Goal: Task Accomplishment & Management: Use online tool/utility

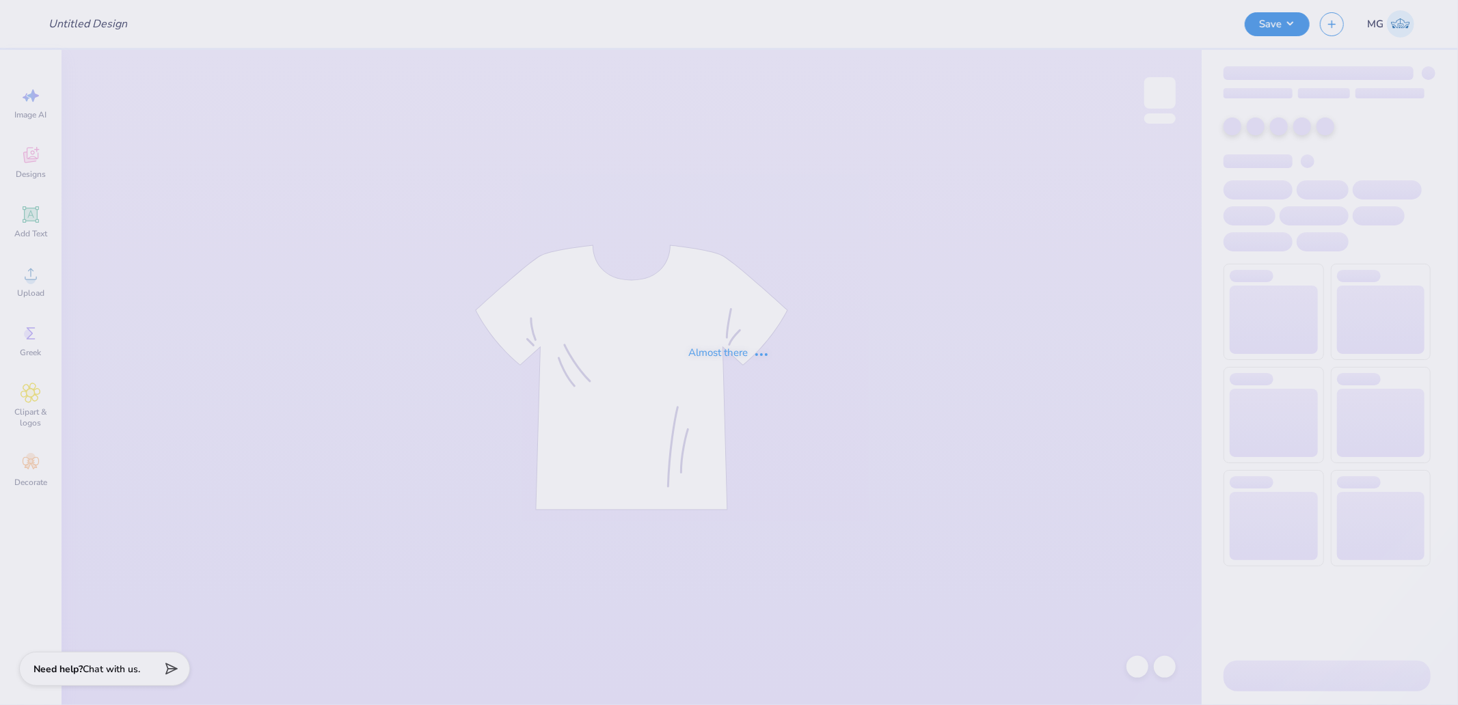
type input "Chi O Parents Weekend"
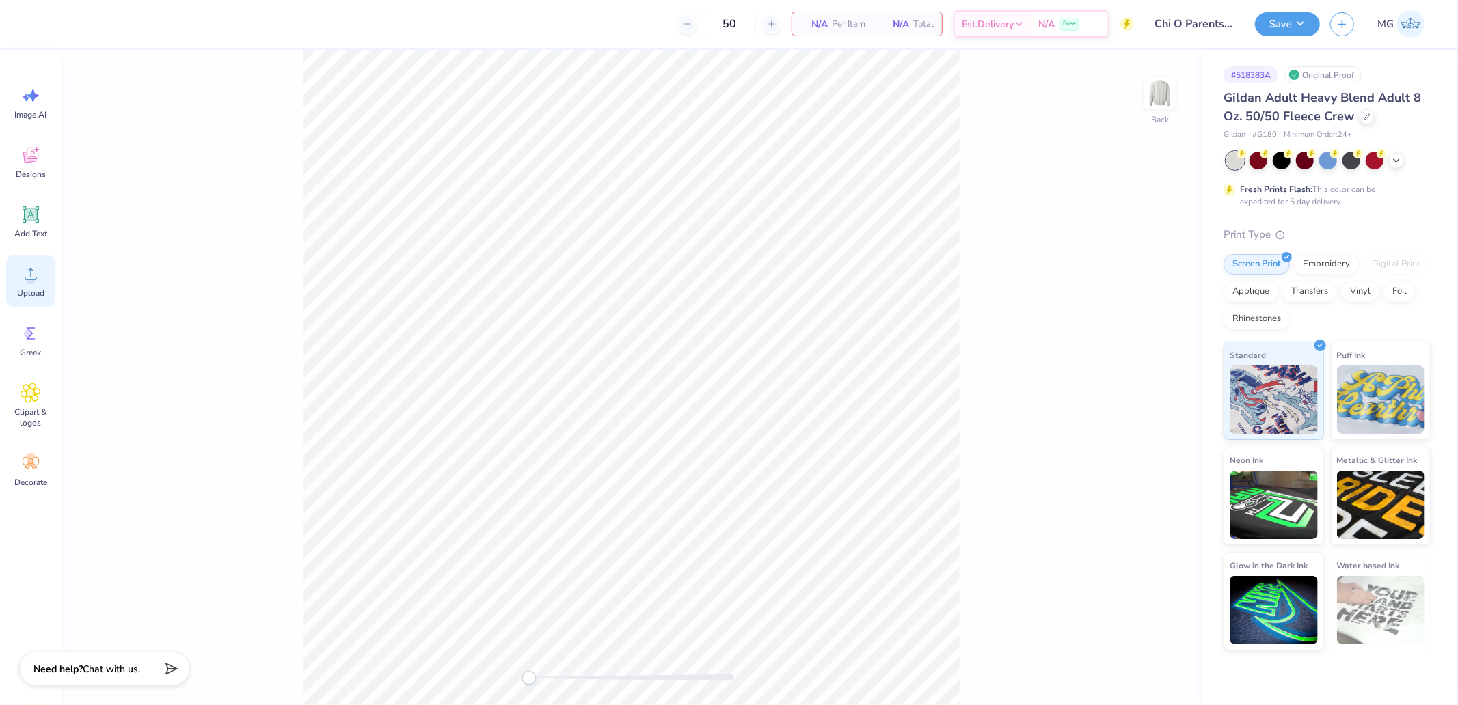
click at [26, 270] on icon at bounding box center [31, 274] width 21 height 21
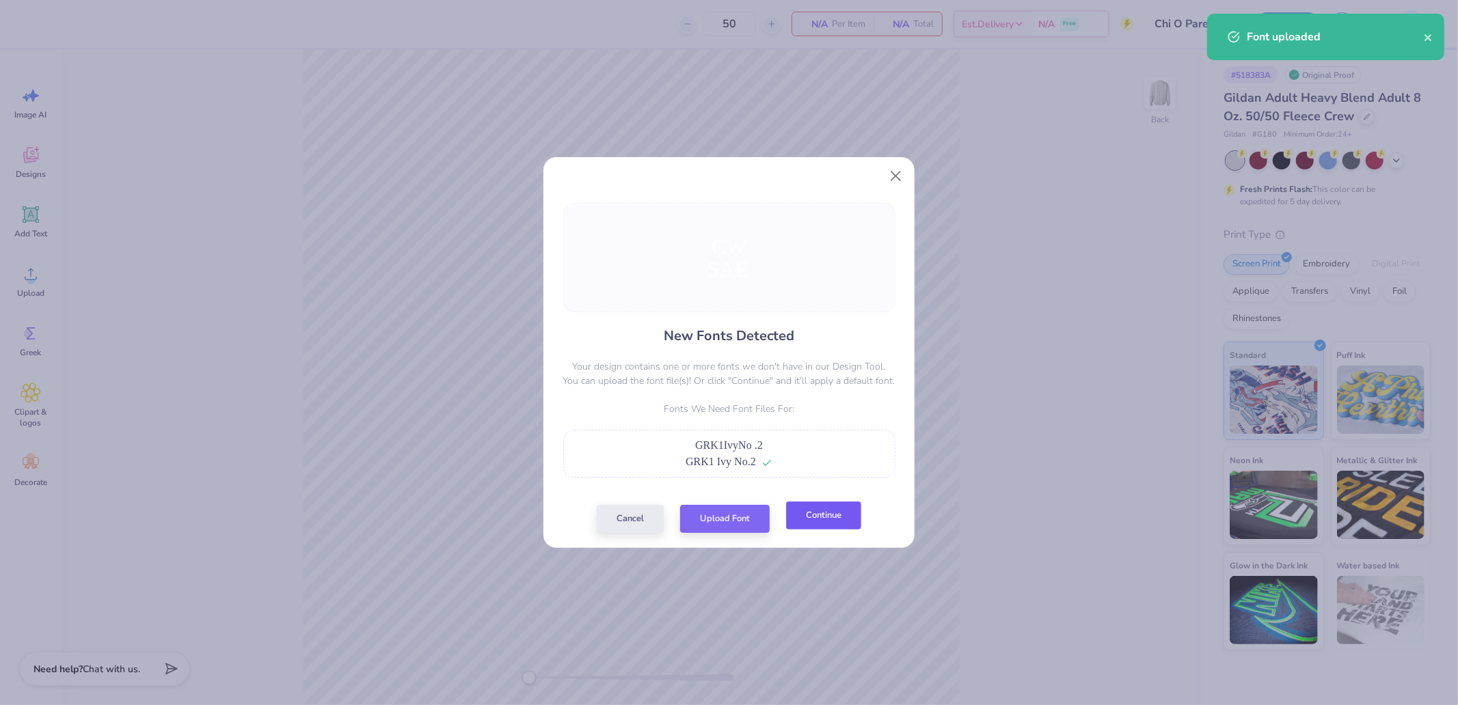
click at [838, 517] on button "Continue" at bounding box center [823, 516] width 75 height 28
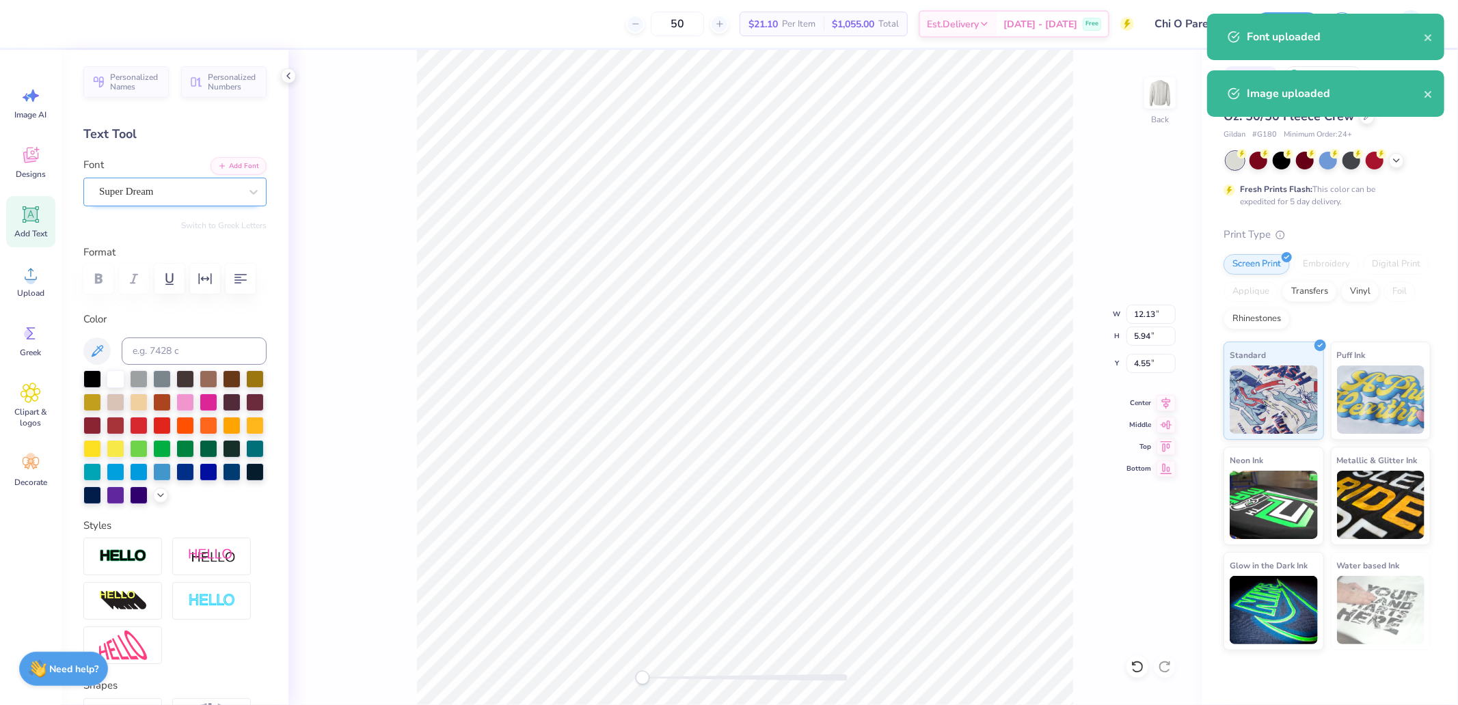
click at [152, 189] on div "Super Dream" at bounding box center [170, 191] width 144 height 21
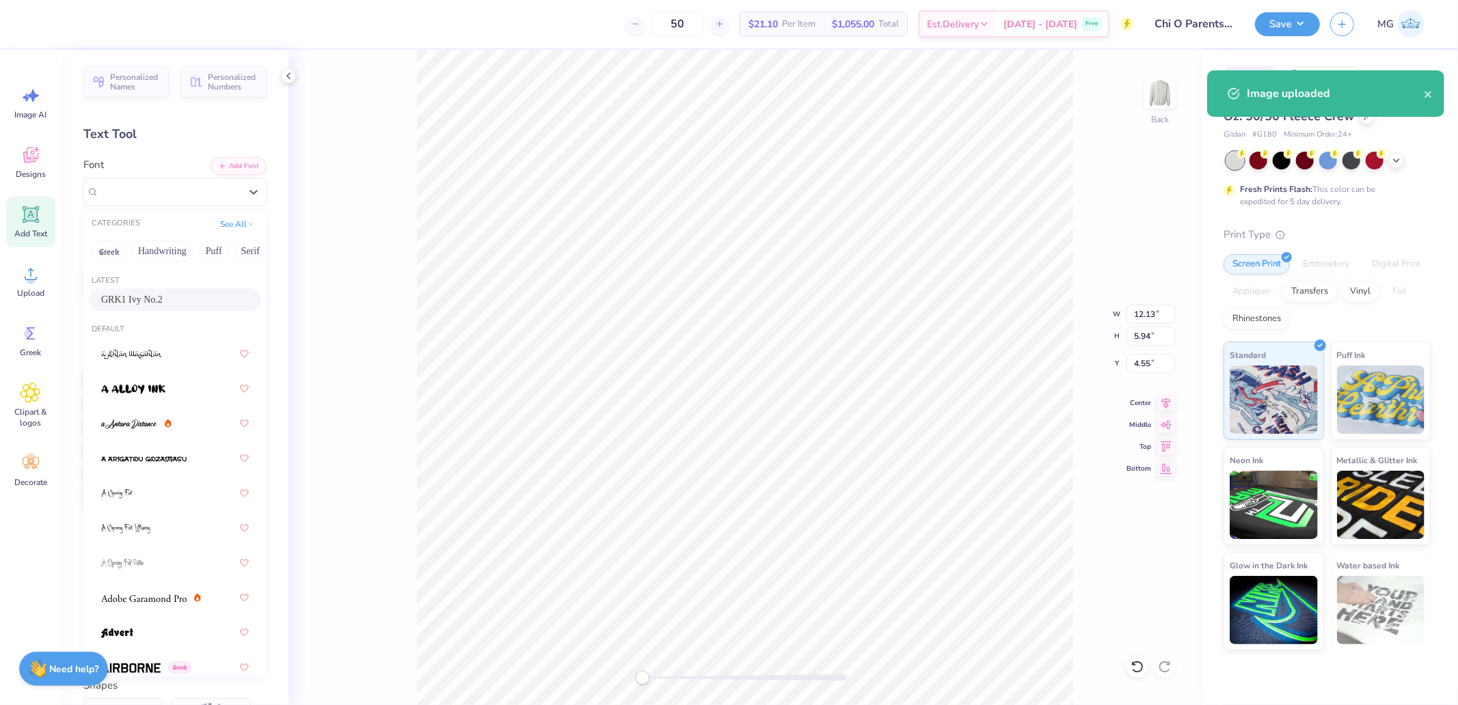
click at [151, 291] on div "GRK1 Ivy No.2" at bounding box center [175, 299] width 172 height 23
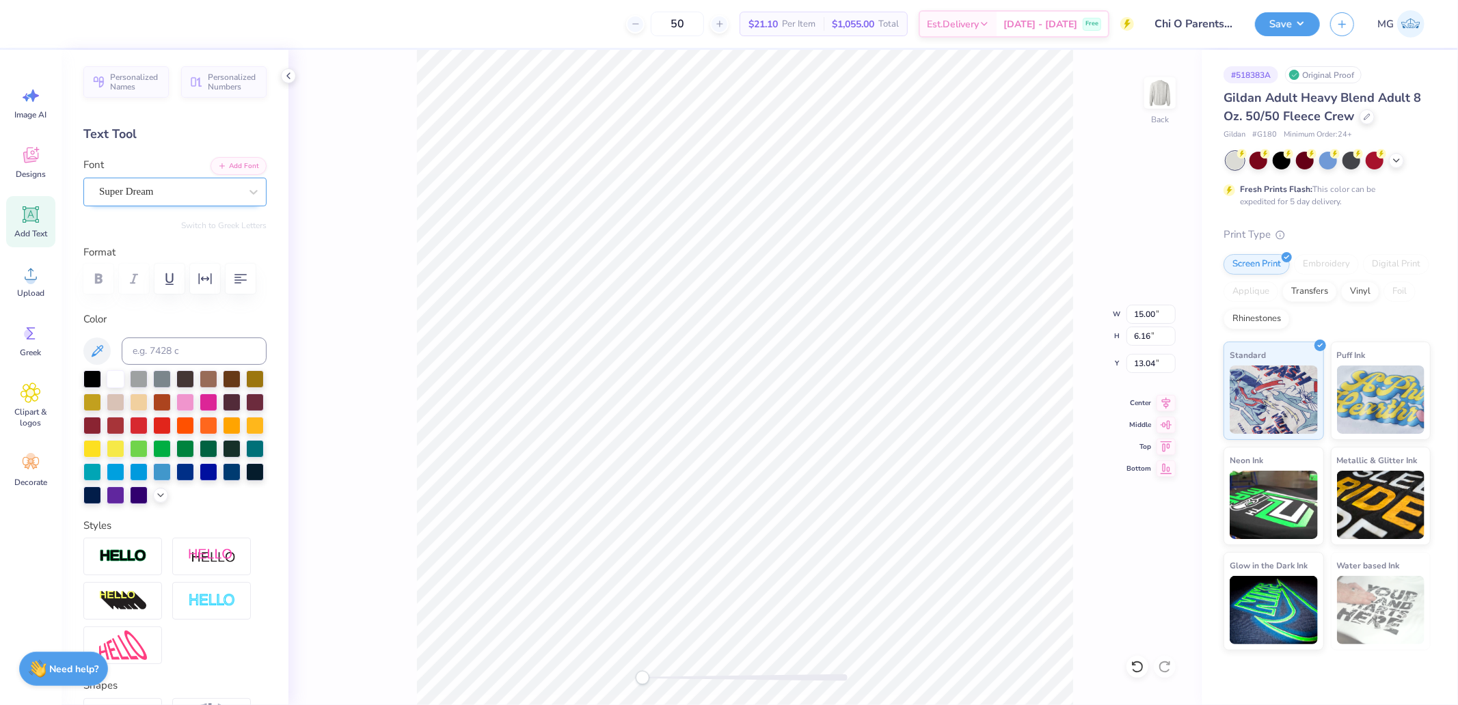
click at [154, 195] on div "Super Dream" at bounding box center [170, 191] width 144 height 21
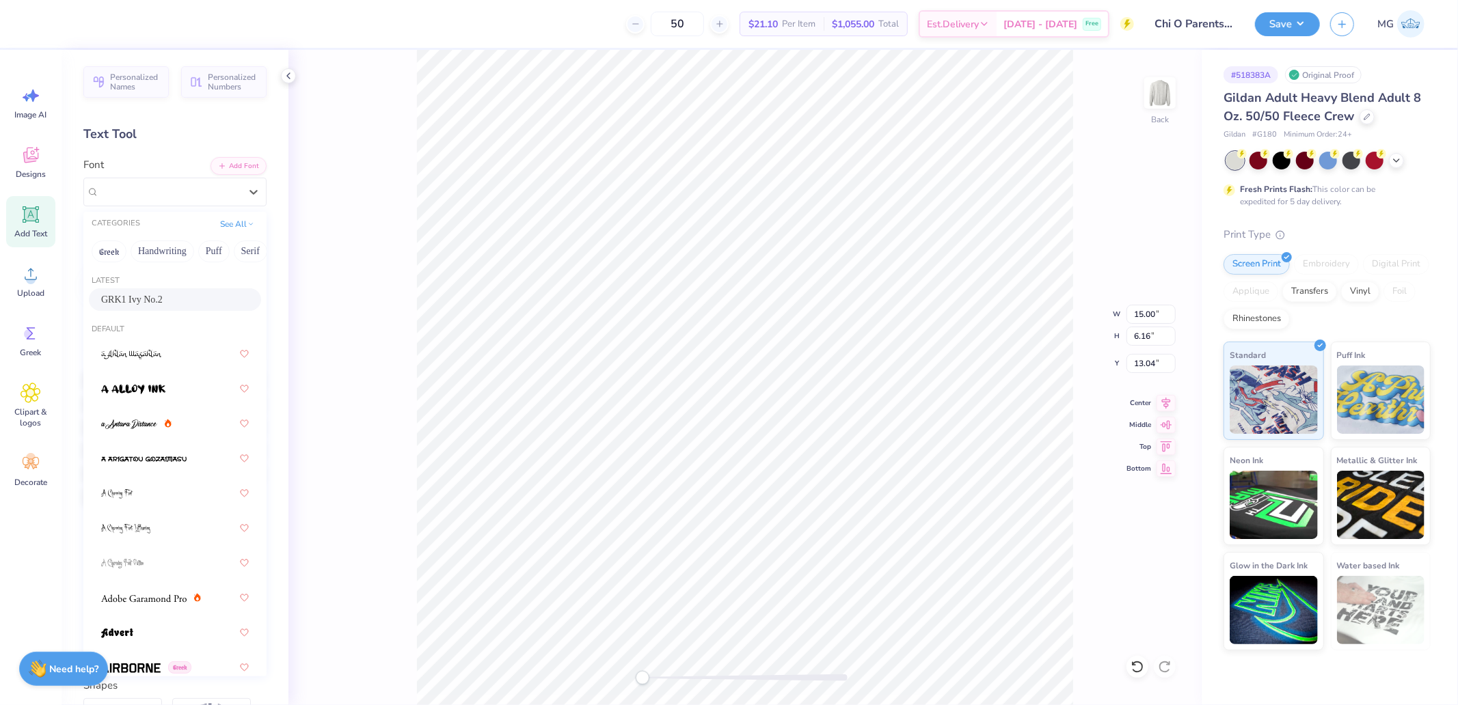
click at [138, 306] on span "GRK1 Ivy No.2" at bounding box center [132, 299] width 62 height 14
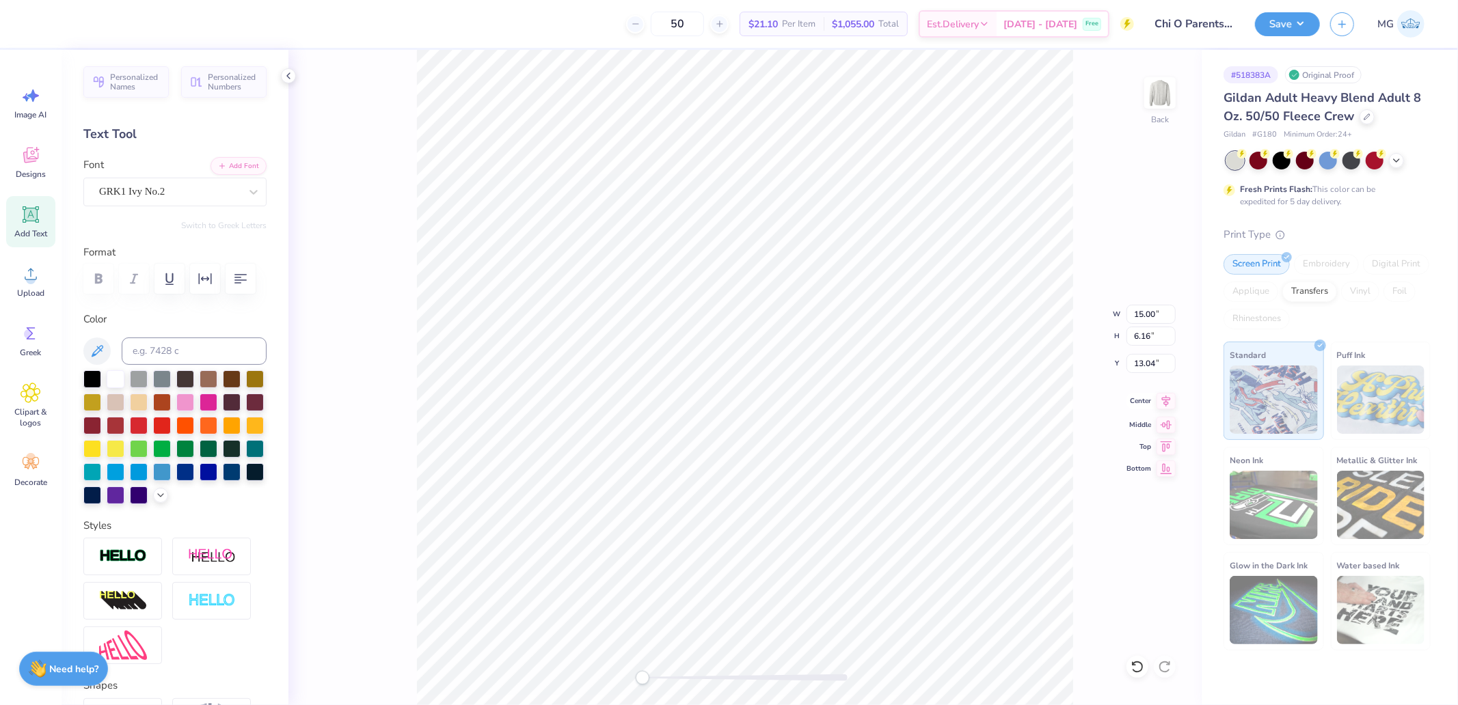
click at [1165, 405] on icon at bounding box center [1165, 401] width 19 height 16
type input "12.72"
type input "6.10"
type input "5.06"
click at [1180, 394] on div "Back W 12.72 12.72 " H 6.10 6.10 " Y 5.06 5.06 " Center Middle Top Bottom" at bounding box center [744, 377] width 913 height 655
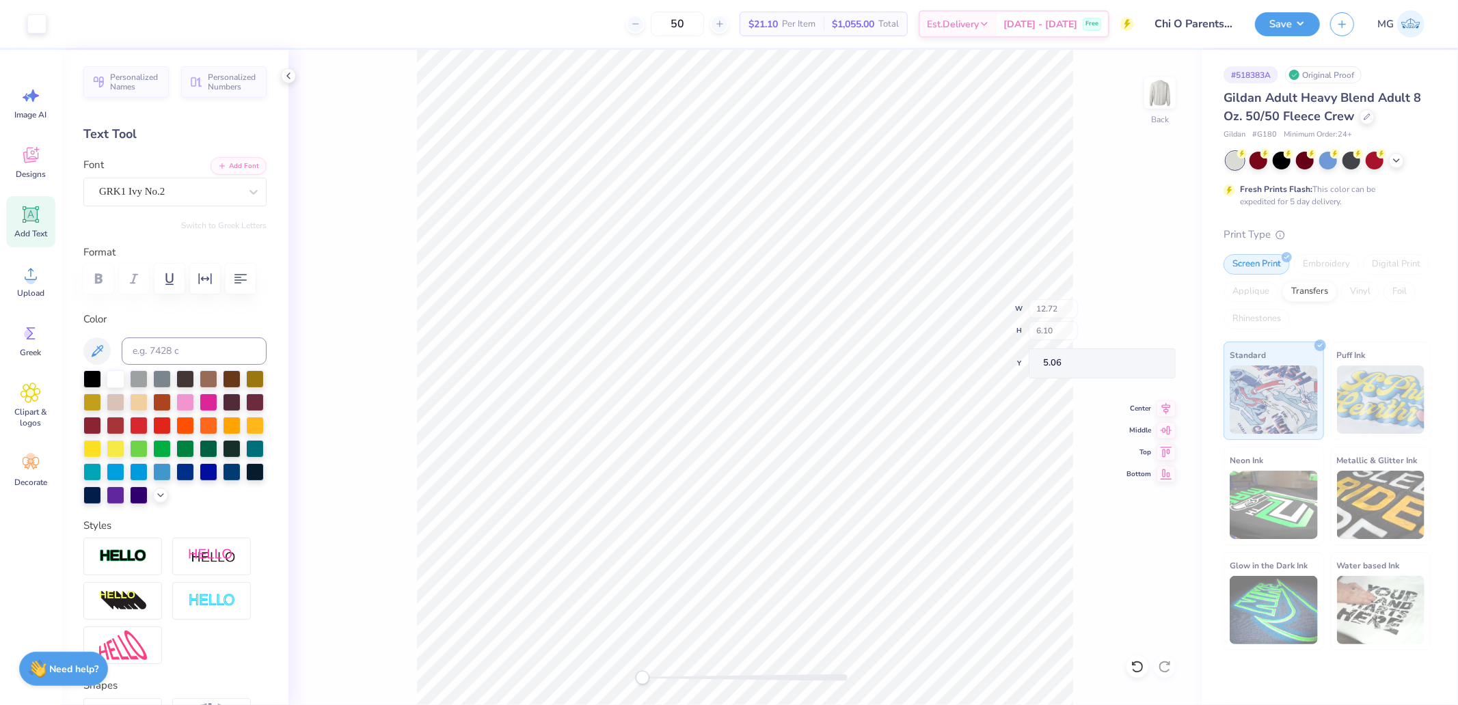
click at [1165, 397] on div "Back W 12.72 H 6.10 Y 5.06 Center Middle Top Bottom" at bounding box center [744, 377] width 913 height 655
click at [1172, 405] on icon at bounding box center [1165, 401] width 19 height 16
type input "15.12"
type input "5.71"
type input "13.82"
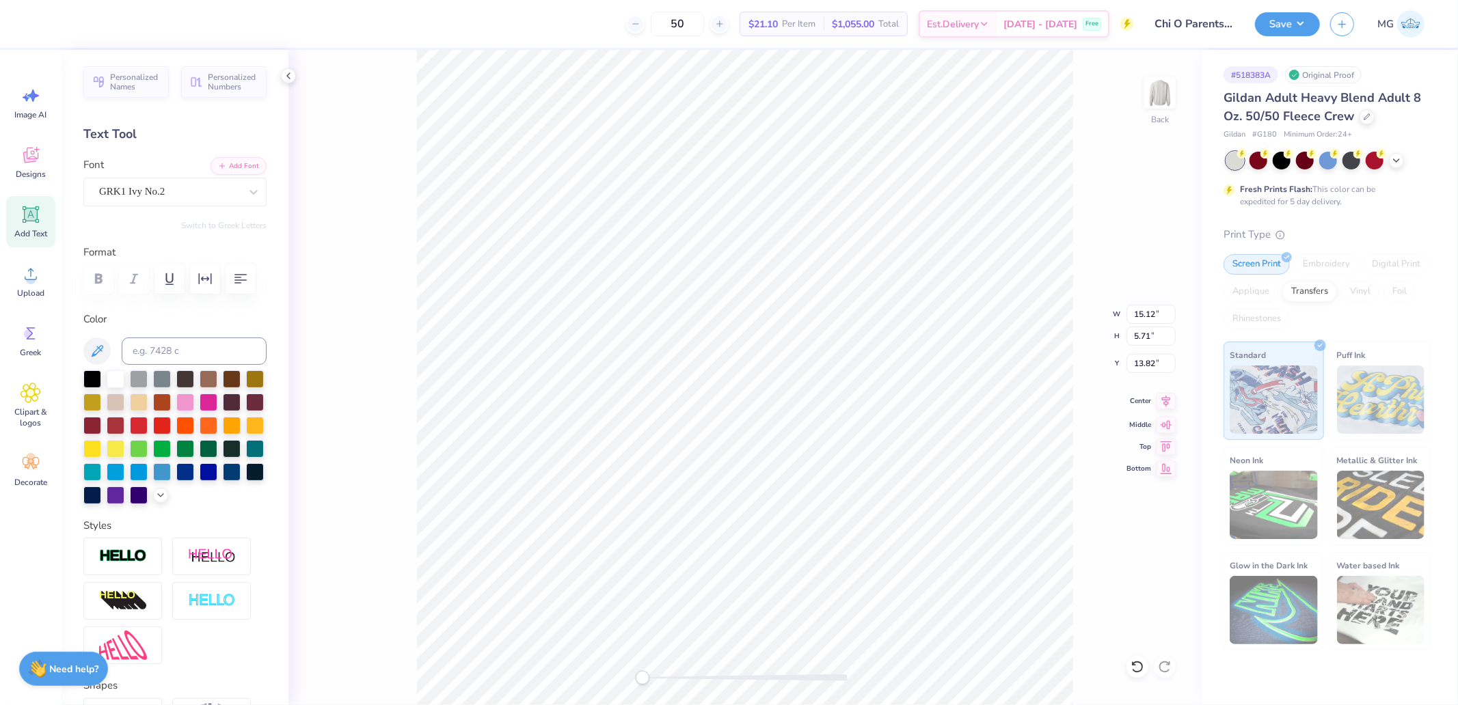
click at [1167, 400] on icon at bounding box center [1165, 401] width 19 height 16
click at [1169, 400] on icon at bounding box center [1166, 402] width 9 height 12
type input "12.53"
type input "5.06"
click at [1149, 316] on input "15.12" at bounding box center [1150, 314] width 49 height 19
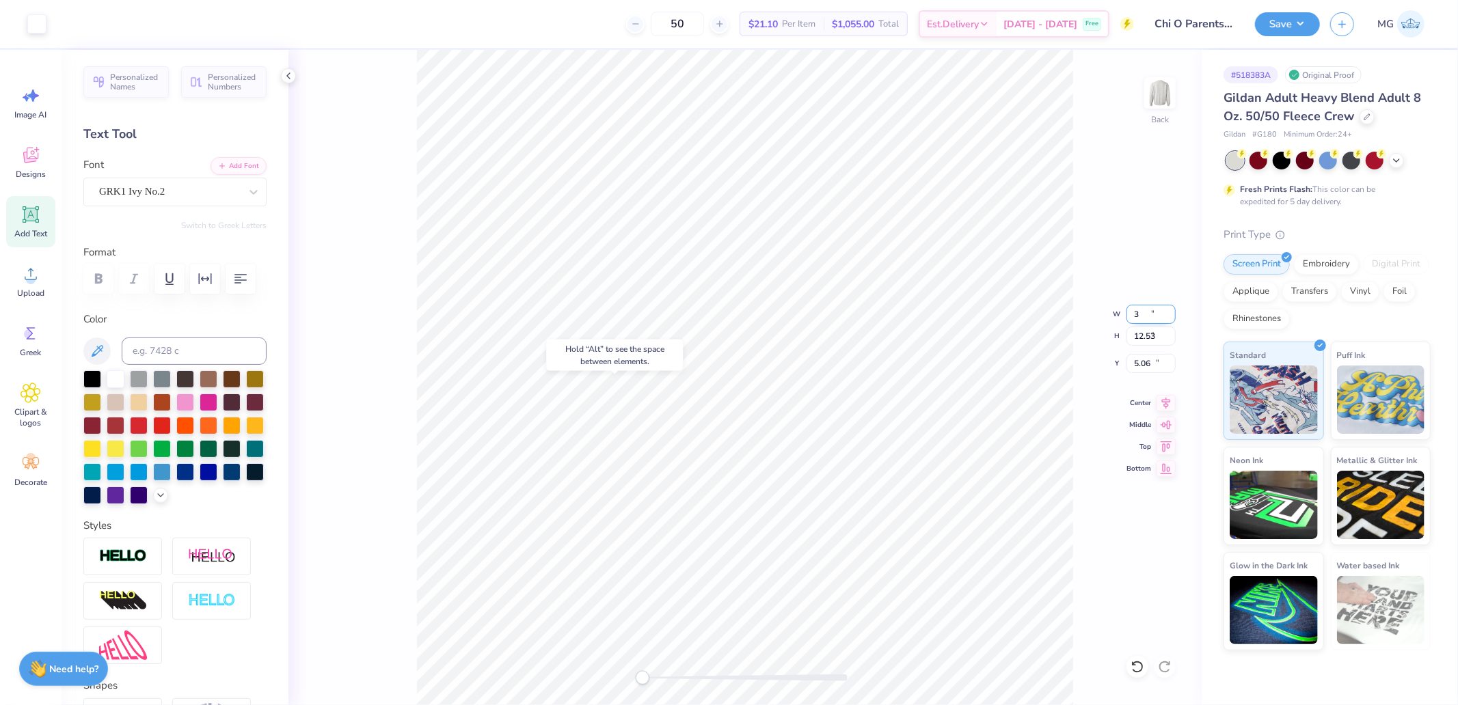
type input "3.00"
type input "2.49"
type input "3.00"
click at [134, 564] on img at bounding box center [123, 557] width 48 height 16
type input "2.52"
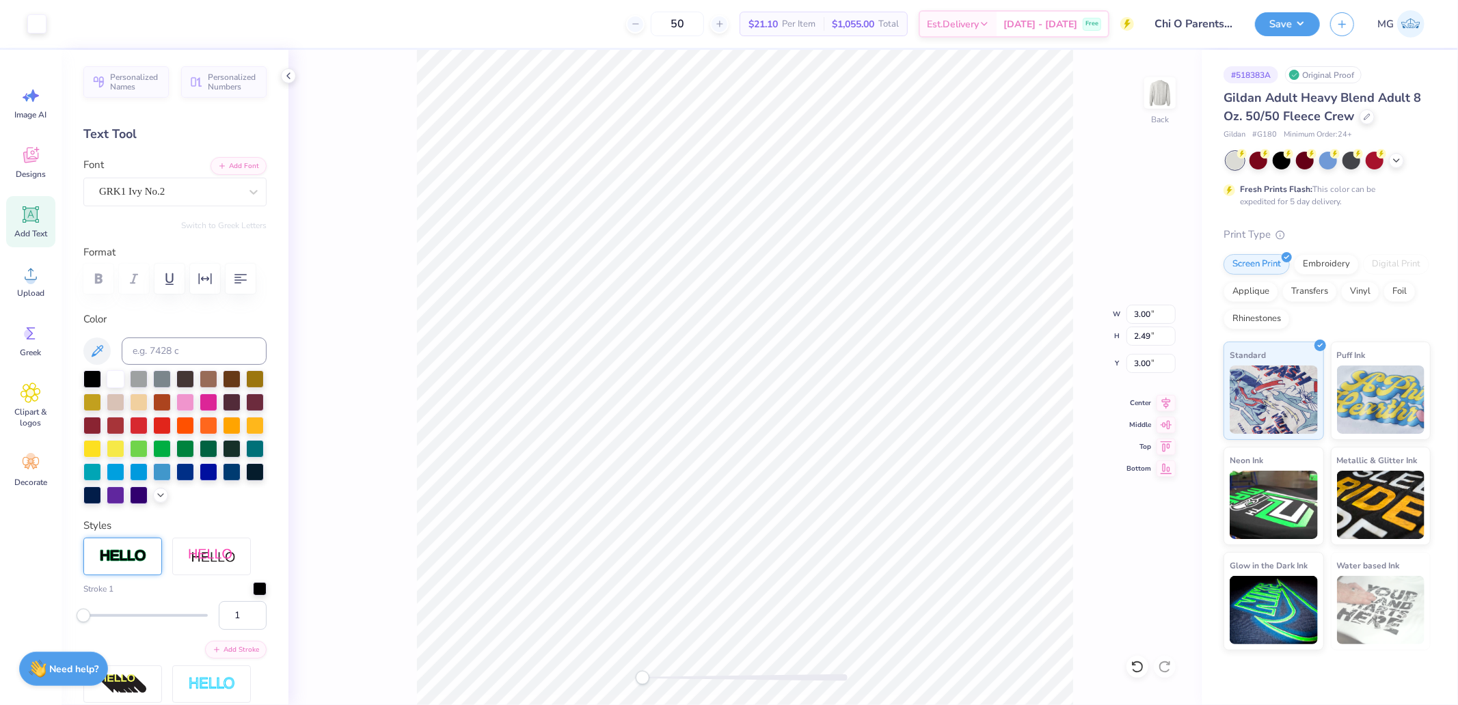
type input "1.21"
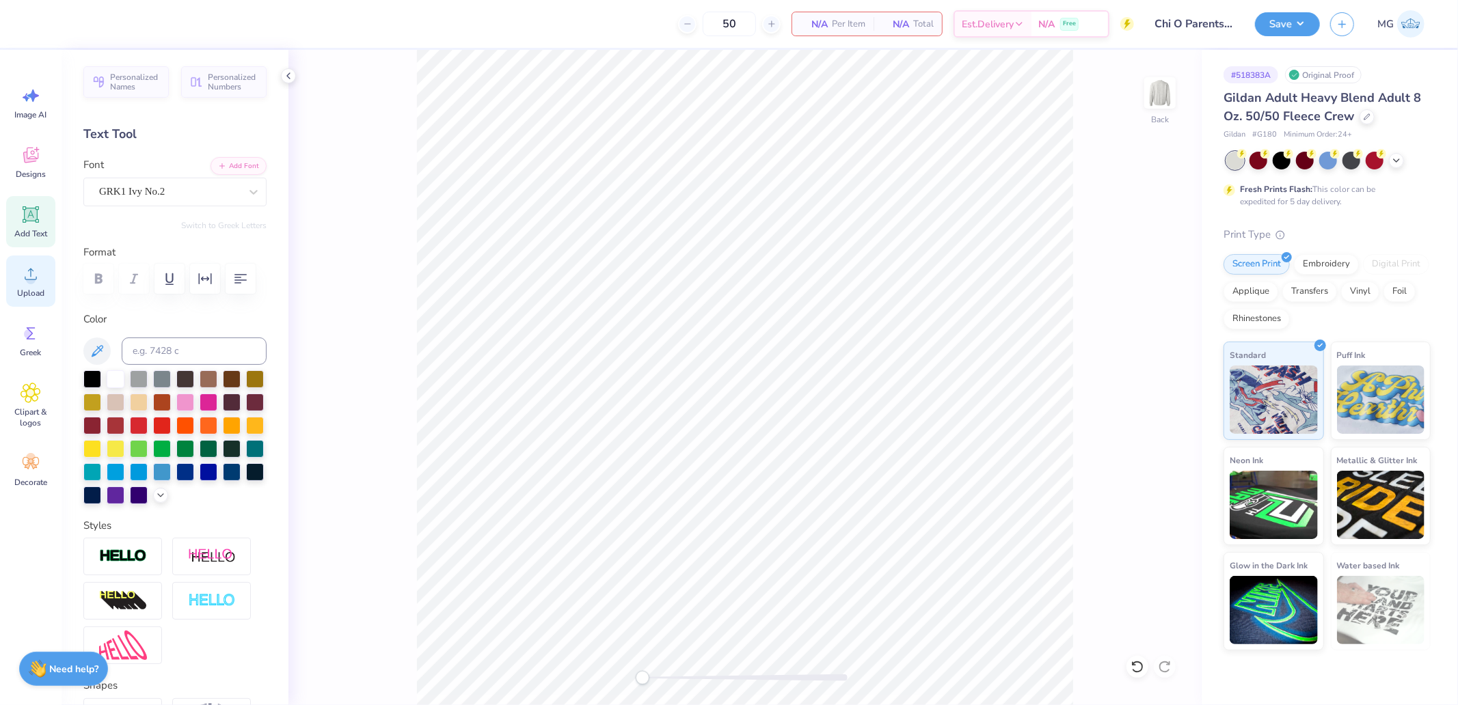
click at [36, 284] on icon at bounding box center [31, 274] width 21 height 21
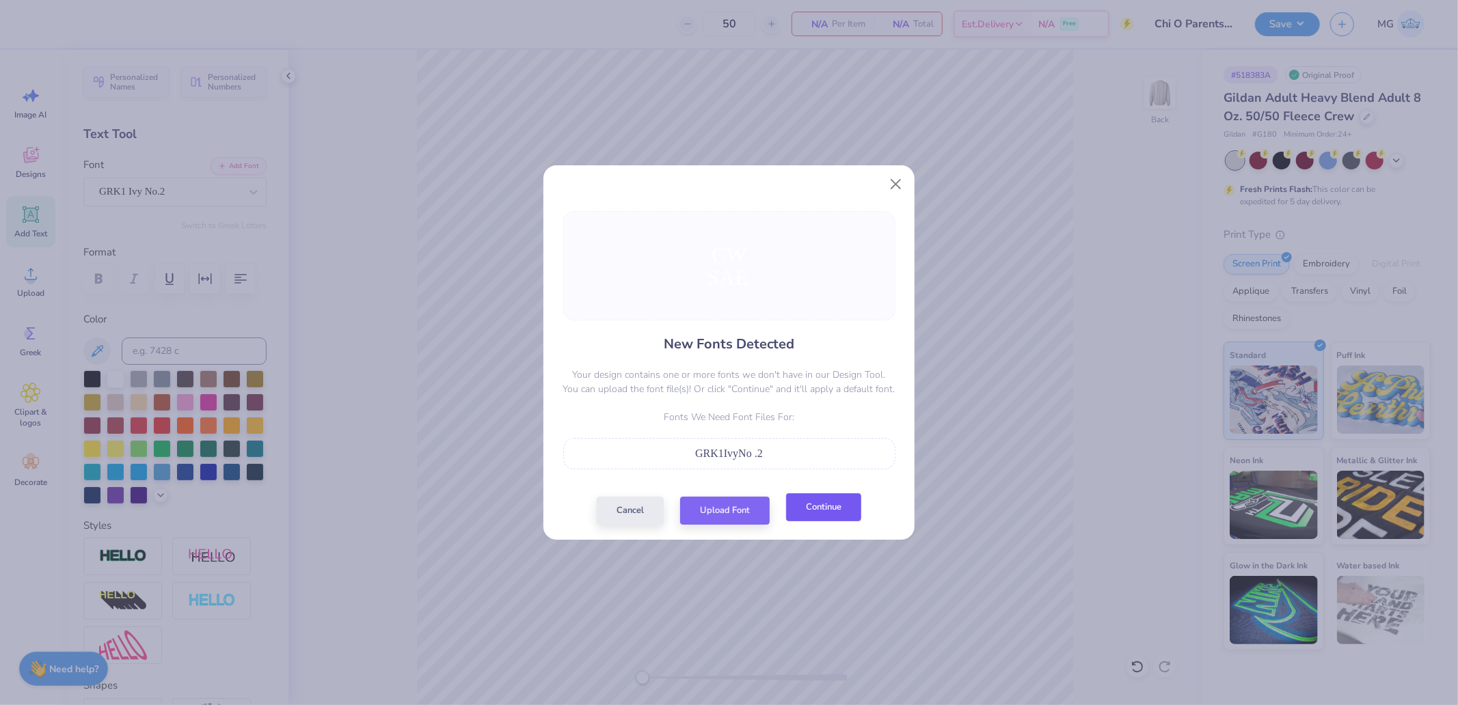
click at [831, 513] on button "Continue" at bounding box center [823, 507] width 75 height 28
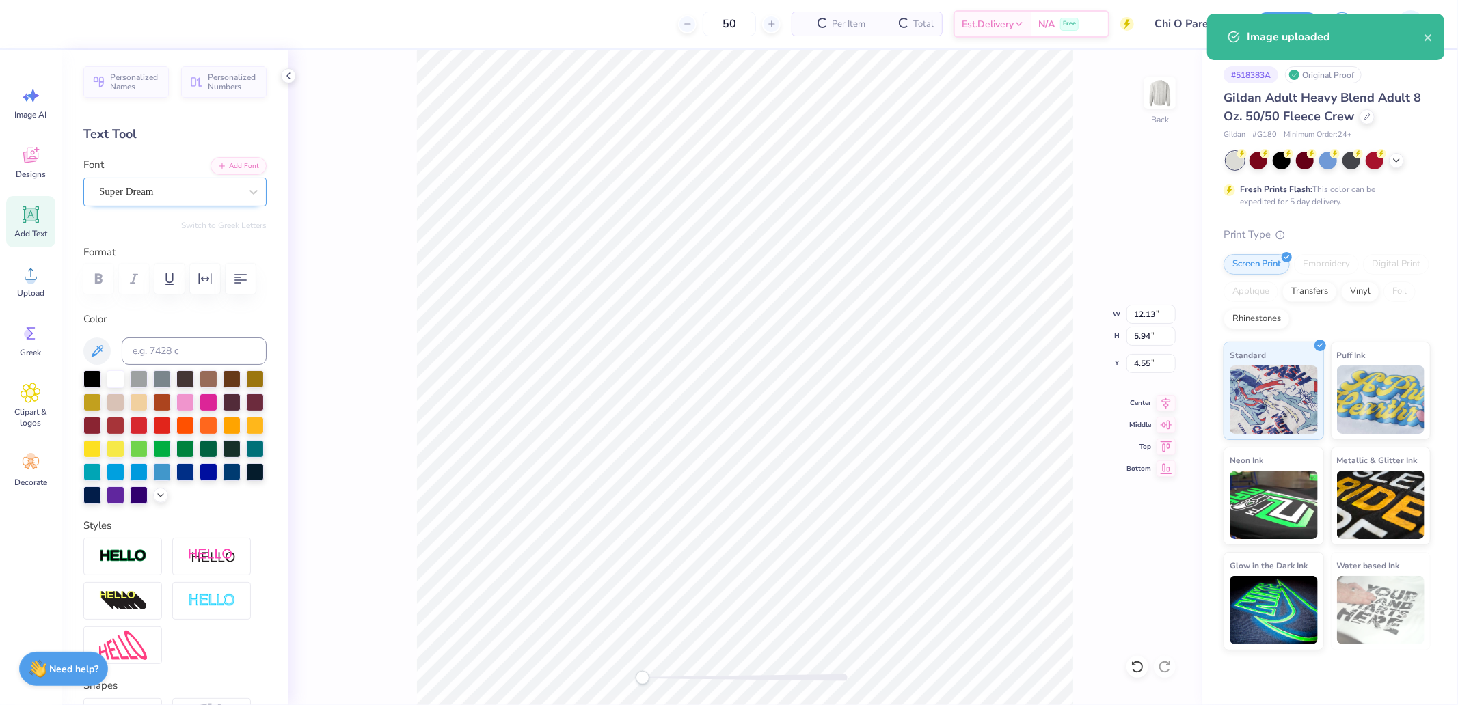
click at [158, 202] on div "Super Dream" at bounding box center [170, 191] width 144 height 21
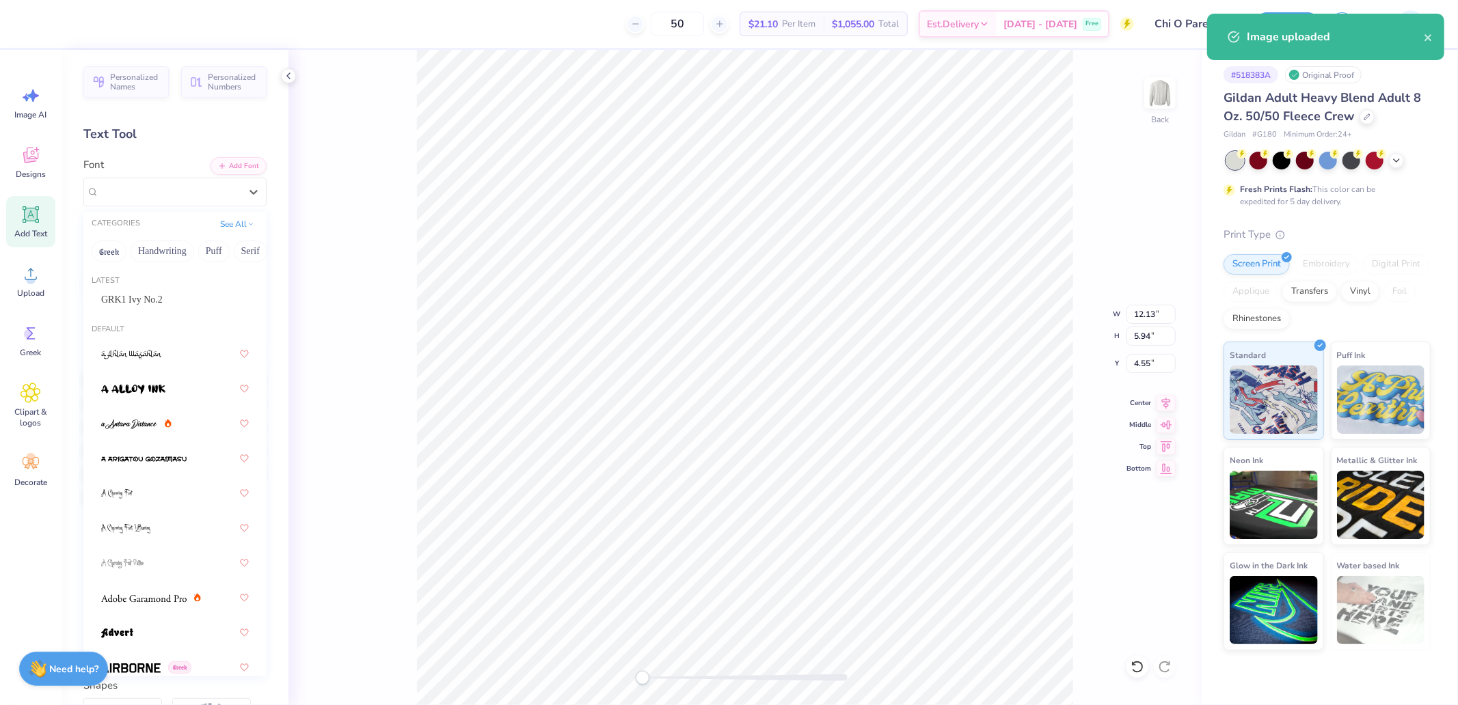
click at [163, 298] on span "GRK1 Ivy No.2" at bounding box center [132, 299] width 62 height 14
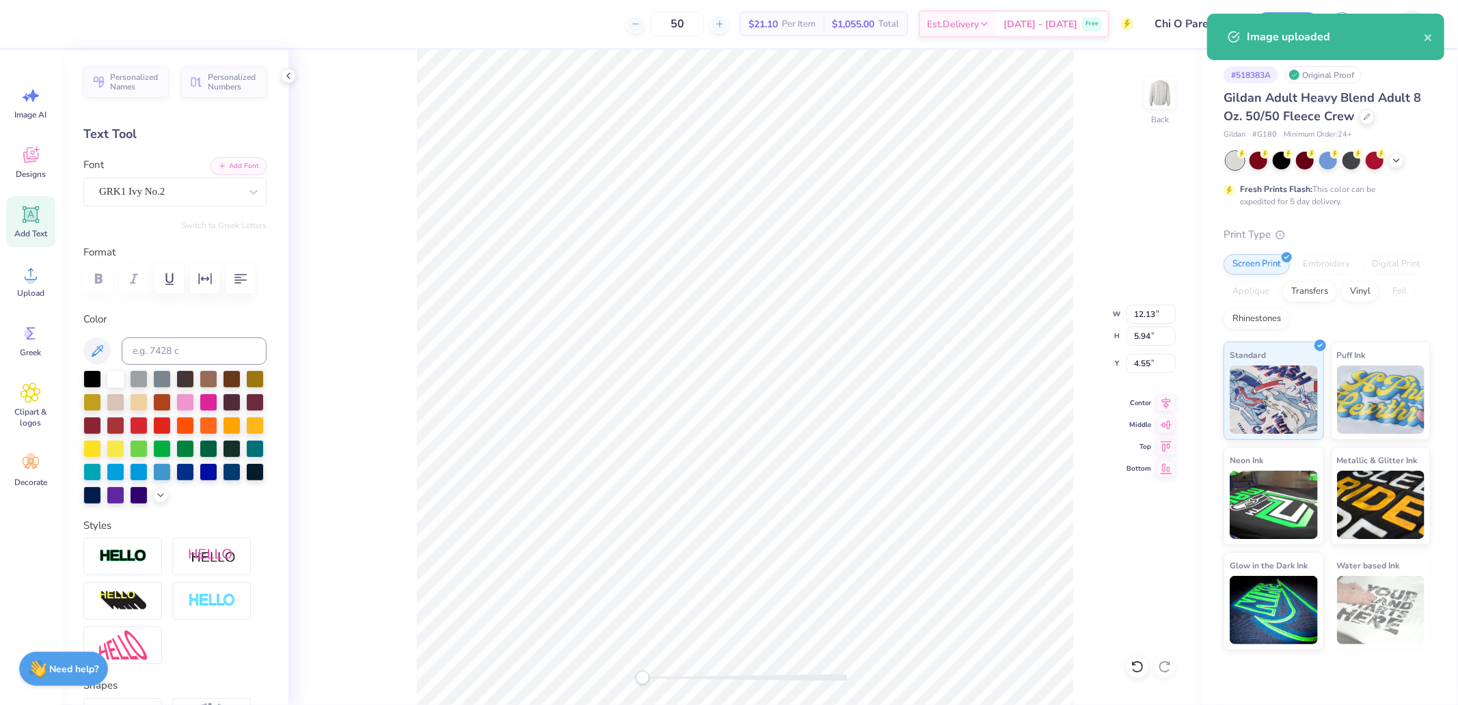
type input "15.00"
type input "6.16"
type input "13.04"
click at [148, 193] on div "Super Dream" at bounding box center [170, 191] width 144 height 21
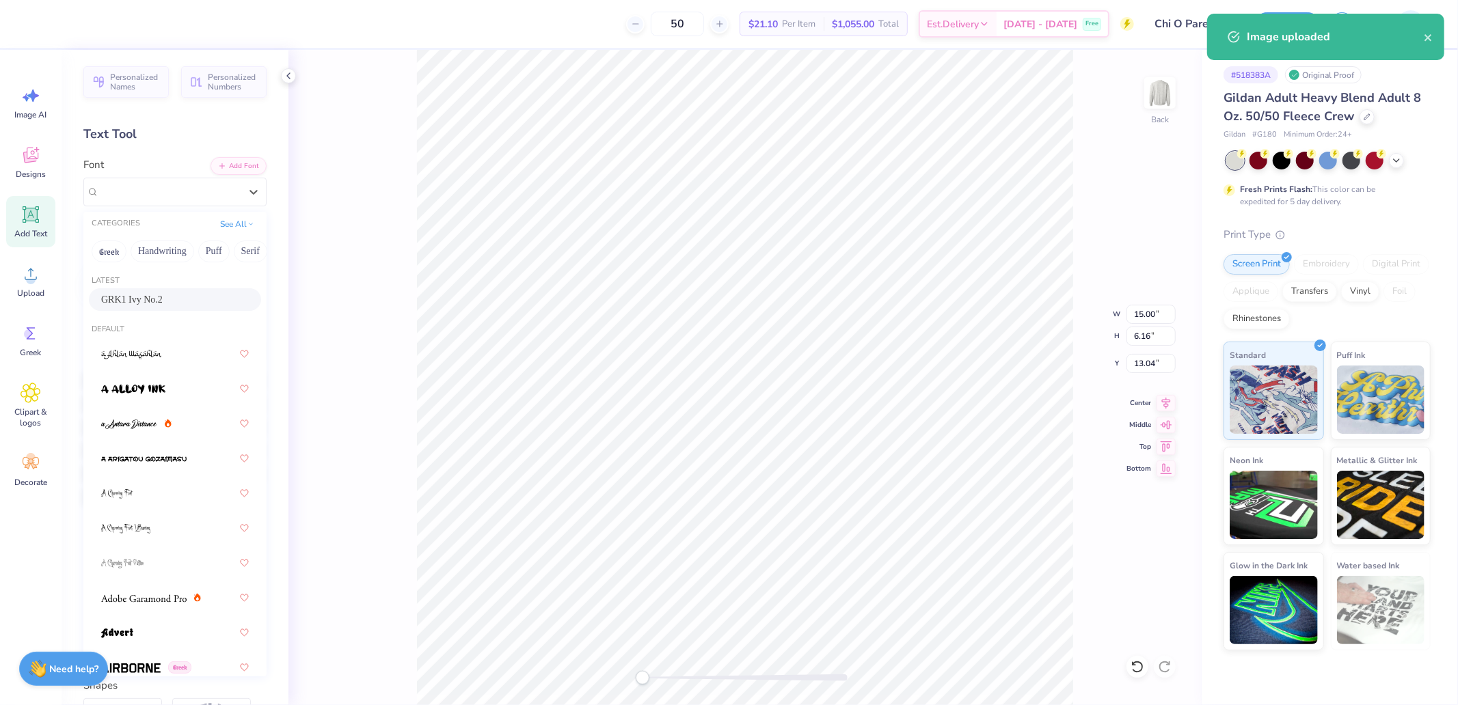
click at [148, 292] on span "GRK1 Ivy No.2" at bounding box center [132, 299] width 62 height 14
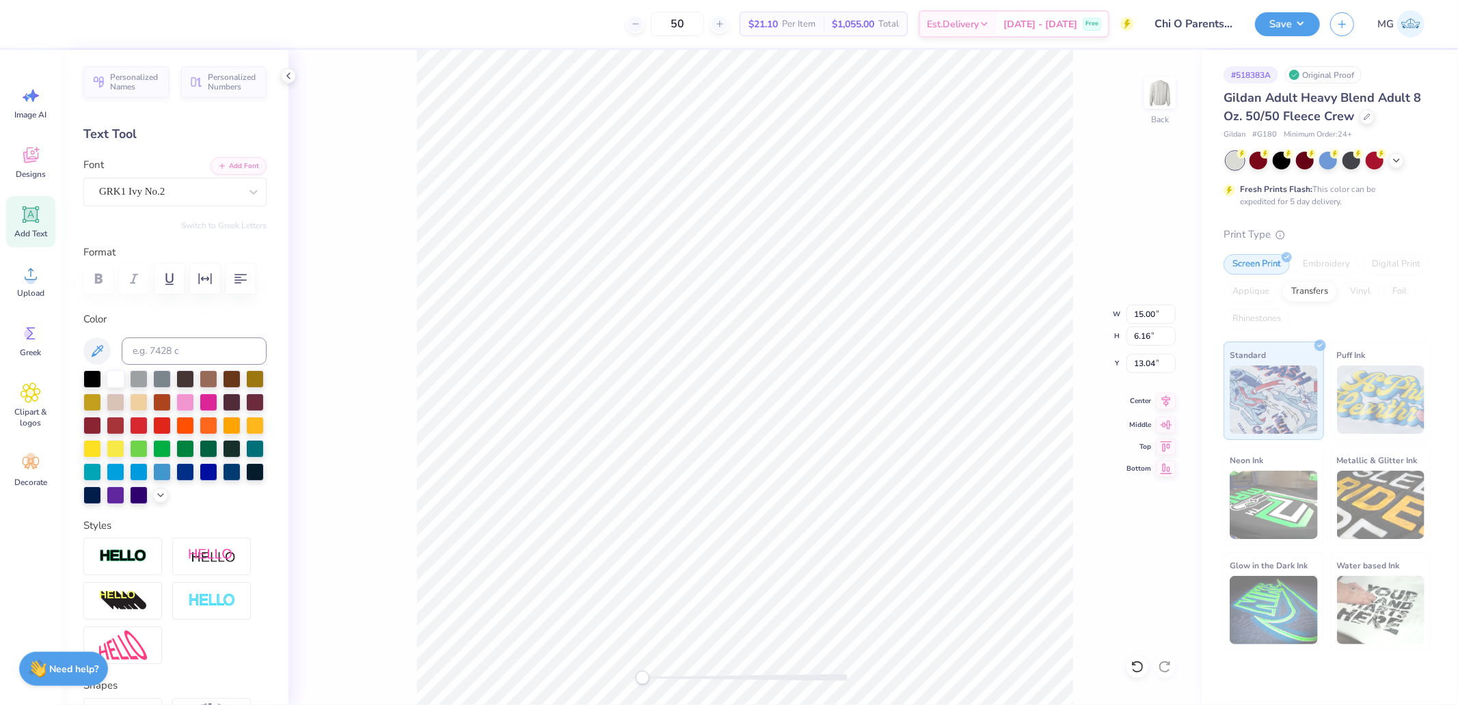
click at [1163, 400] on icon at bounding box center [1165, 401] width 19 height 16
type input "12.72"
type input "6.10"
type input "5.06"
click at [1170, 405] on icon at bounding box center [1165, 401] width 19 height 16
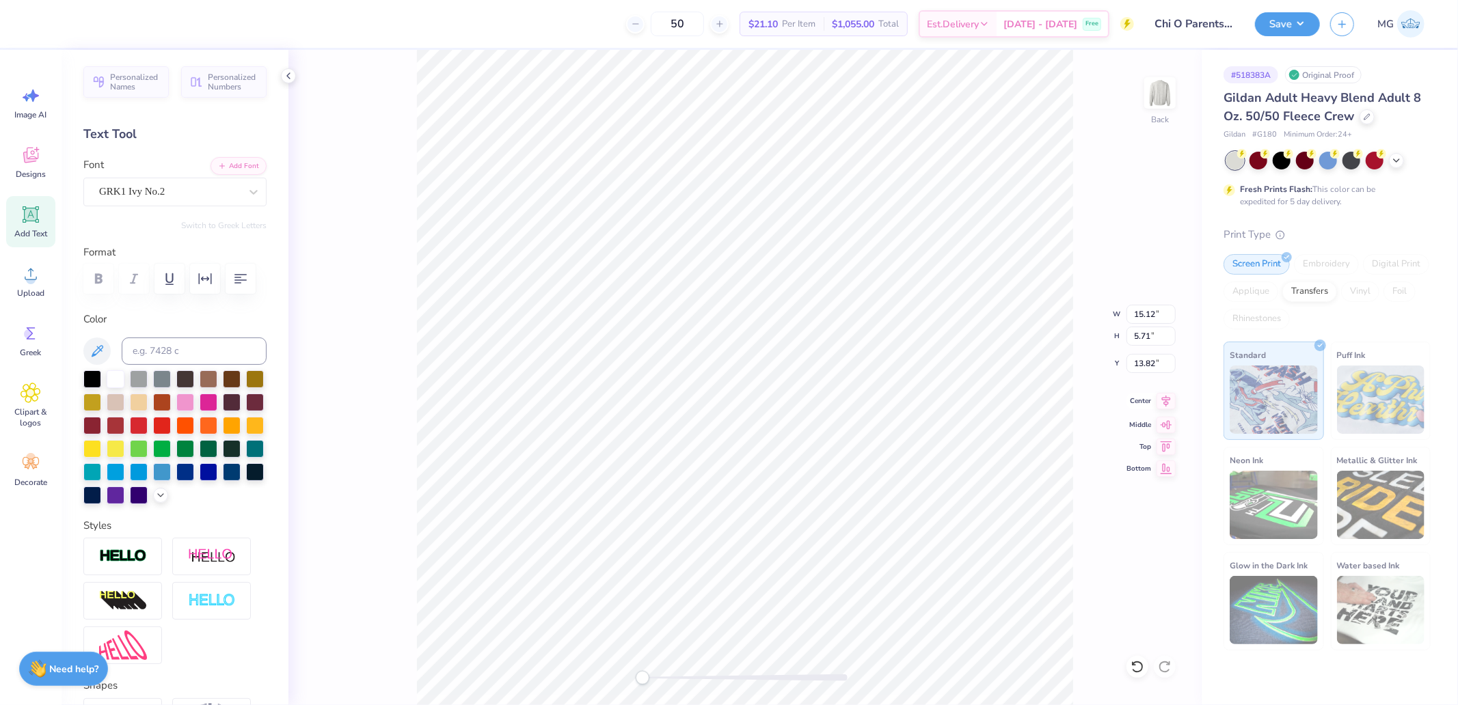
click at [1173, 403] on icon at bounding box center [1165, 401] width 19 height 16
type input "12.72"
type input "6.10"
type input "5.06"
click at [1169, 400] on icon at bounding box center [1165, 401] width 19 height 16
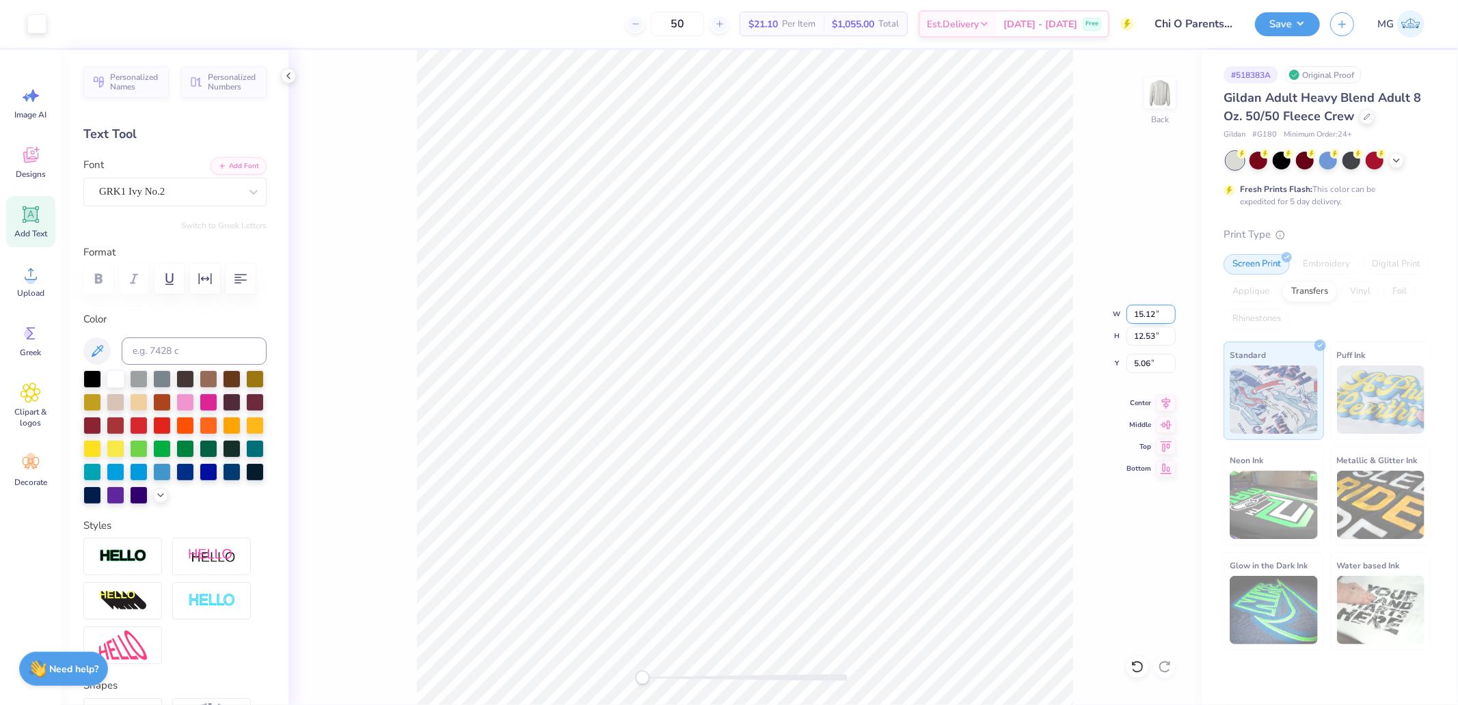
click at [1152, 323] on input "15.12" at bounding box center [1150, 314] width 49 height 19
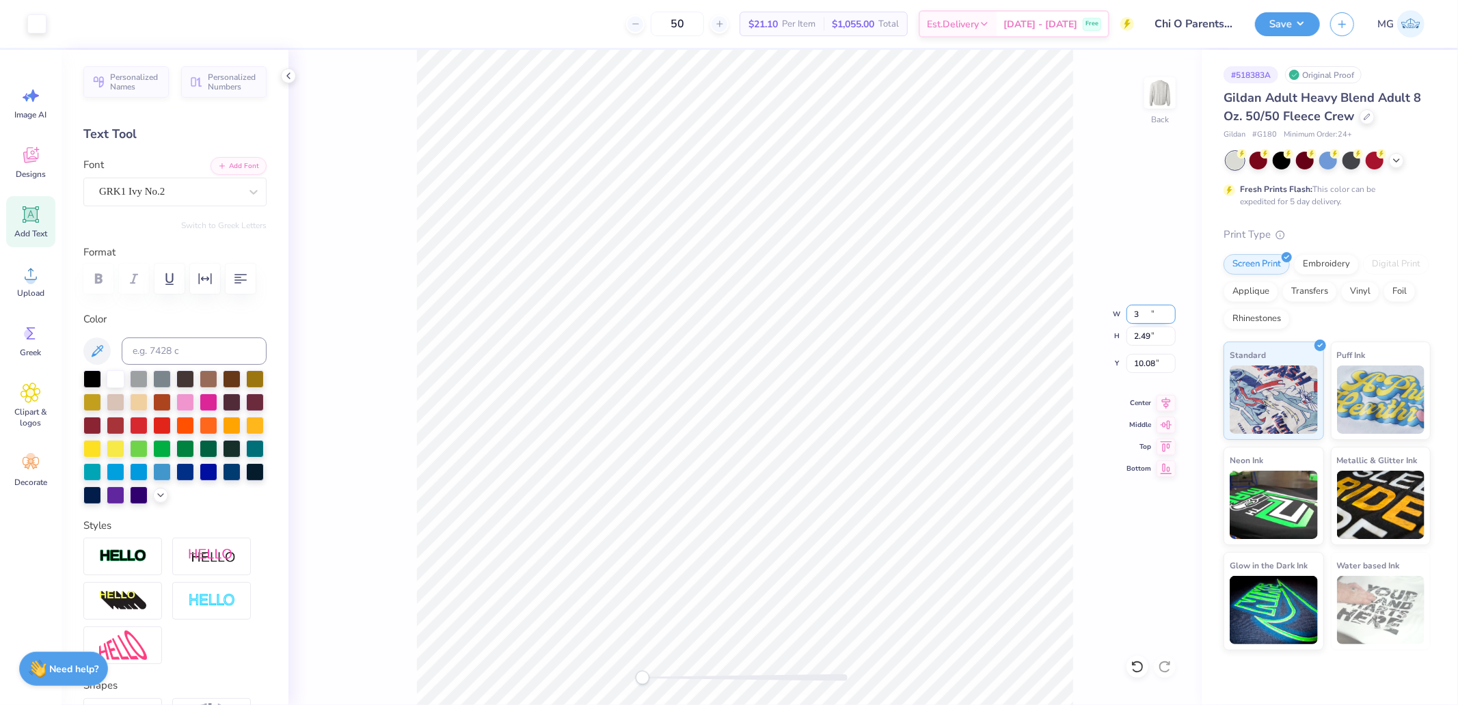
type input "3.00"
type input "2.49"
type input "3.00"
click at [118, 564] on img at bounding box center [123, 557] width 48 height 16
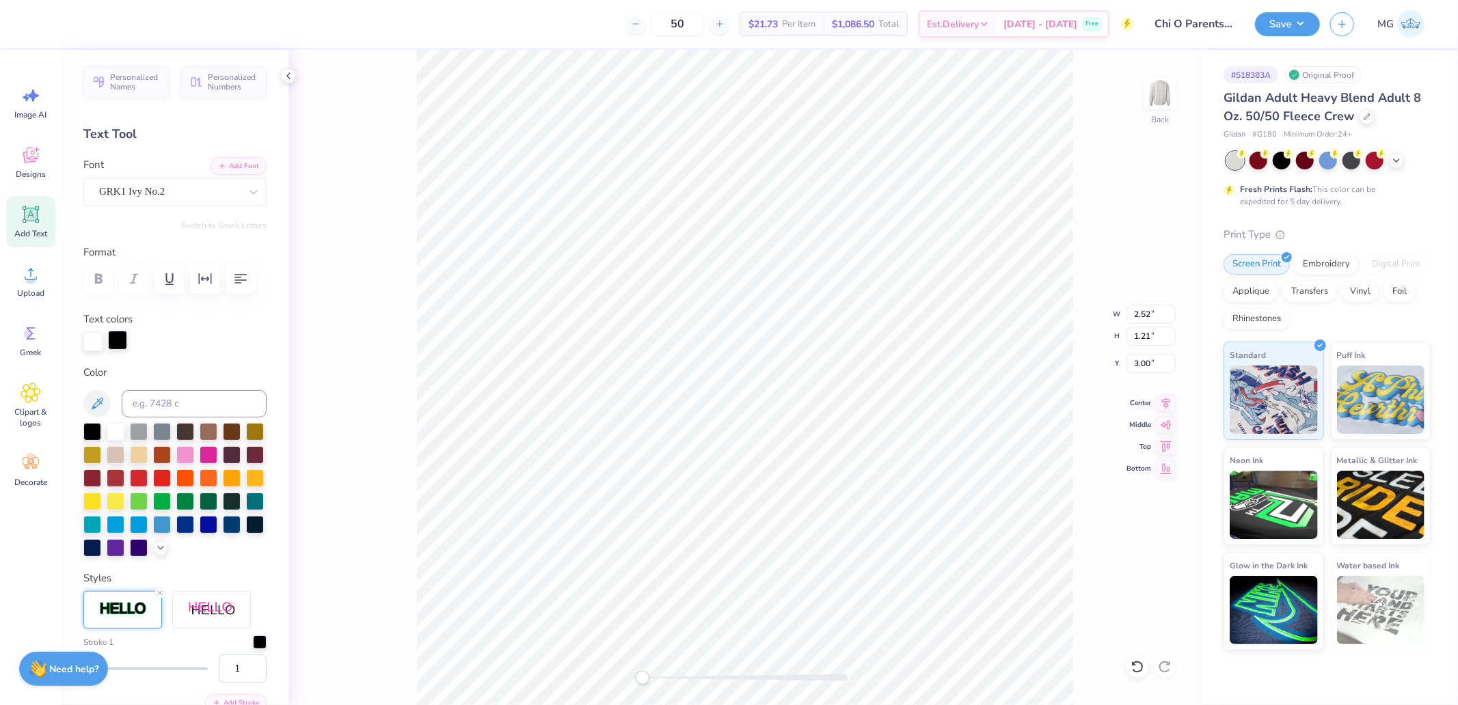
click at [118, 350] on div at bounding box center [117, 340] width 19 height 19
click at [149, 418] on input at bounding box center [194, 403] width 145 height 27
type input "296"
type input "2.53"
type input "1.22"
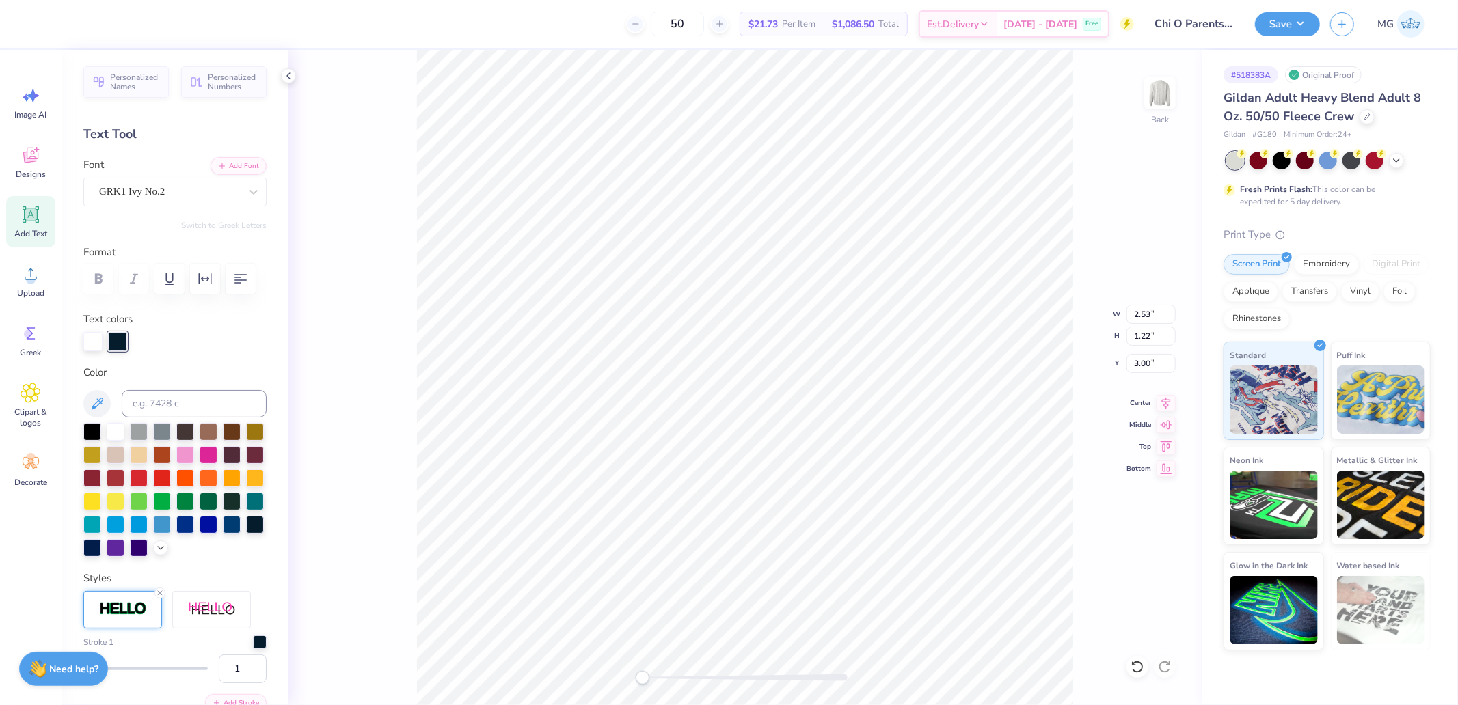
click at [116, 351] on div at bounding box center [117, 341] width 19 height 19
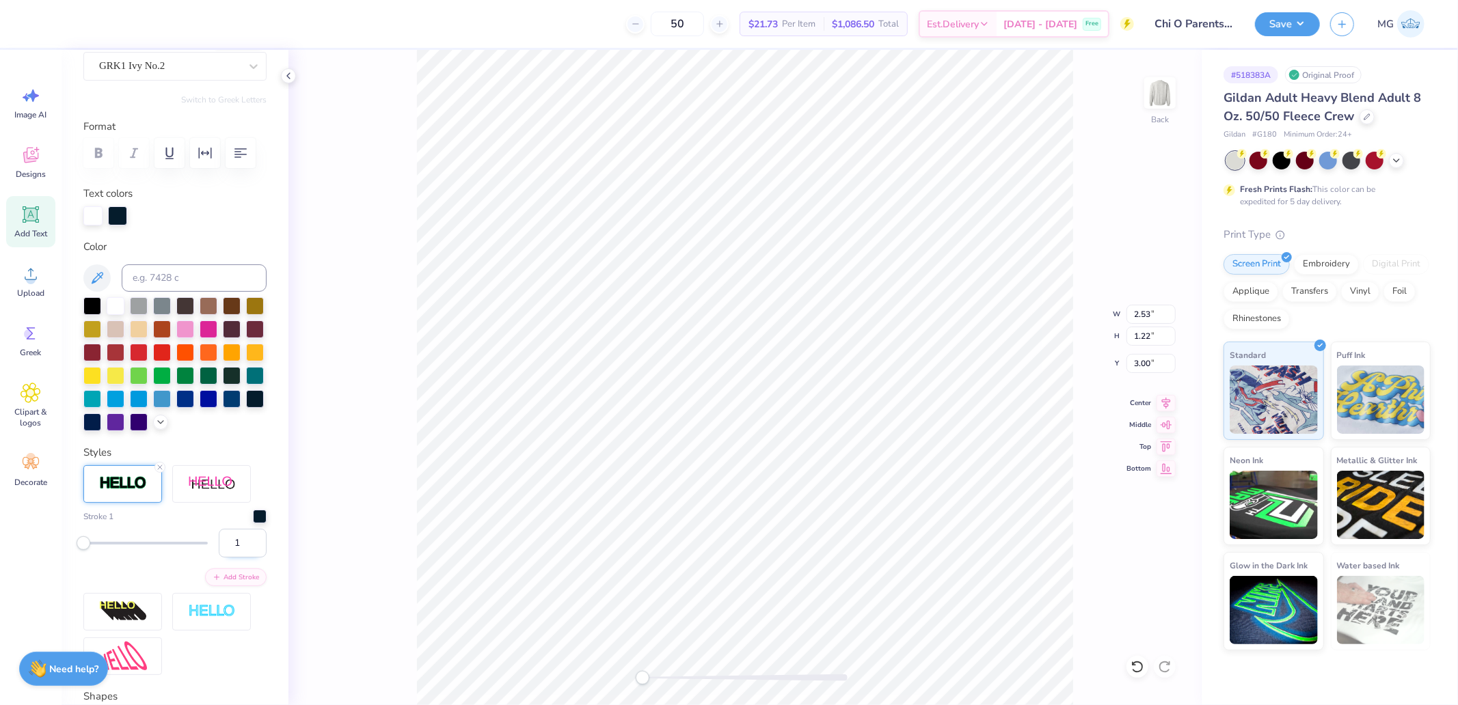
scroll to position [152, 0]
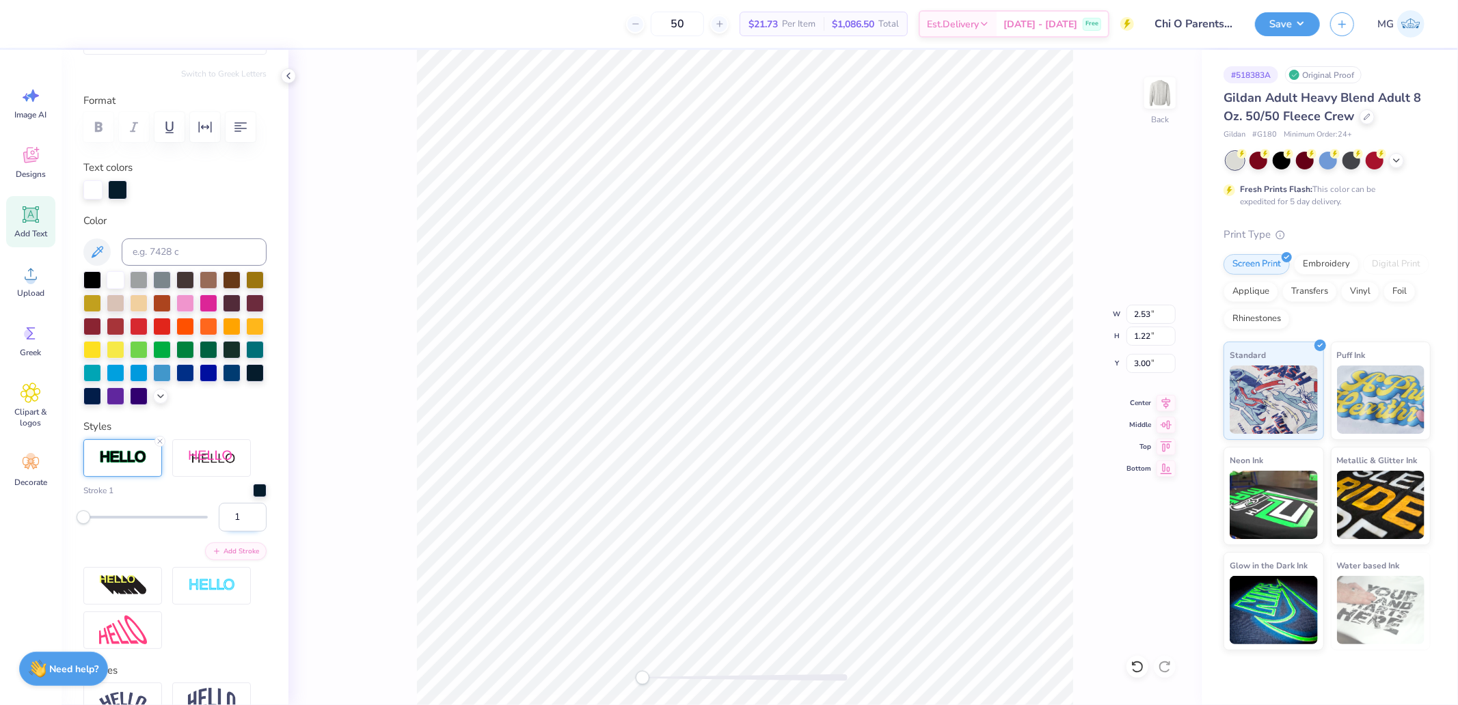
drag, startPoint x: 236, startPoint y: 571, endPoint x: 214, endPoint y: 576, distance: 22.4
click at [219, 532] on input "1" at bounding box center [243, 517] width 48 height 29
type input "3"
drag, startPoint x: 234, startPoint y: 580, endPoint x: 201, endPoint y: 564, distance: 37.0
click at [219, 532] on input "3" at bounding box center [243, 517] width 48 height 29
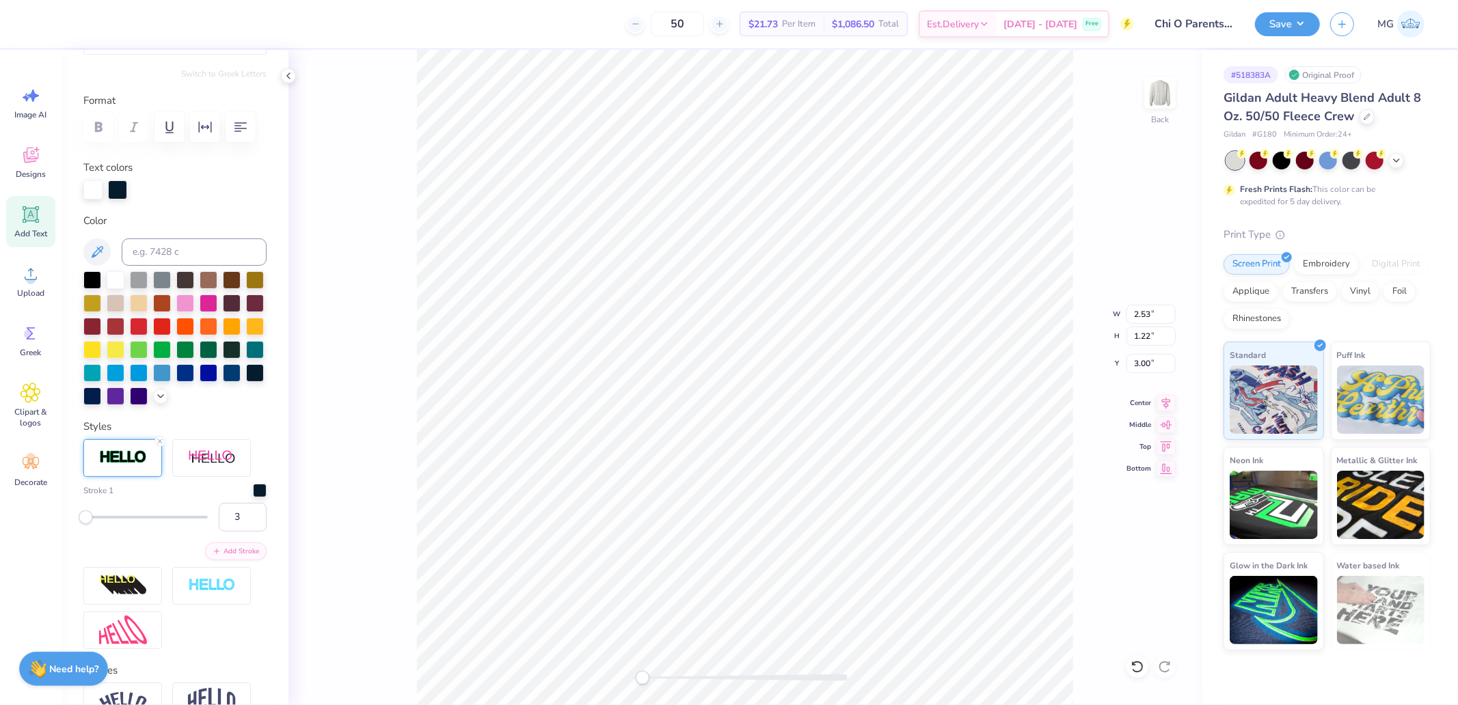
type input "5"
click at [224, 532] on input "5" at bounding box center [243, 517] width 48 height 29
type input "6"
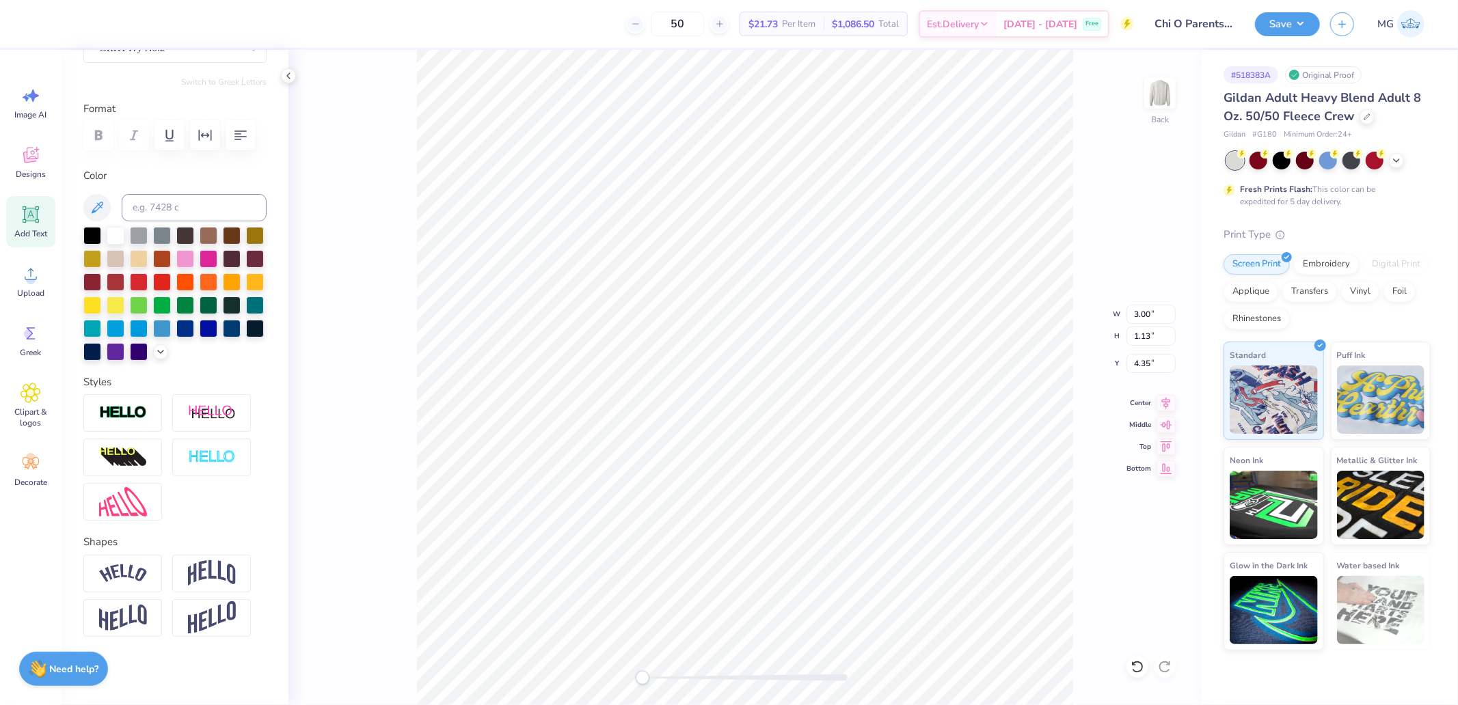
click at [138, 421] on img at bounding box center [123, 413] width 48 height 16
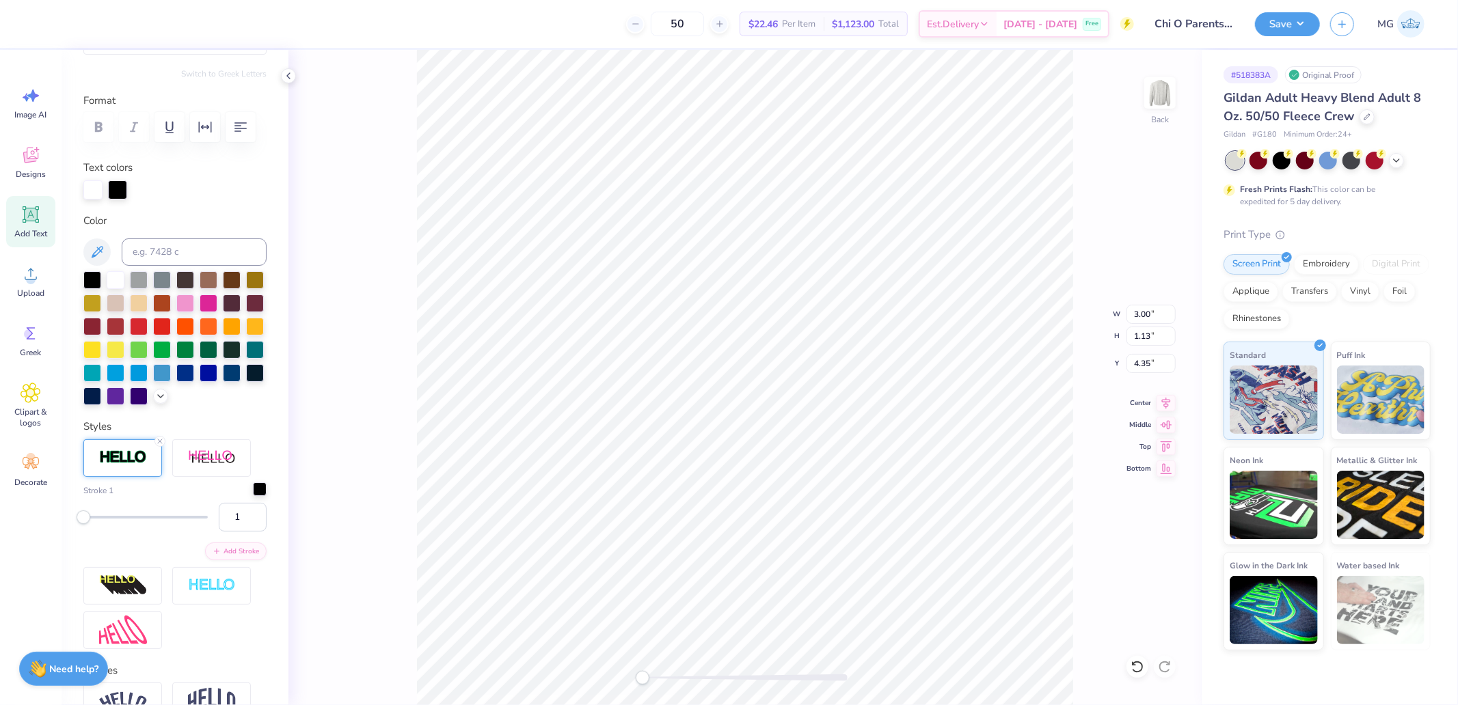
click at [253, 496] on div at bounding box center [260, 489] width 14 height 14
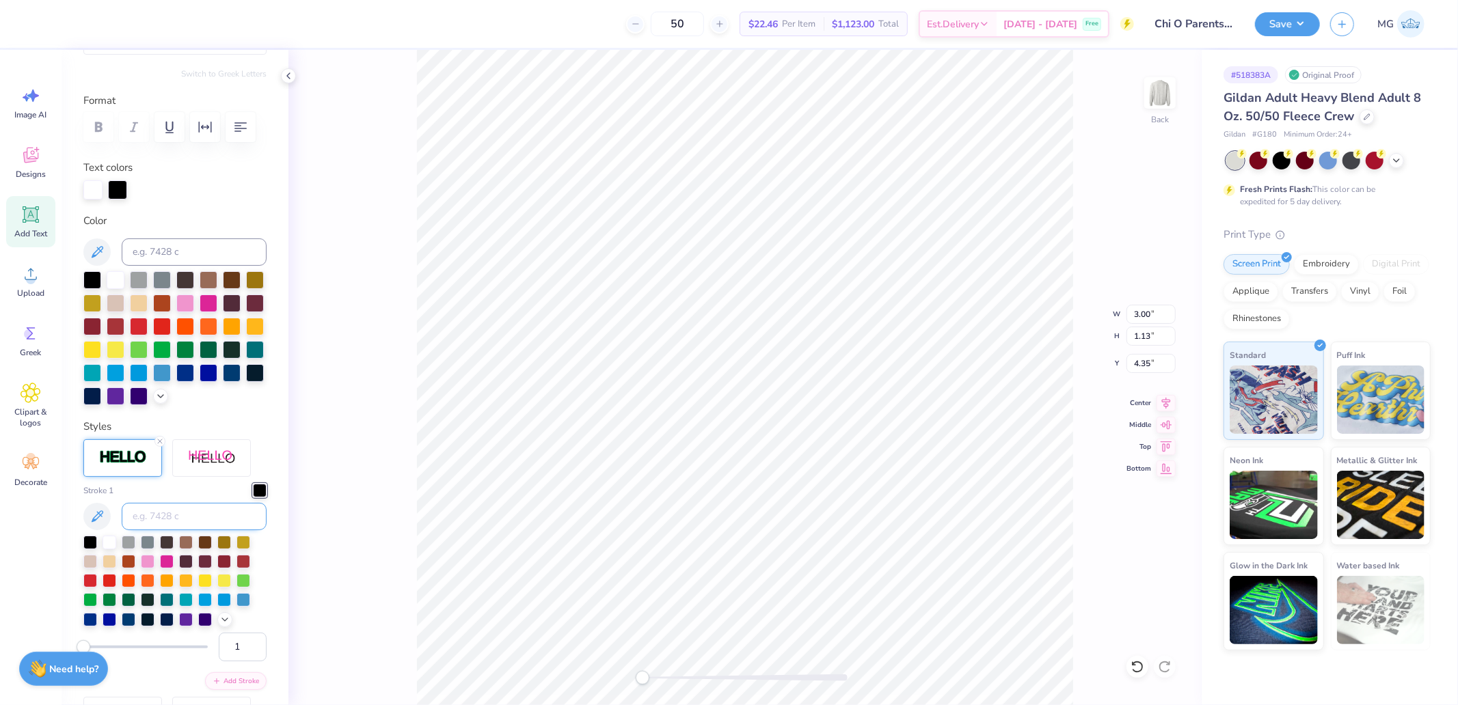
click at [176, 530] on input at bounding box center [194, 516] width 145 height 27
type input "296"
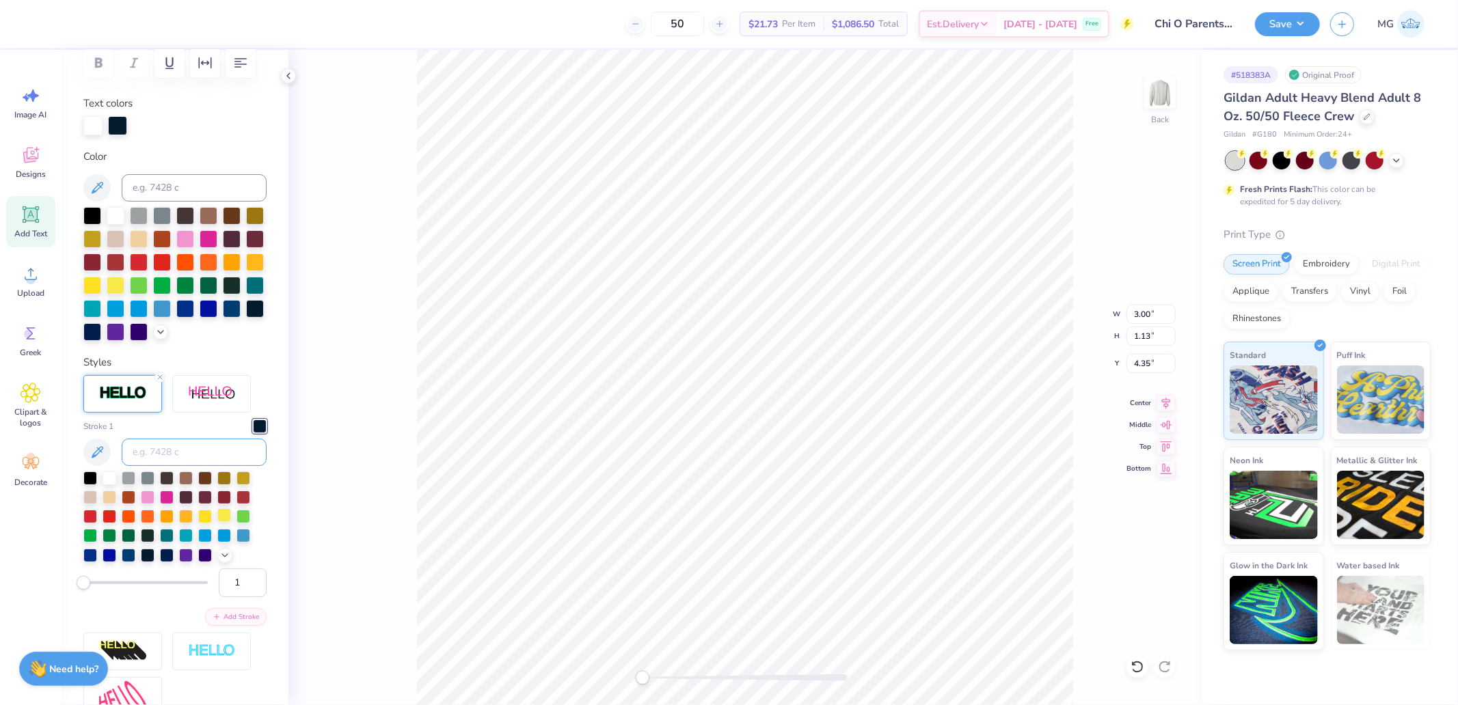
scroll to position [303, 0]
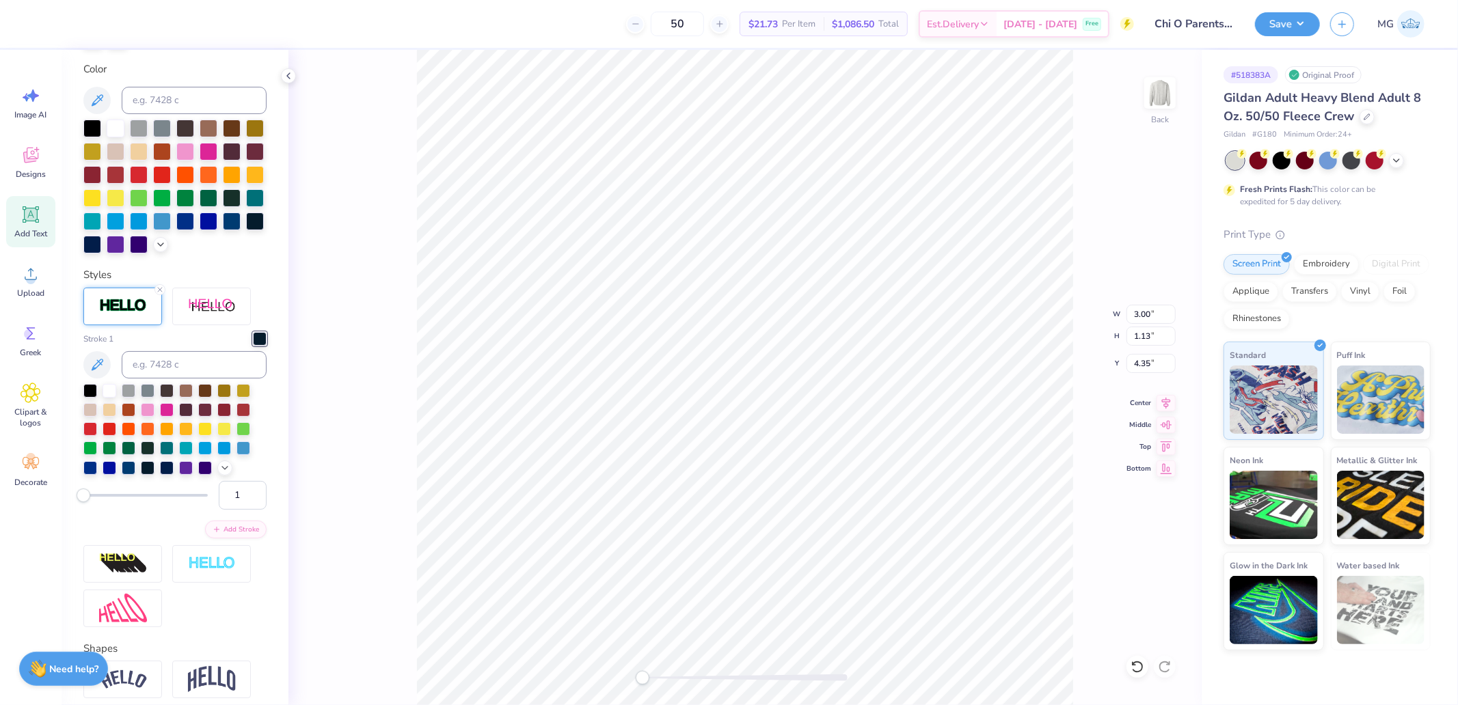
drag, startPoint x: 234, startPoint y: 558, endPoint x: 195, endPoint y: 562, distance: 39.2
click at [200, 510] on div "1" at bounding box center [174, 495] width 183 height 29
type input "6"
click at [1152, 316] on input "3.03" at bounding box center [1150, 314] width 49 height 19
type input "3.00"
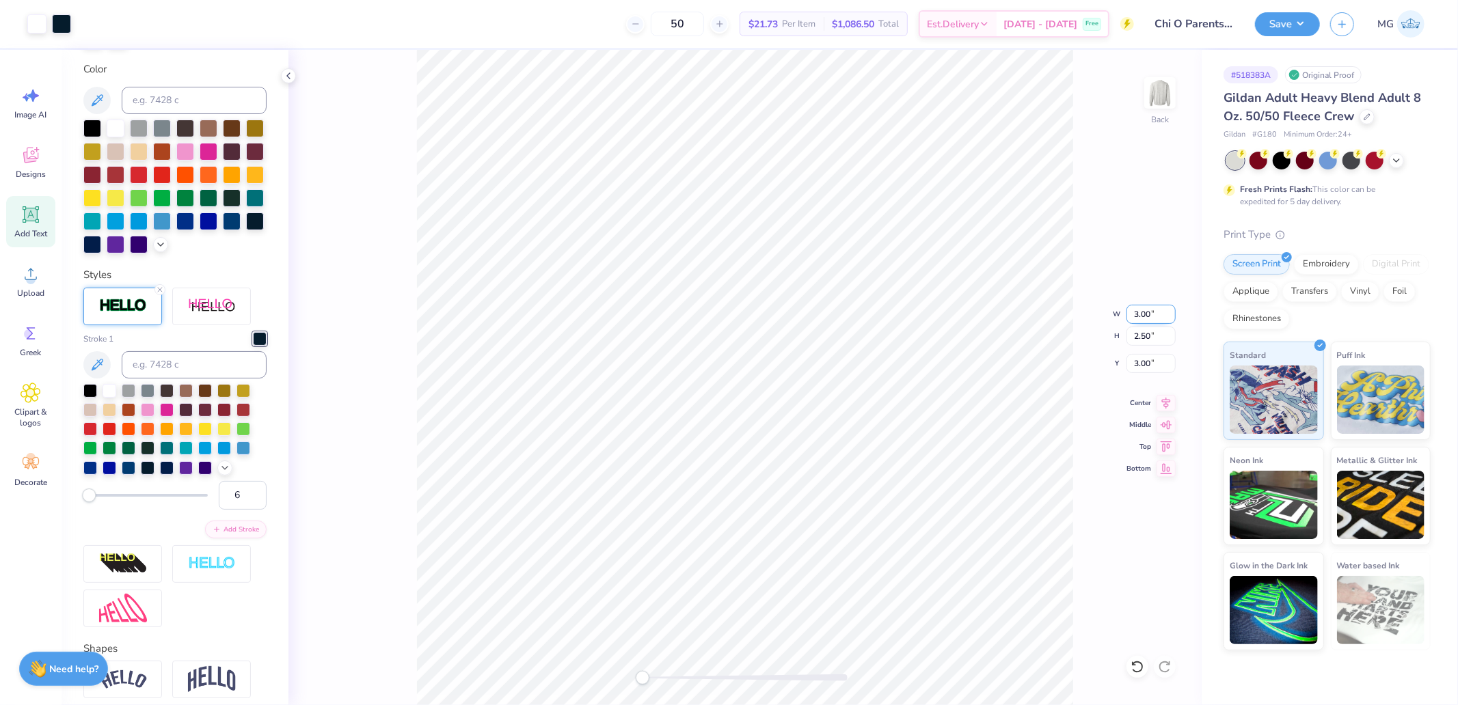
type input "2.50"
type input "3.00"
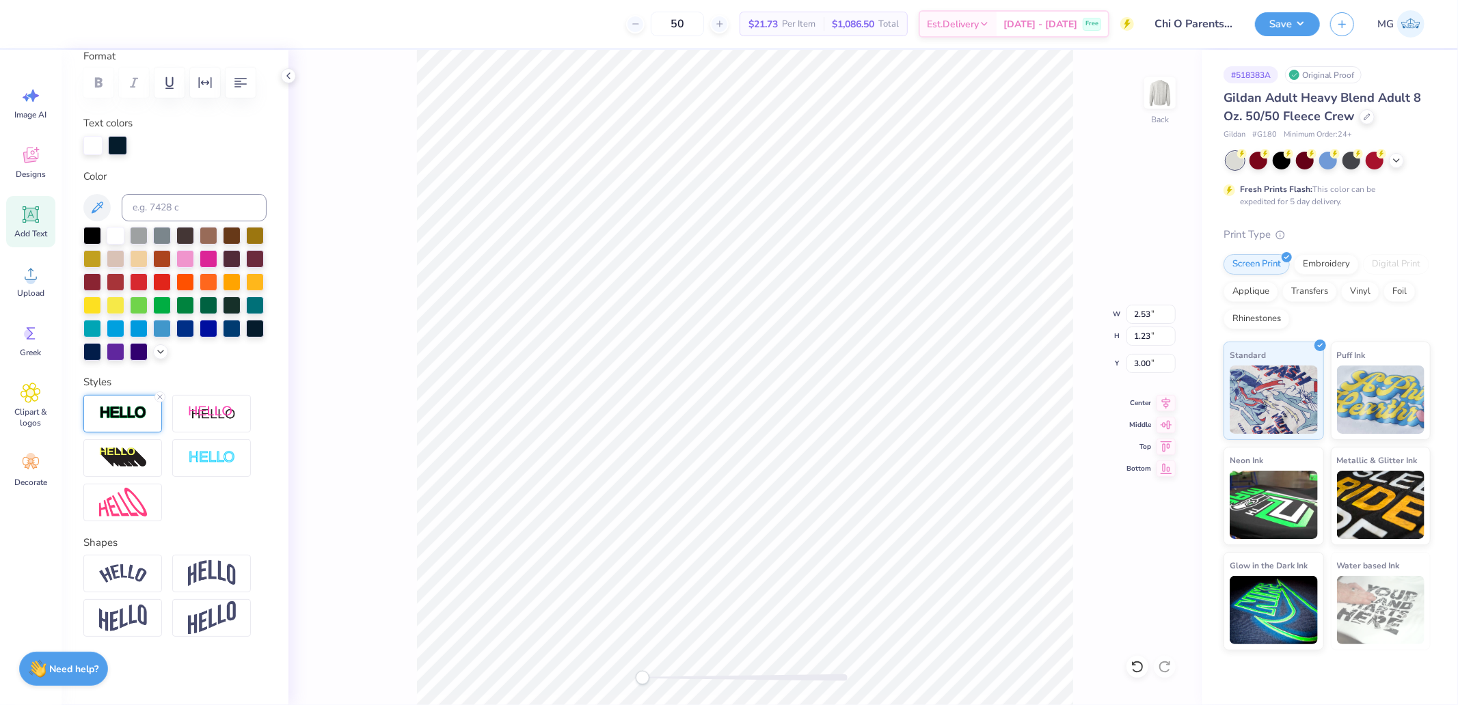
click at [132, 411] on img at bounding box center [123, 413] width 48 height 16
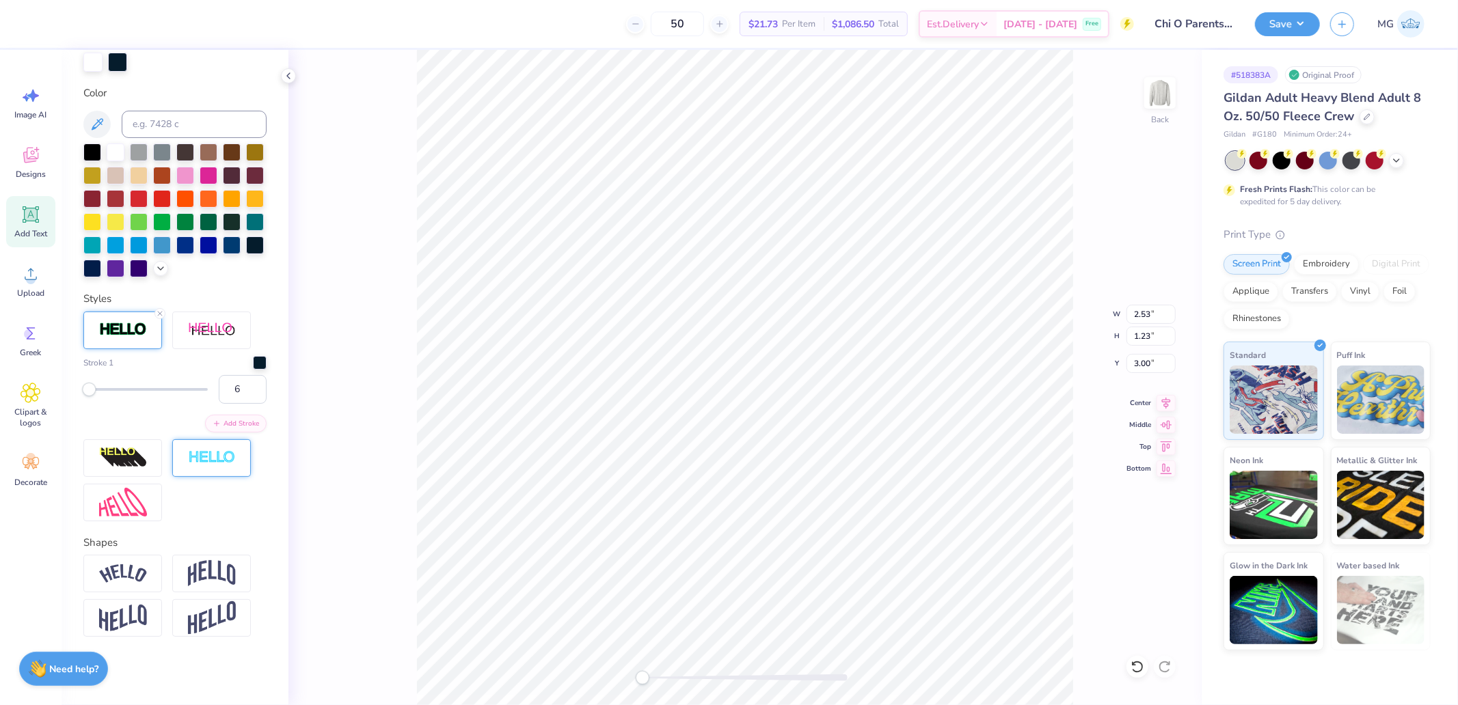
scroll to position [338, 0]
drag, startPoint x: 230, startPoint y: 390, endPoint x: 217, endPoint y: 394, distance: 14.3
click at [219, 394] on input "6" at bounding box center [243, 389] width 48 height 29
type input "8"
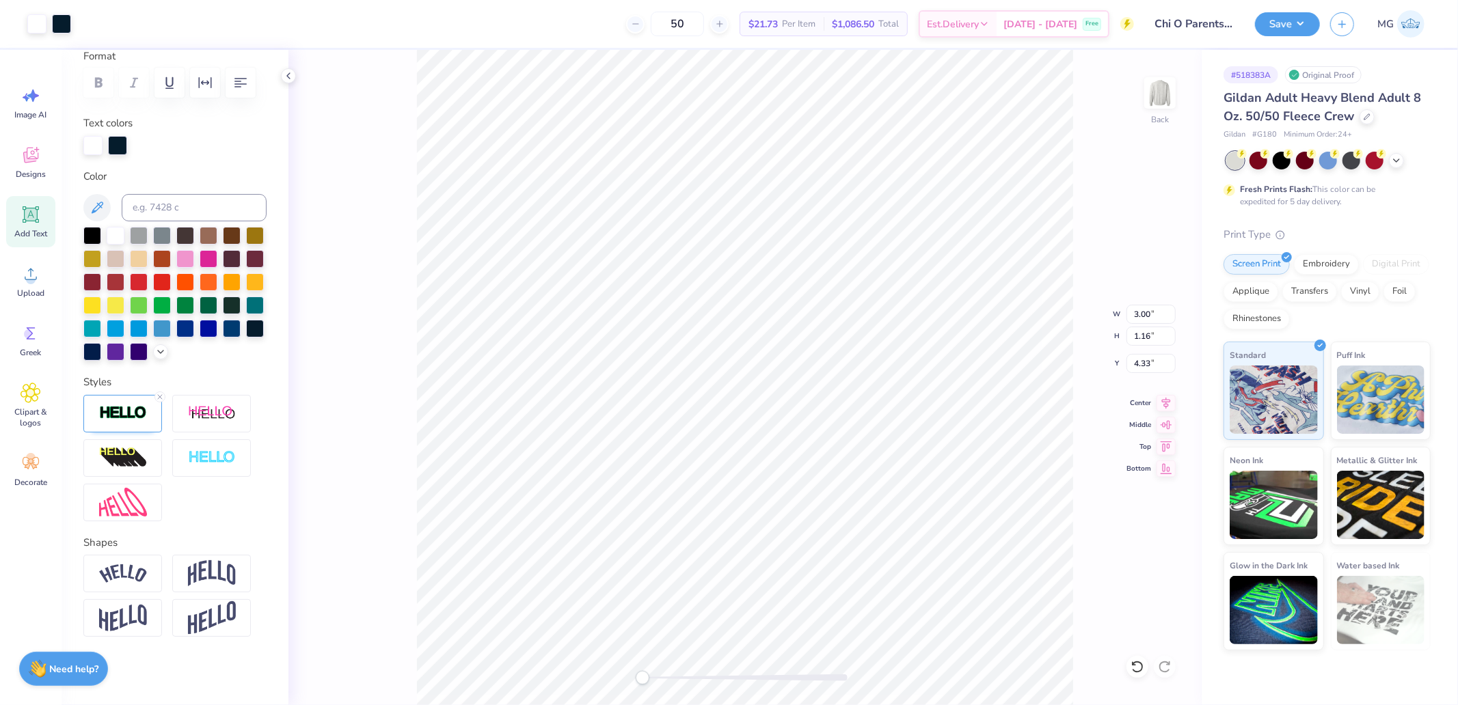
scroll to position [255, 0]
click at [114, 411] on img at bounding box center [123, 413] width 48 height 16
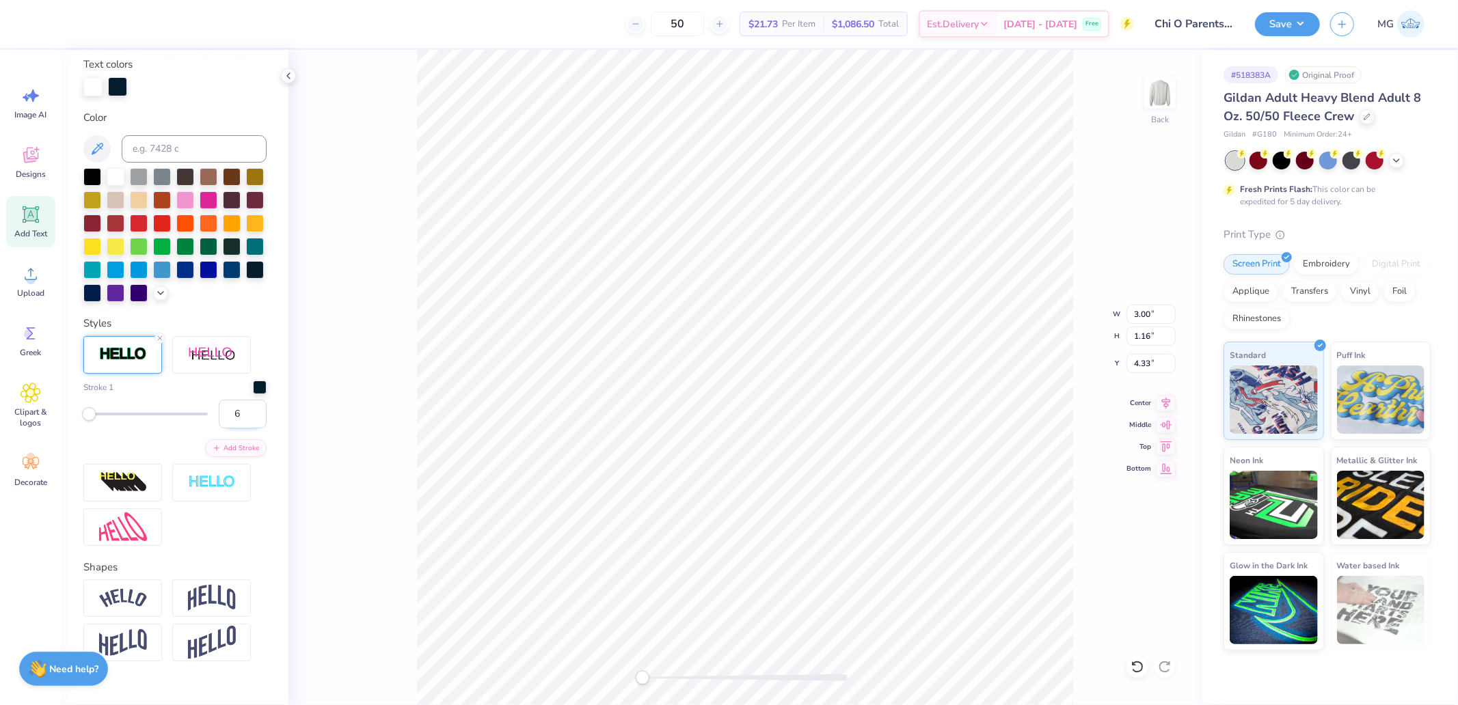
click at [234, 428] on input "6" at bounding box center [243, 414] width 48 height 29
type input "8"
click at [1136, 318] on input "3.01" at bounding box center [1150, 314] width 49 height 19
type input "3.00"
type input "2.50"
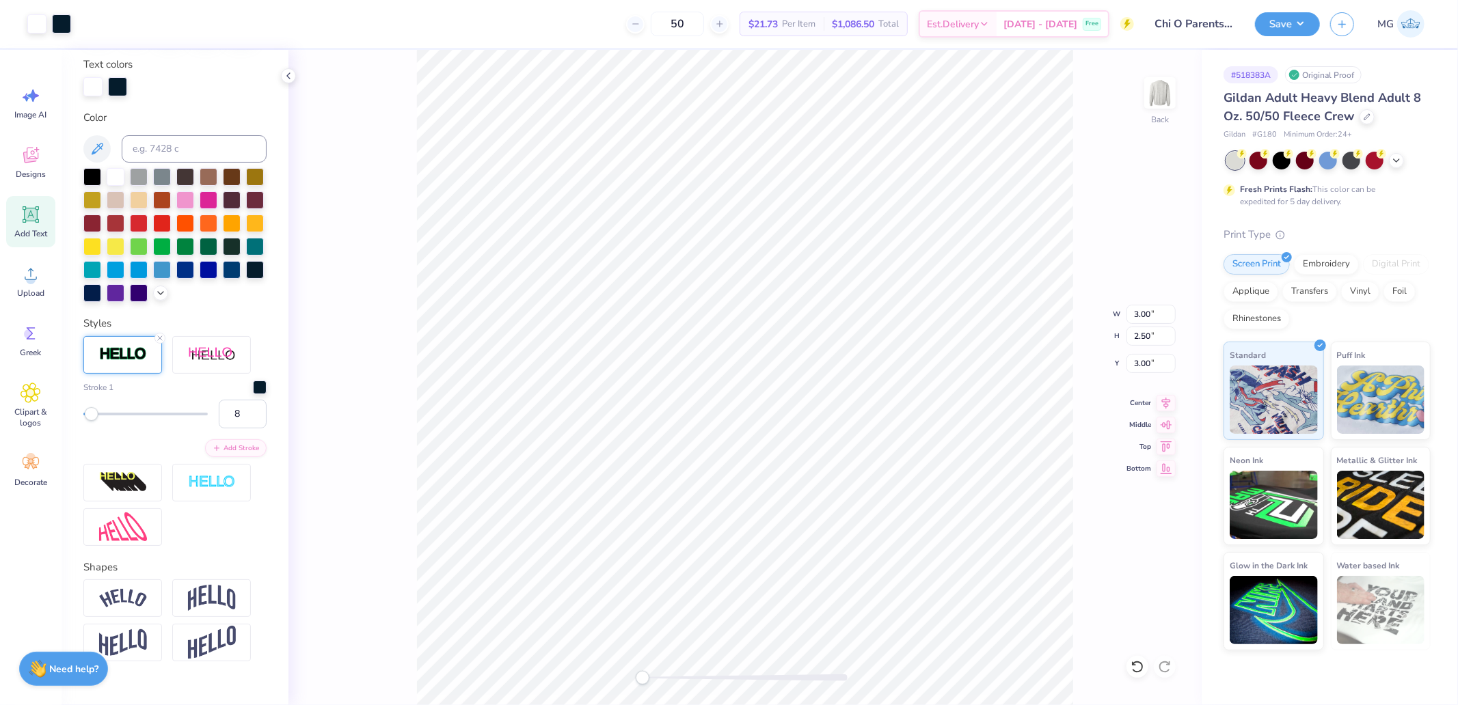
type input "3.00"
click at [1147, 89] on img at bounding box center [1159, 93] width 55 height 55
click at [31, 275] on circle at bounding box center [31, 280] width 10 height 10
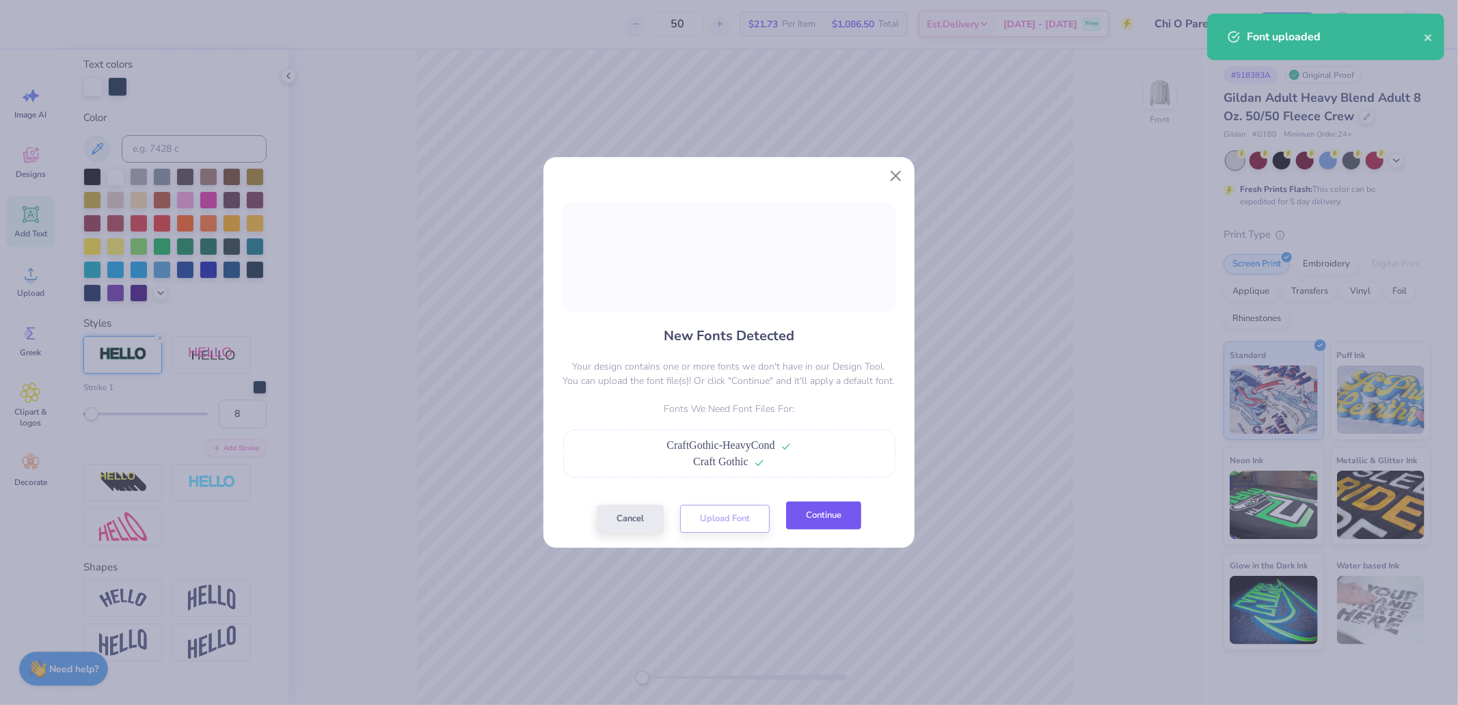
click at [830, 514] on button "Continue" at bounding box center [823, 516] width 75 height 28
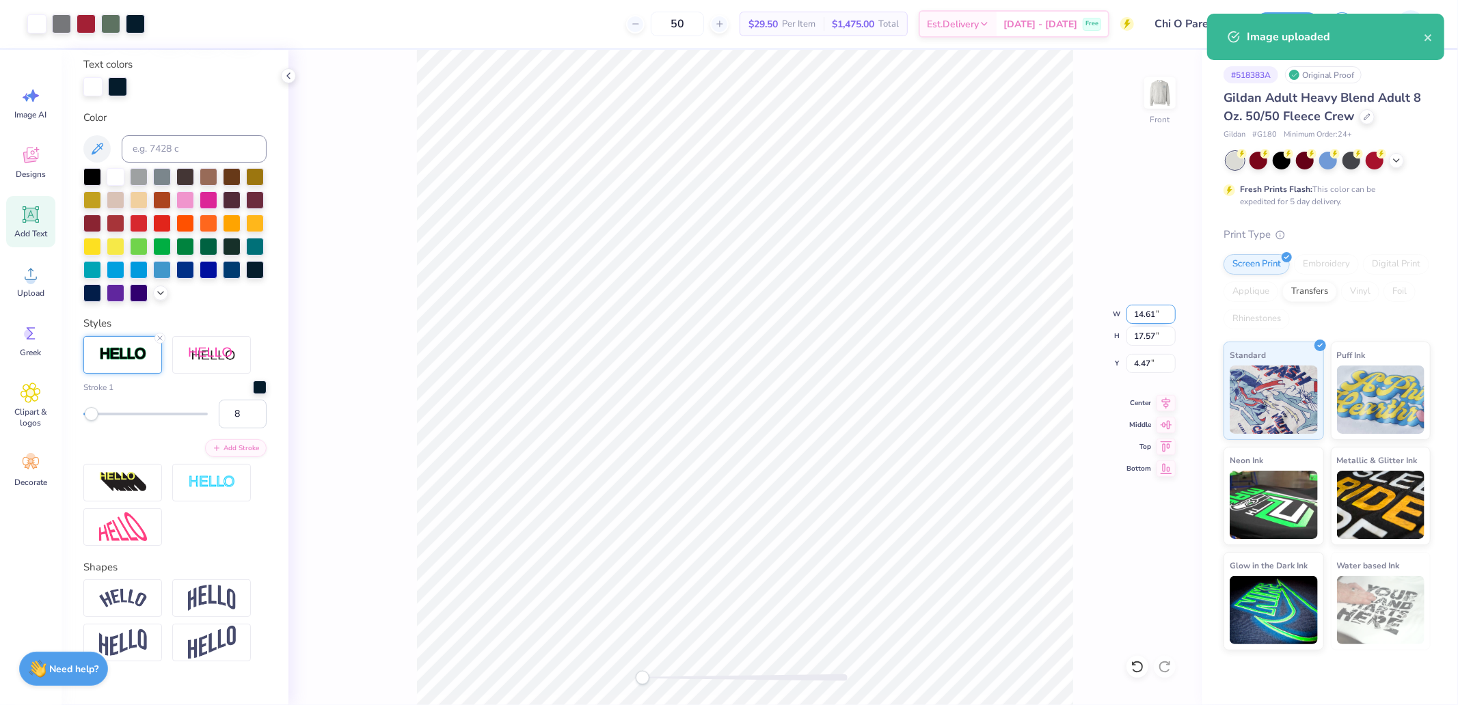
click at [1150, 314] on input "14.61" at bounding box center [1150, 314] width 49 height 19
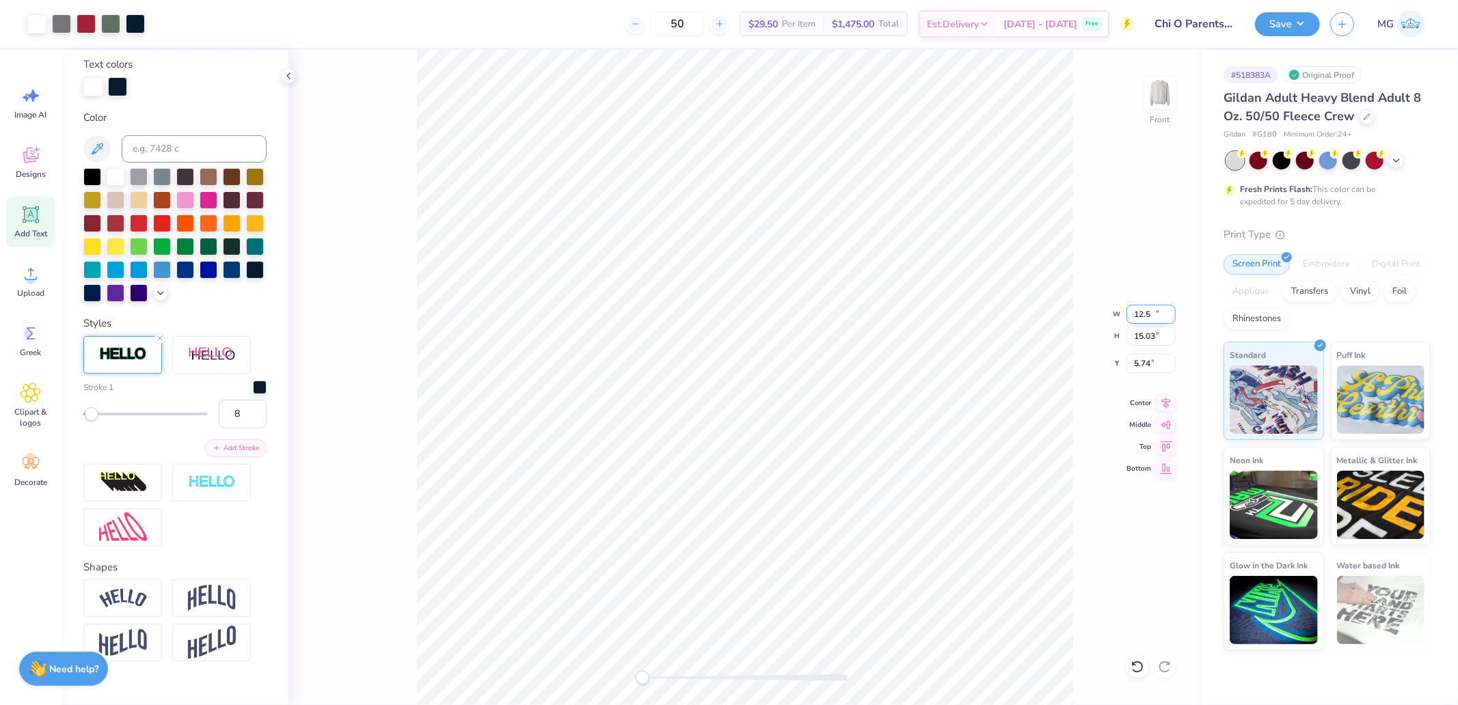
type input "12.50"
type input "15.03"
type input "5.74"
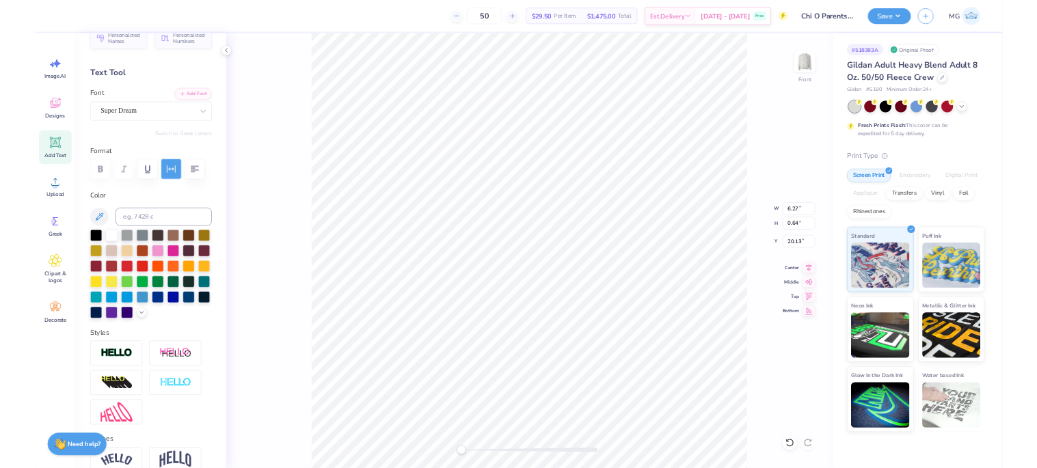
scroll to position [0, 0]
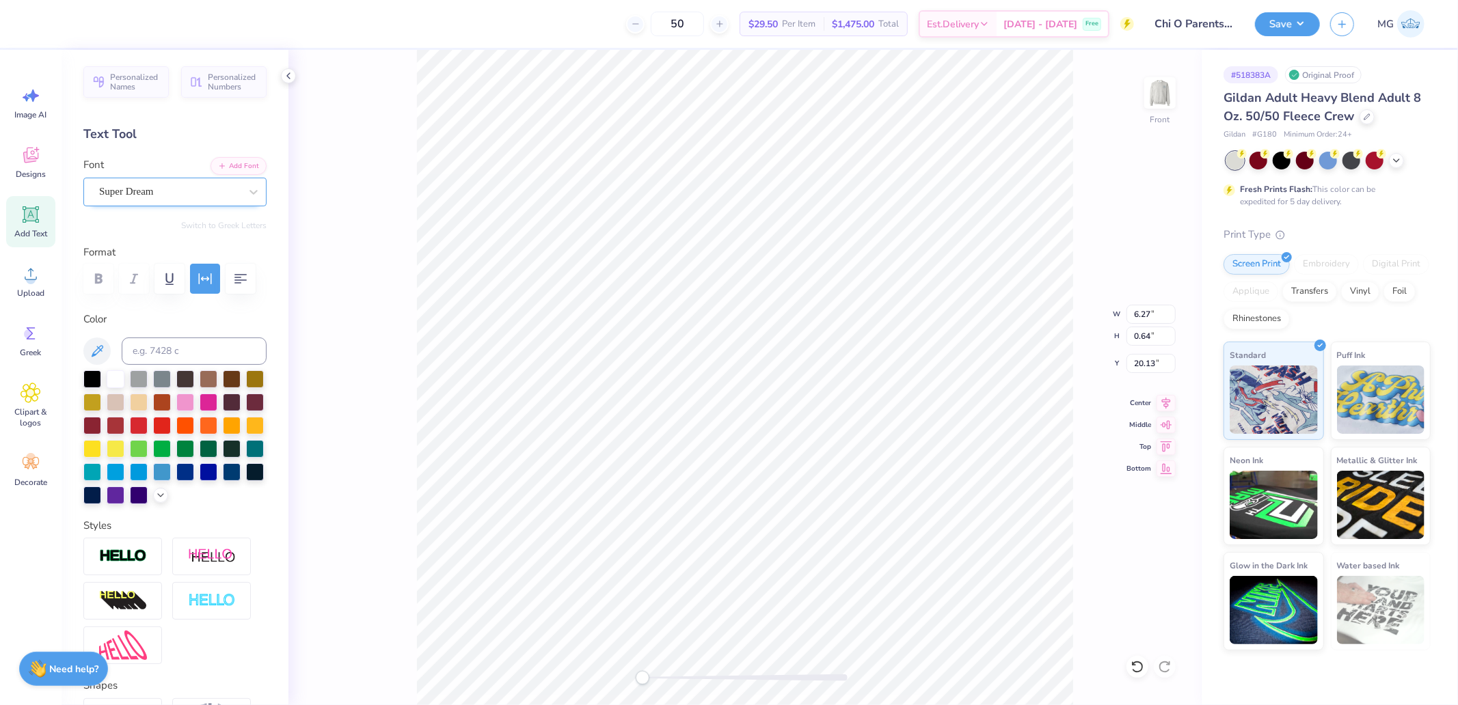
click at [169, 194] on div "Super Dream" at bounding box center [170, 191] width 144 height 21
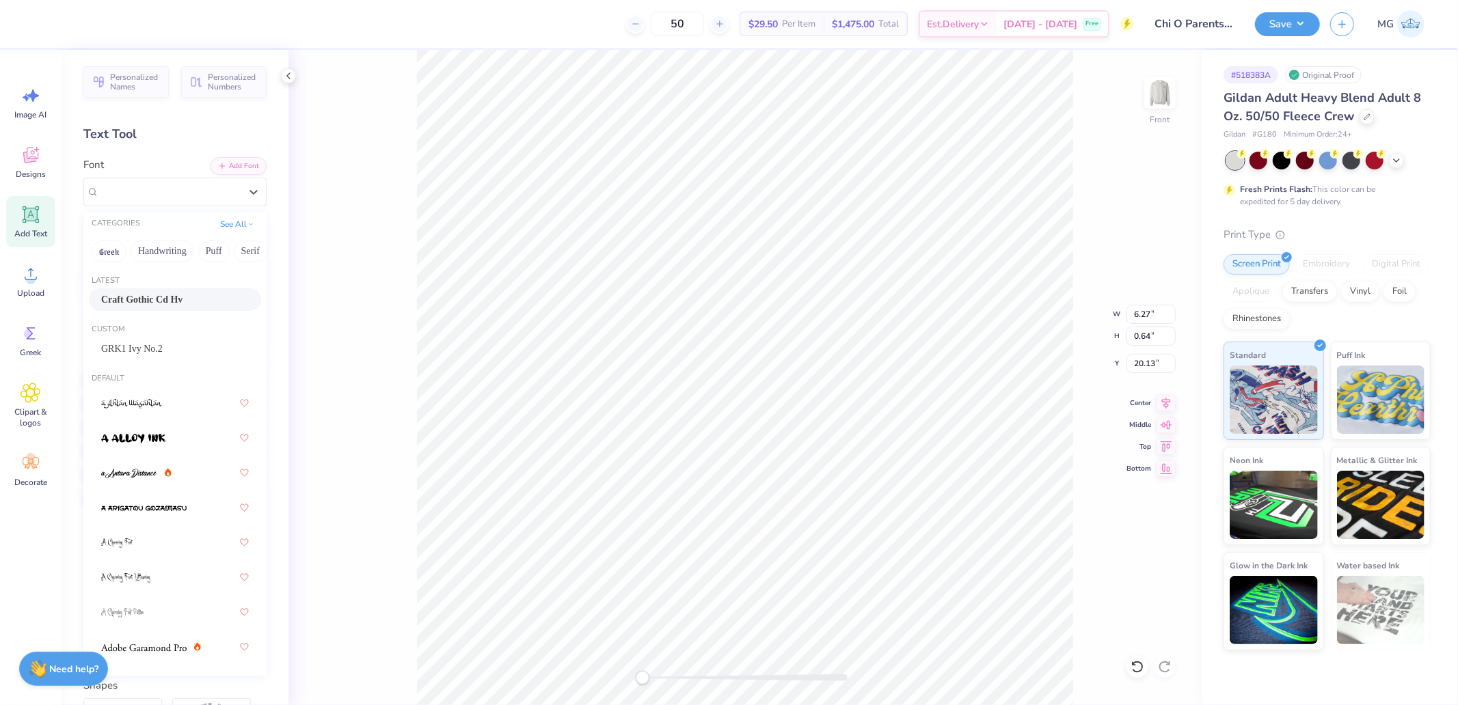
click at [135, 296] on span "Craft Gothic Cd Hv" at bounding box center [141, 299] width 81 height 14
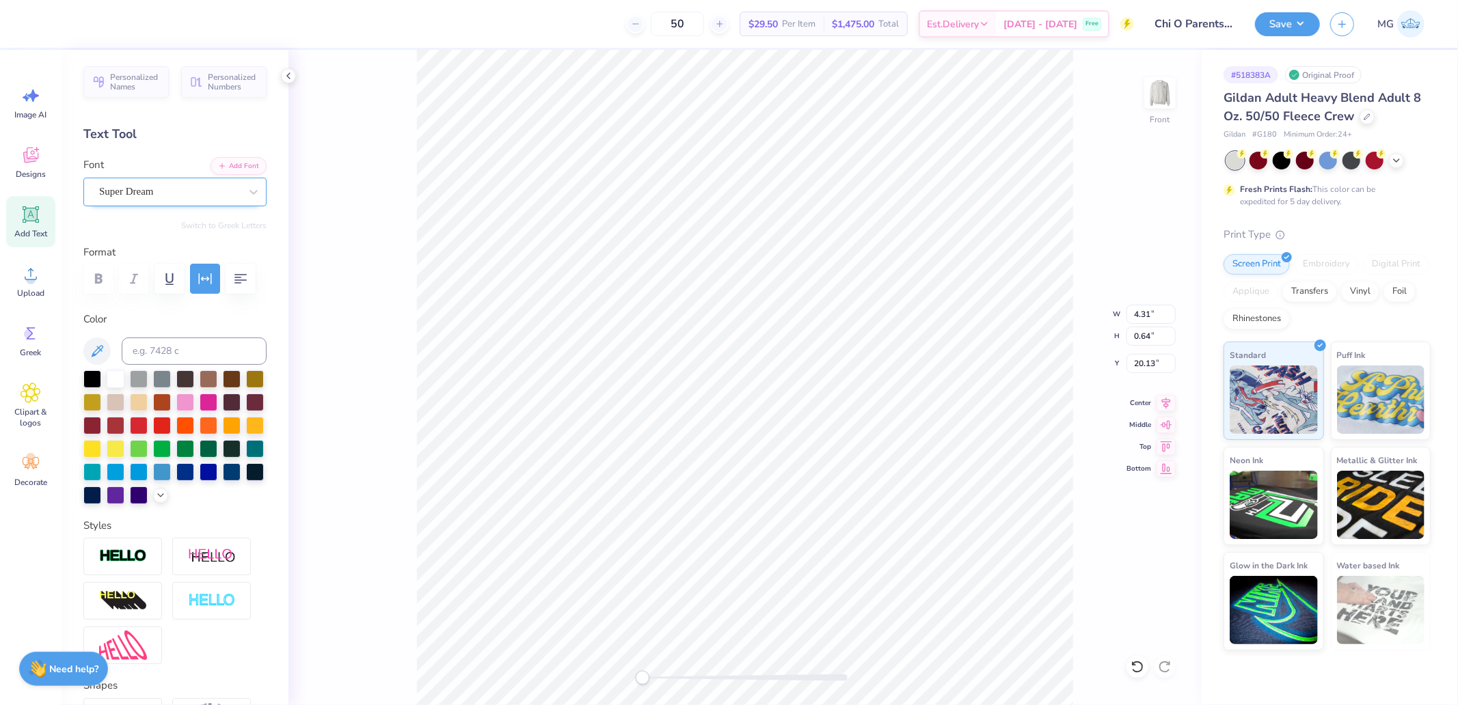
click at [172, 180] on div "Super Dream" at bounding box center [174, 192] width 183 height 29
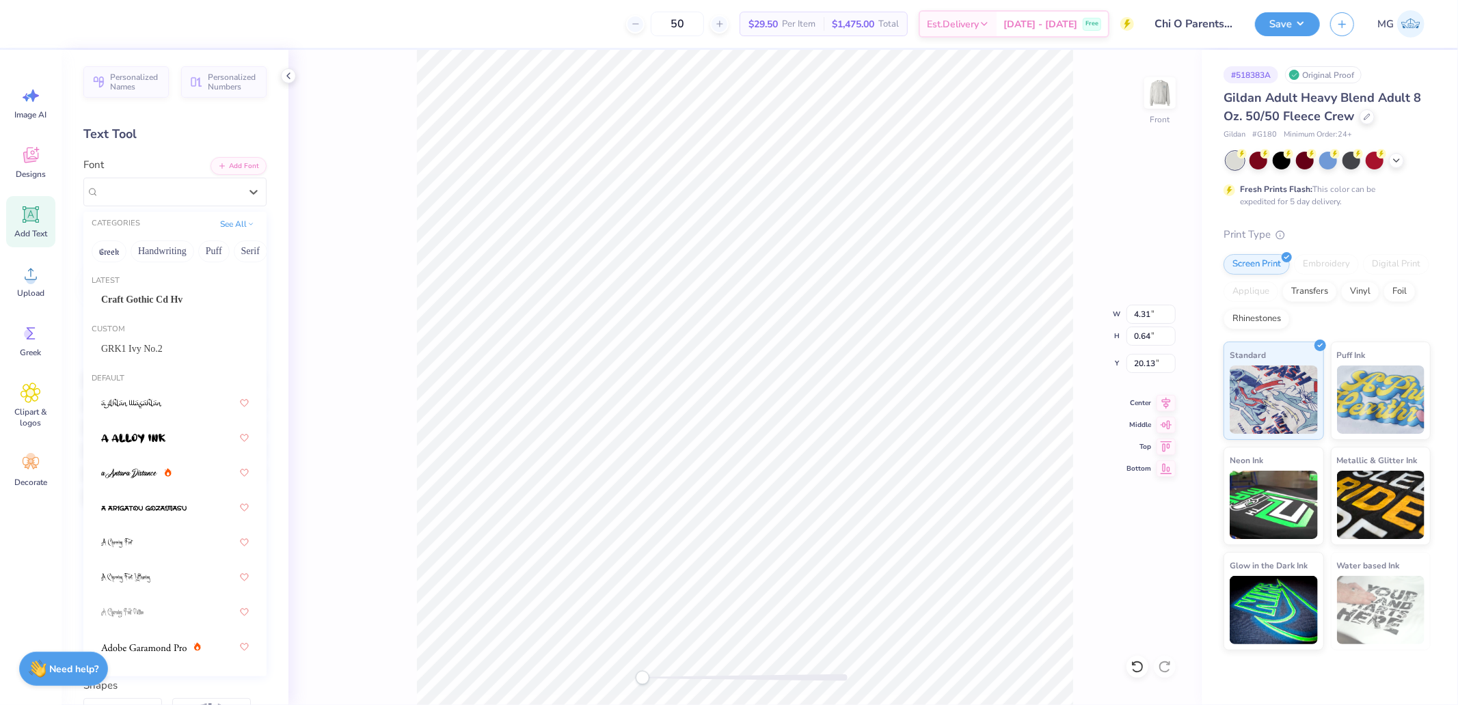
click at [139, 283] on div "Latest" at bounding box center [174, 281] width 183 height 12
click at [139, 299] on span "Craft Gothic Cd Hv" at bounding box center [141, 299] width 81 height 14
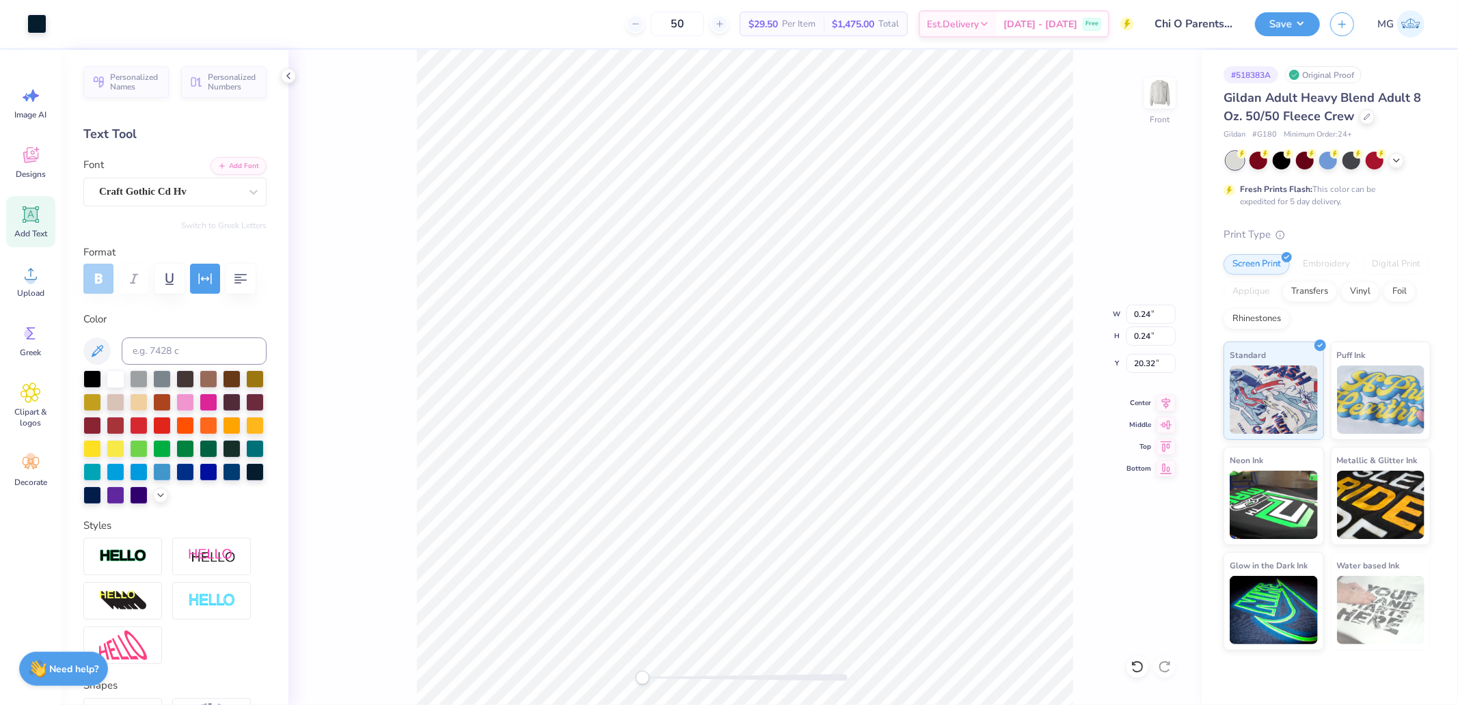
type input "3.59"
type input "0.58"
type input "20.15"
type input "9.81"
type input "0.60"
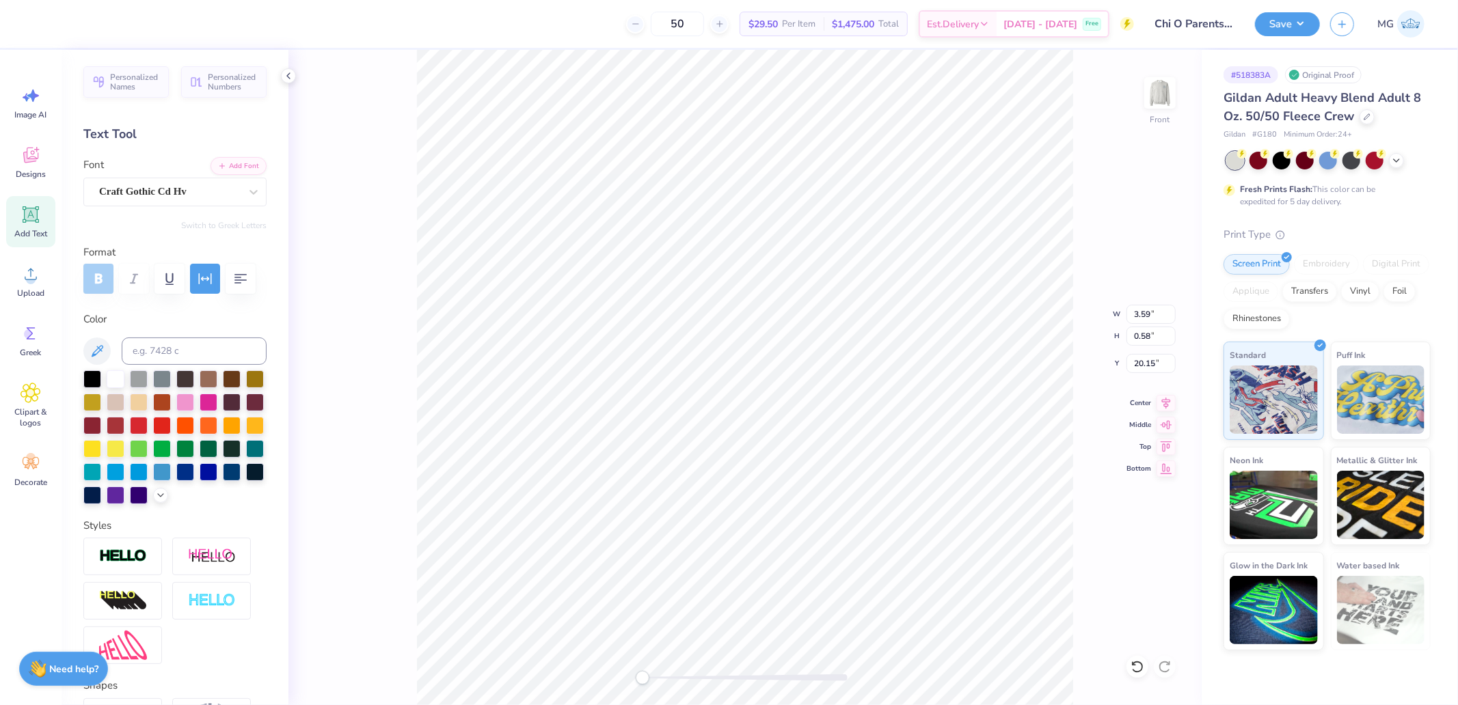
type input "20.14"
click at [837, 549] on li "Group" at bounding box center [860, 554] width 107 height 27
click at [1159, 400] on icon at bounding box center [1165, 401] width 19 height 16
click at [659, 677] on div at bounding box center [744, 678] width 205 height 7
click at [893, 684] on li "Send to Back" at bounding box center [905, 688] width 107 height 27
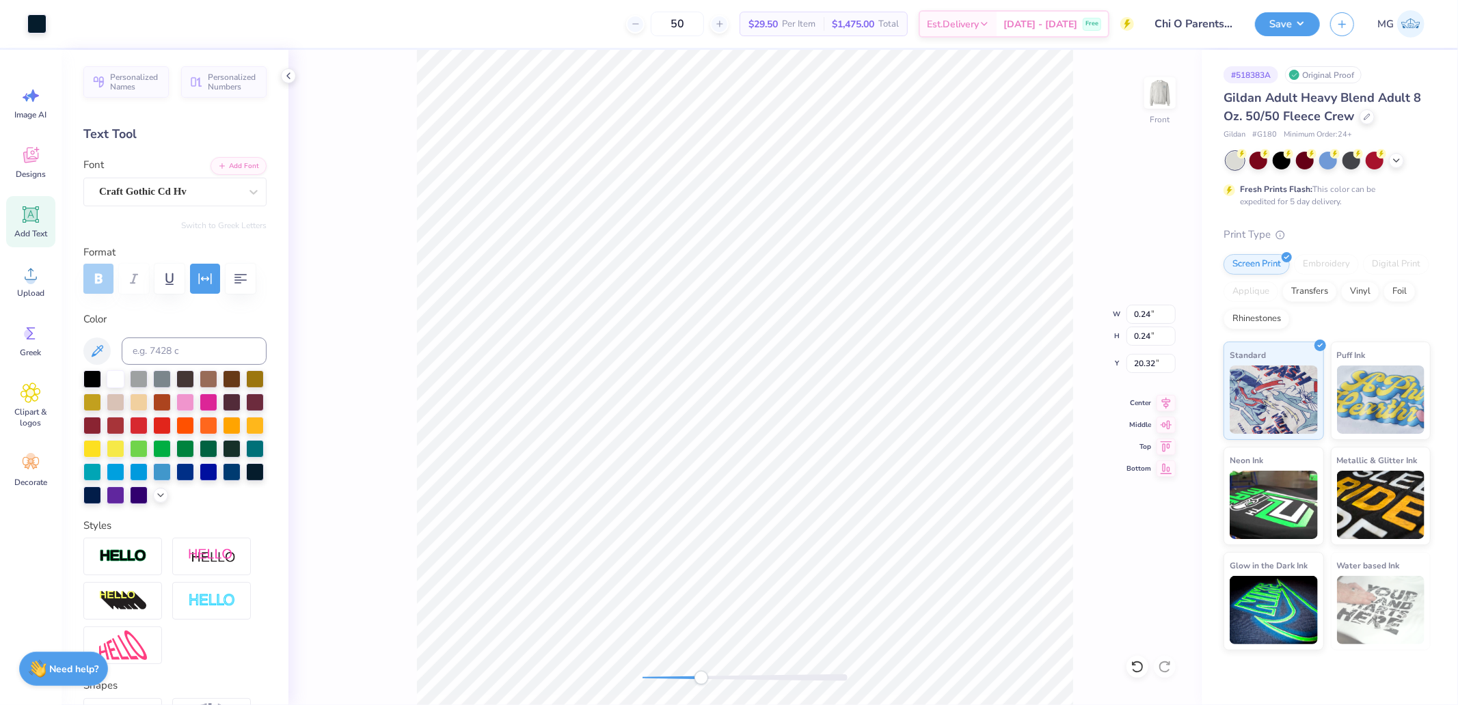
drag, startPoint x: 661, startPoint y: 679, endPoint x: 701, endPoint y: 682, distance: 40.5
click at [701, 682] on div "Accessibility label" at bounding box center [701, 678] width 14 height 14
click at [590, 679] on div "Front W 0.24 0.24 " H 0.24 0.24 " Y 20.32 20.32 " Center Middle Top Bottom" at bounding box center [744, 377] width 913 height 655
click at [1141, 370] on input "5.74" at bounding box center [1150, 363] width 49 height 19
type input "3.00"
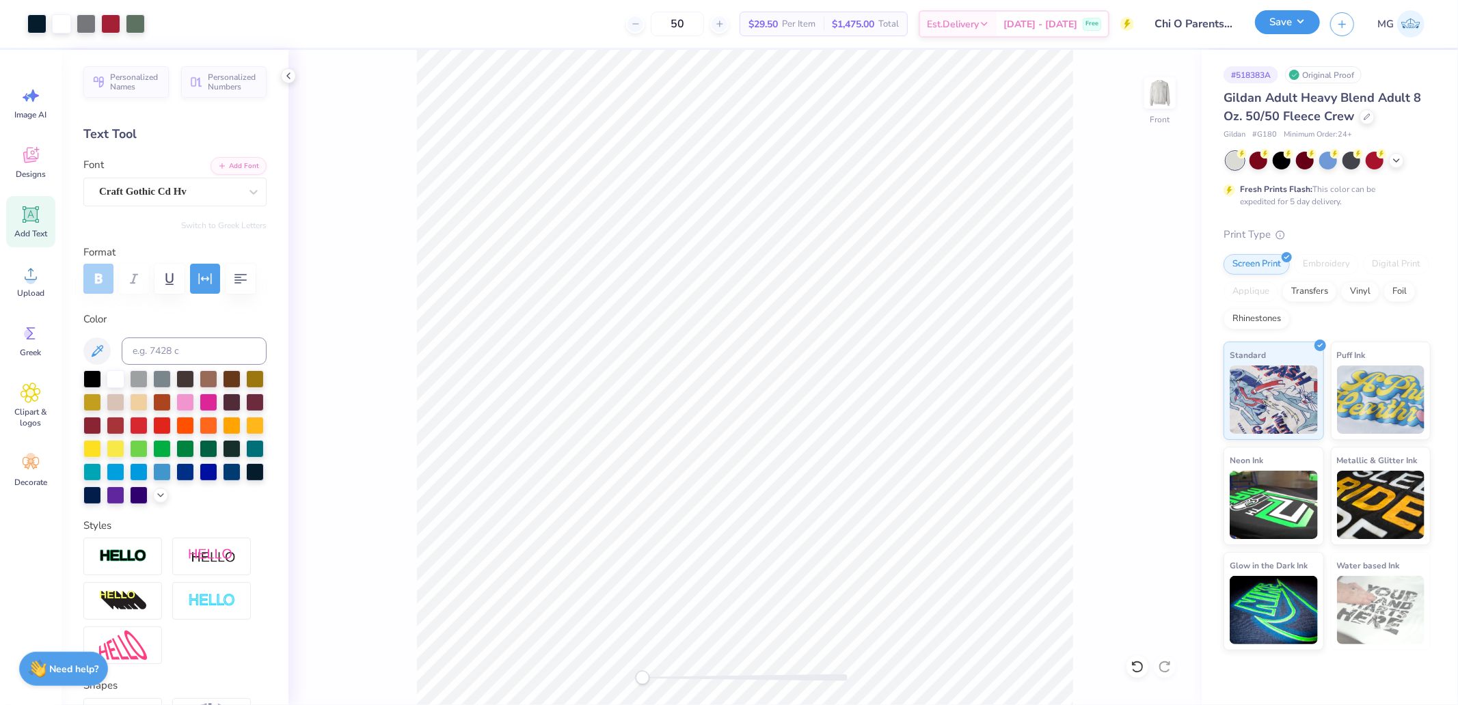
click at [1266, 22] on button "Save" at bounding box center [1287, 22] width 65 height 24
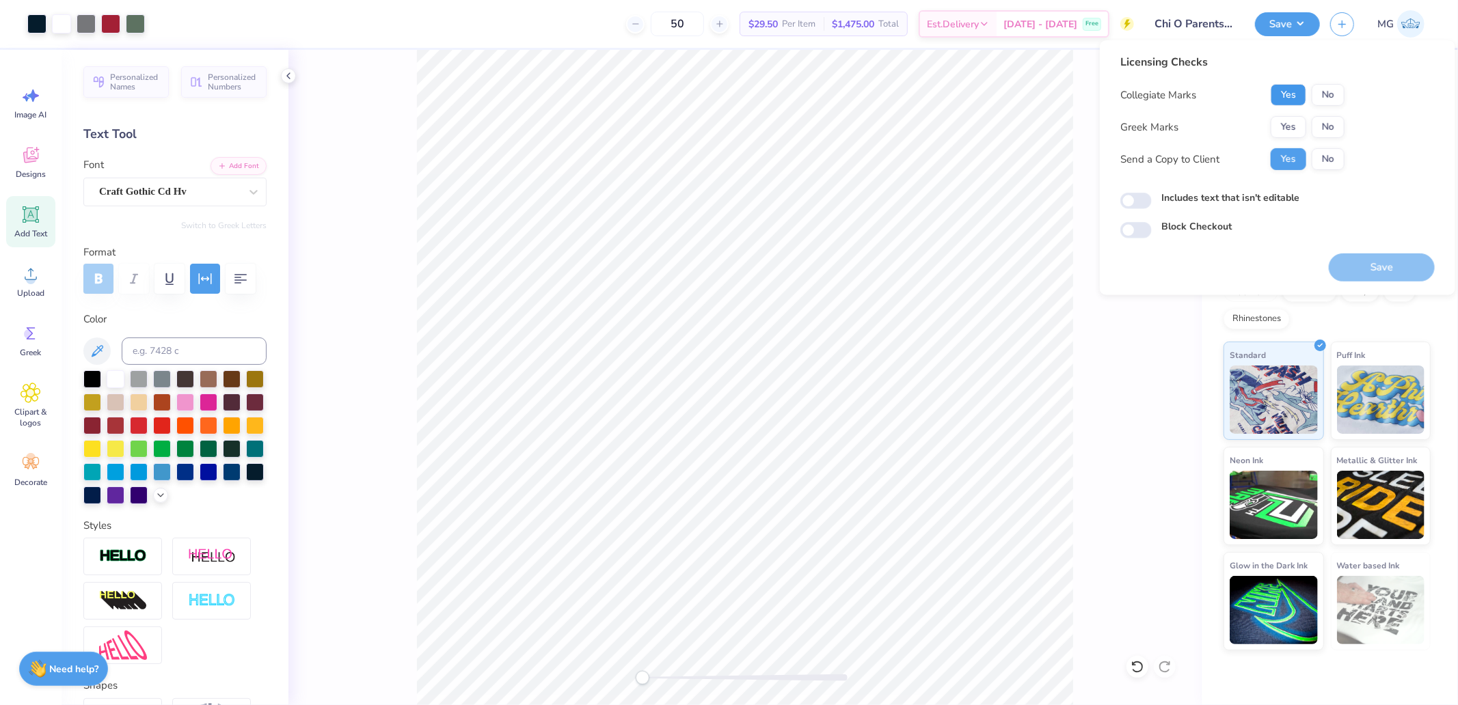
drag, startPoint x: 1285, startPoint y: 98, endPoint x: 1285, endPoint y: 111, distance: 13.7
click at [1285, 98] on button "Yes" at bounding box center [1288, 95] width 36 height 22
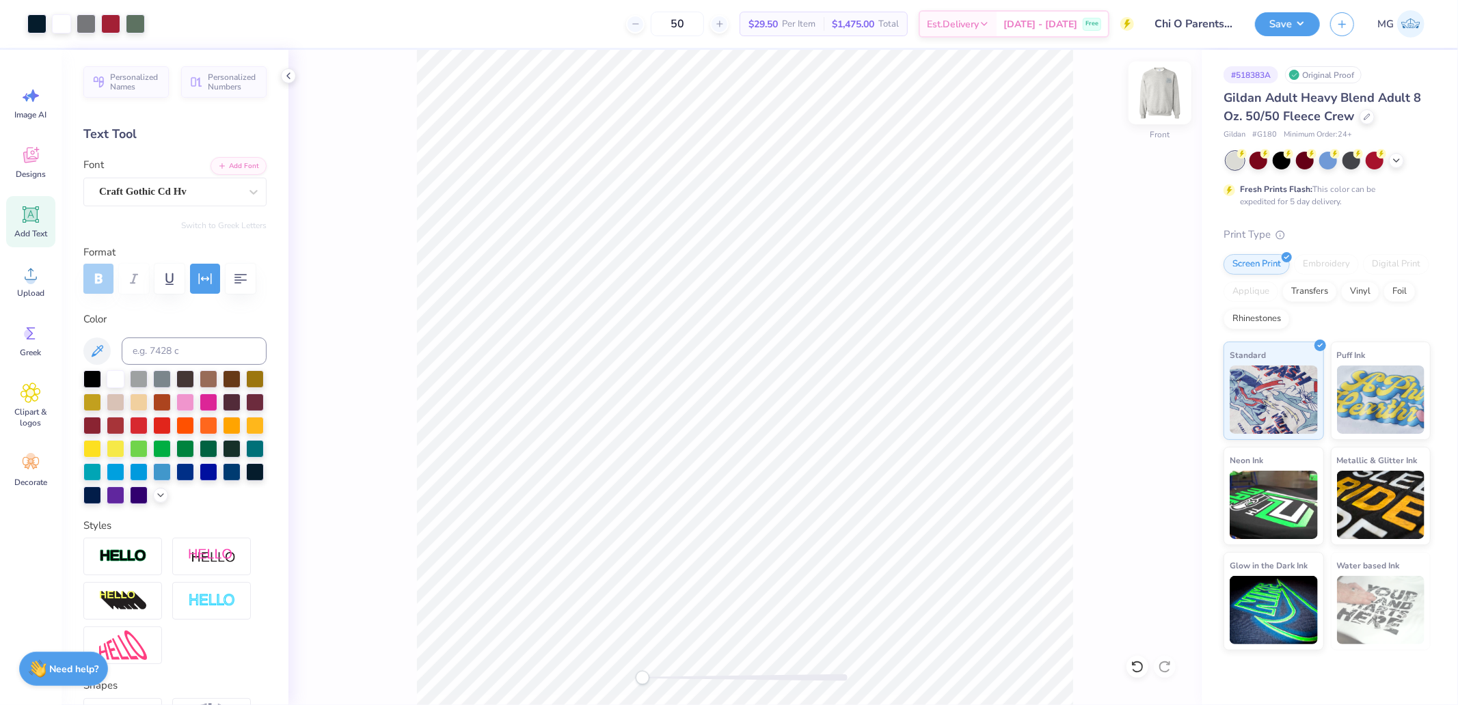
click at [1154, 96] on img at bounding box center [1159, 93] width 55 height 55
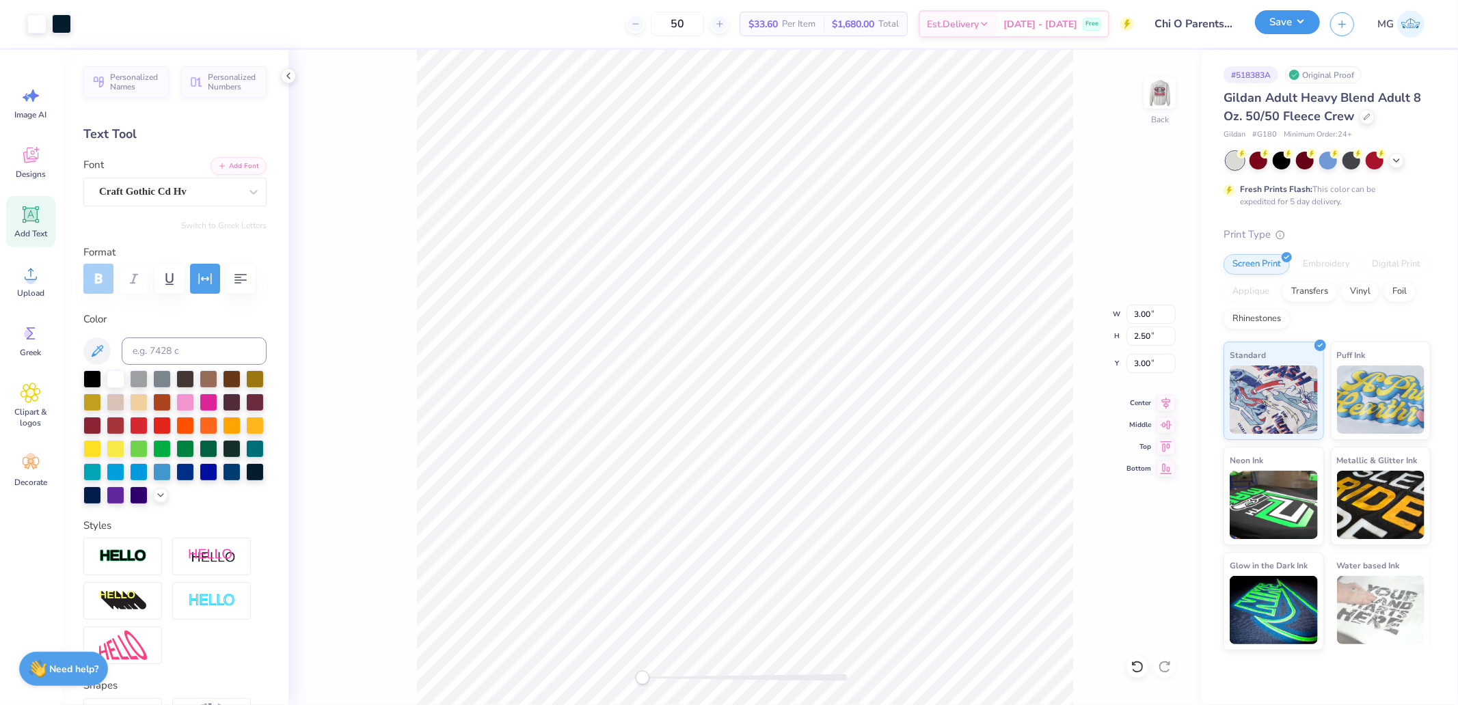
click at [1266, 31] on button "Save" at bounding box center [1287, 22] width 65 height 24
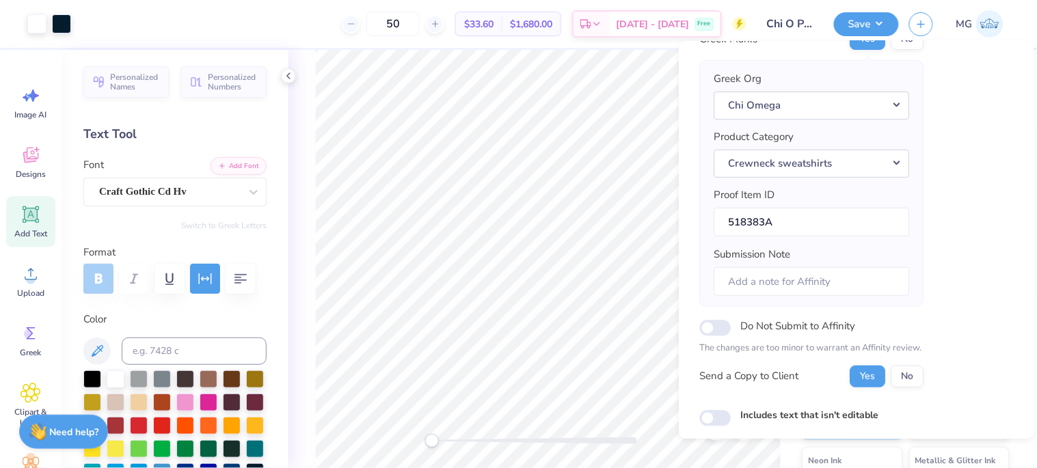
scroll to position [162, 0]
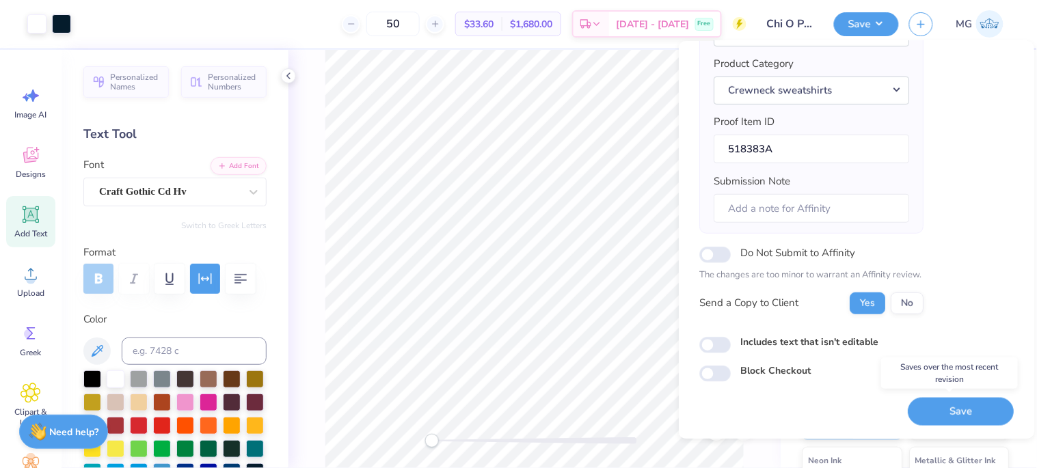
click at [943, 407] on button "Save" at bounding box center [961, 412] width 106 height 28
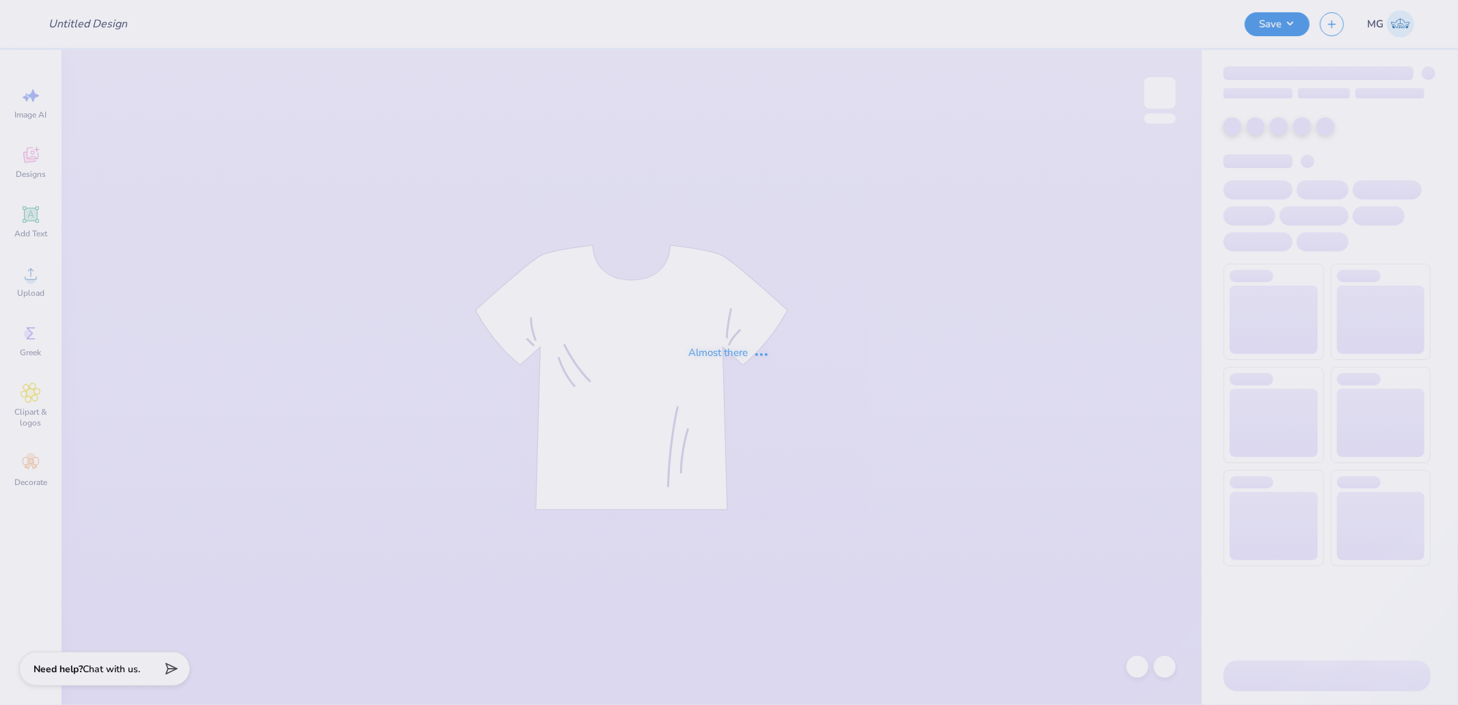
type input "SAE Fall Rush"
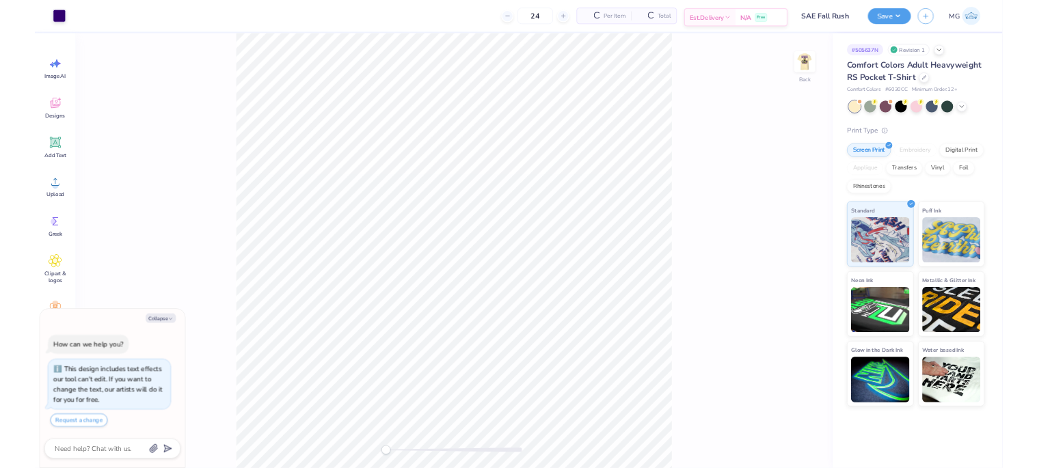
scroll to position [23, 0]
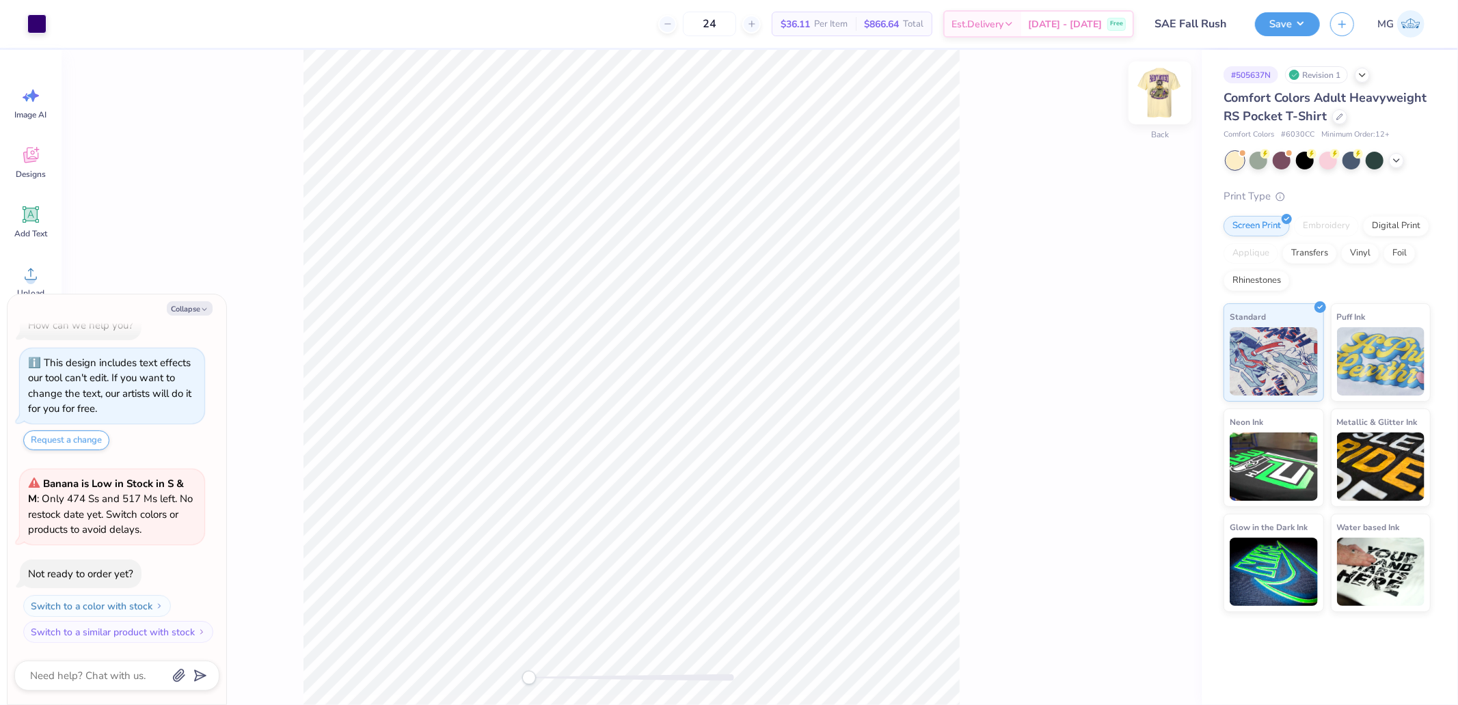
click at [1163, 101] on img at bounding box center [1159, 93] width 55 height 55
click at [64, 19] on div at bounding box center [61, 22] width 19 height 19
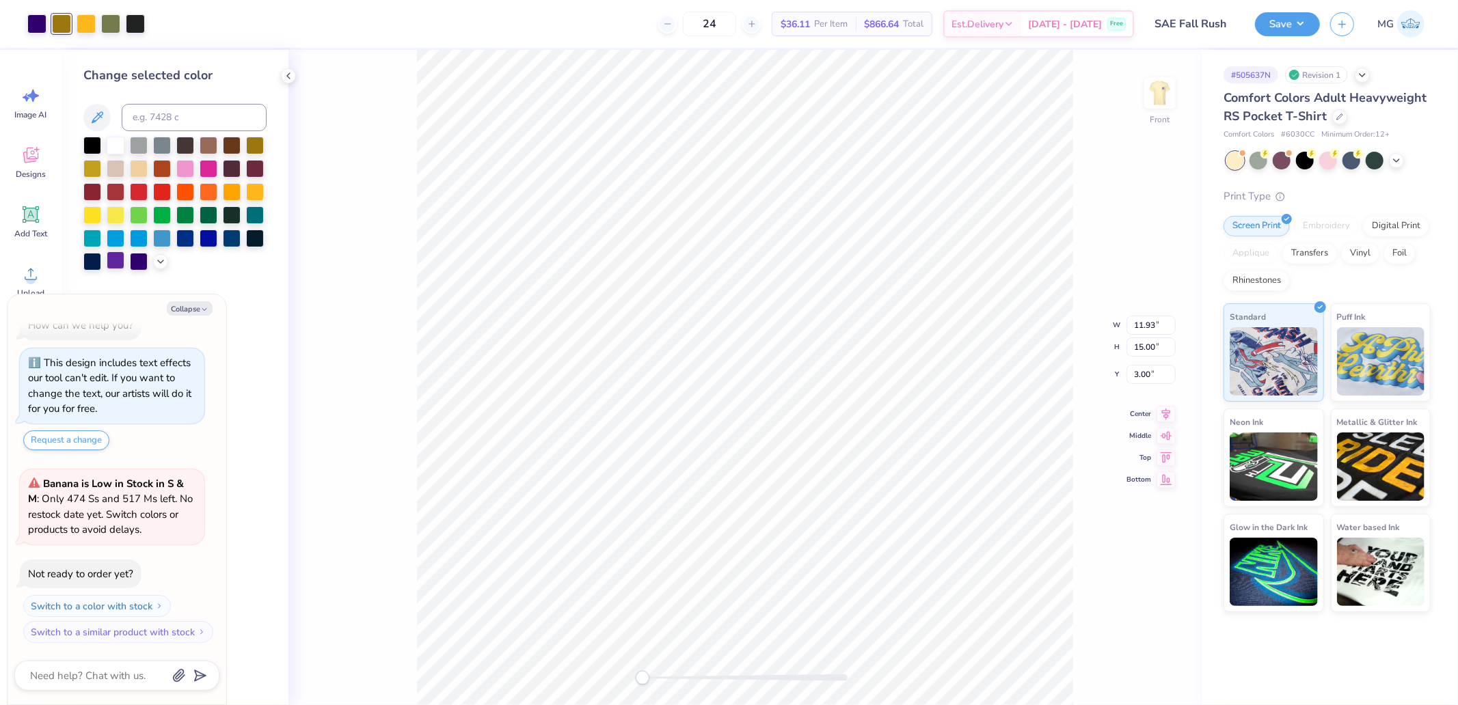
type textarea "x"
click at [183, 126] on input at bounding box center [194, 117] width 145 height 27
type input "1235"
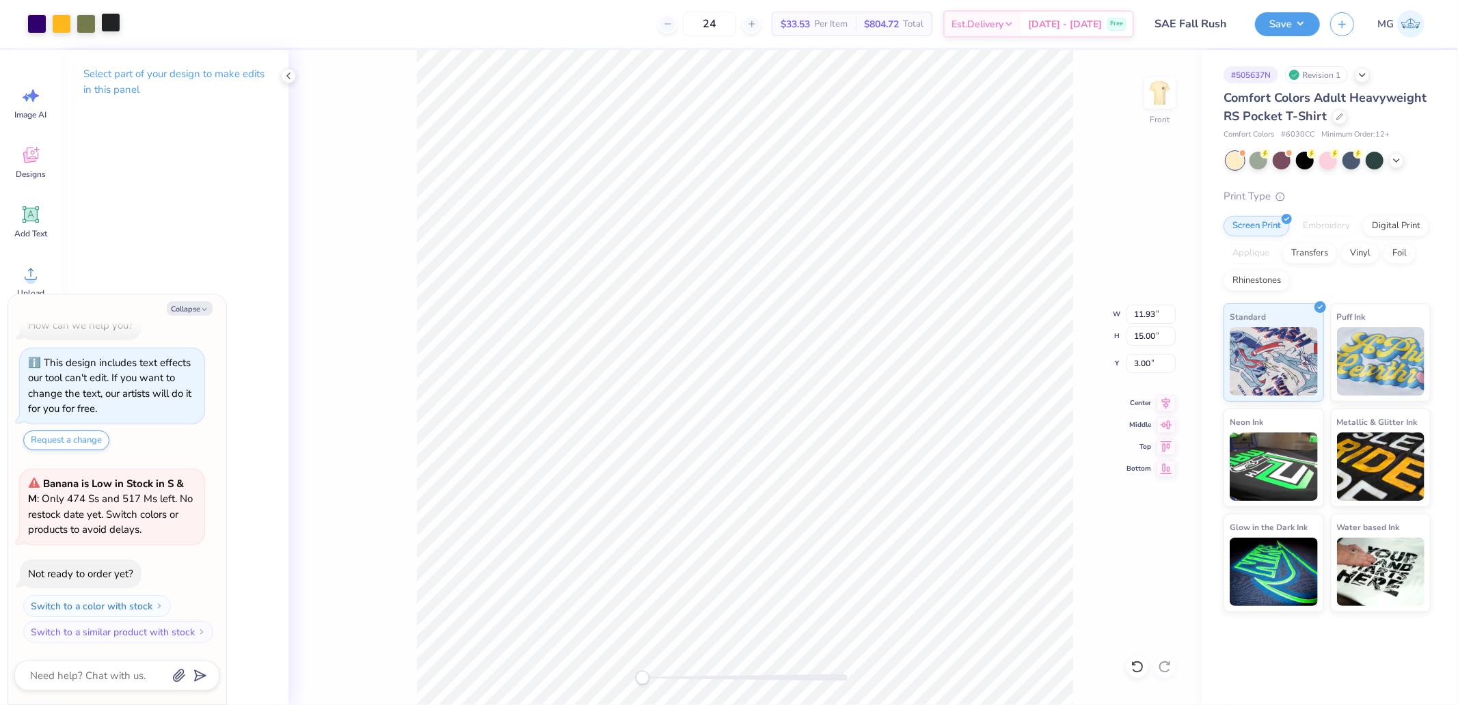
click at [108, 31] on div at bounding box center [110, 22] width 19 height 19
type textarea "x"
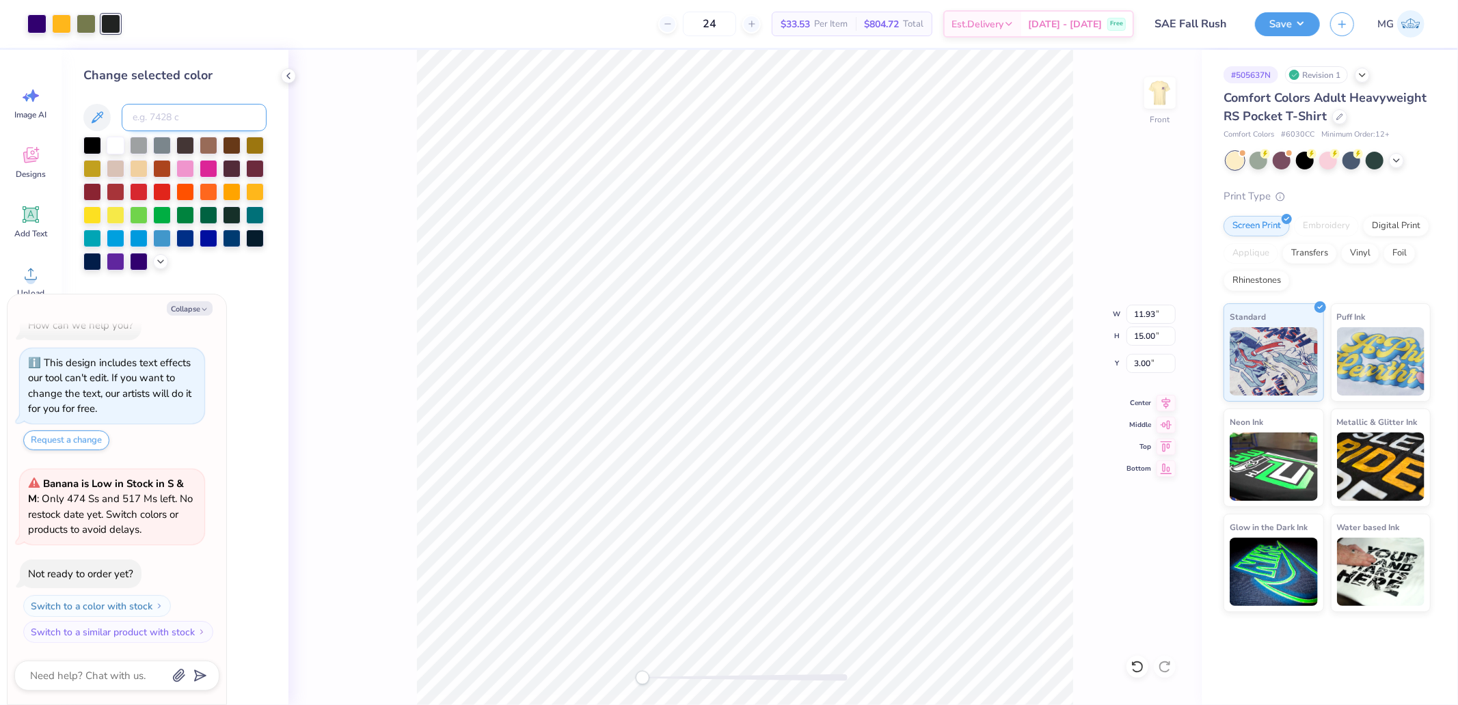
click at [193, 118] on input at bounding box center [194, 117] width 145 height 27
type input "2685"
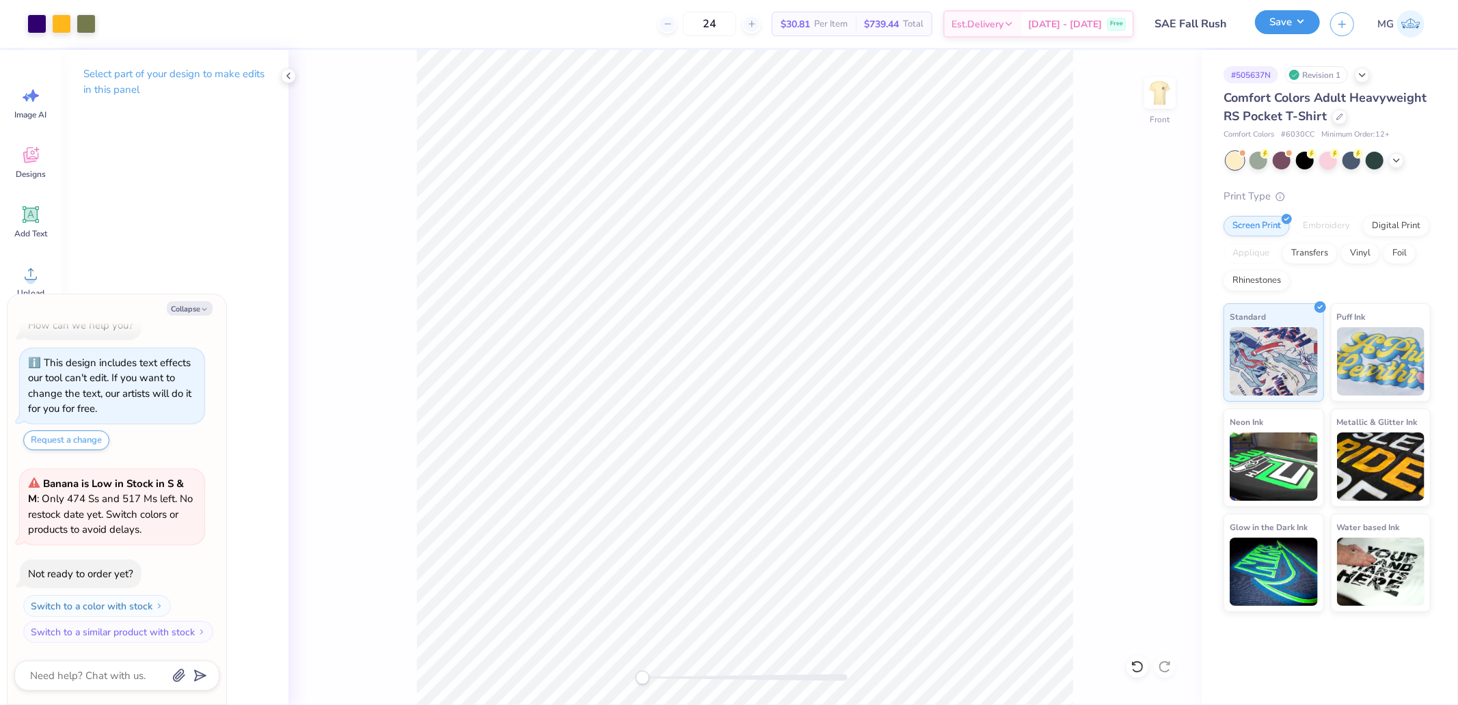
click at [1286, 25] on button "Save" at bounding box center [1287, 22] width 65 height 24
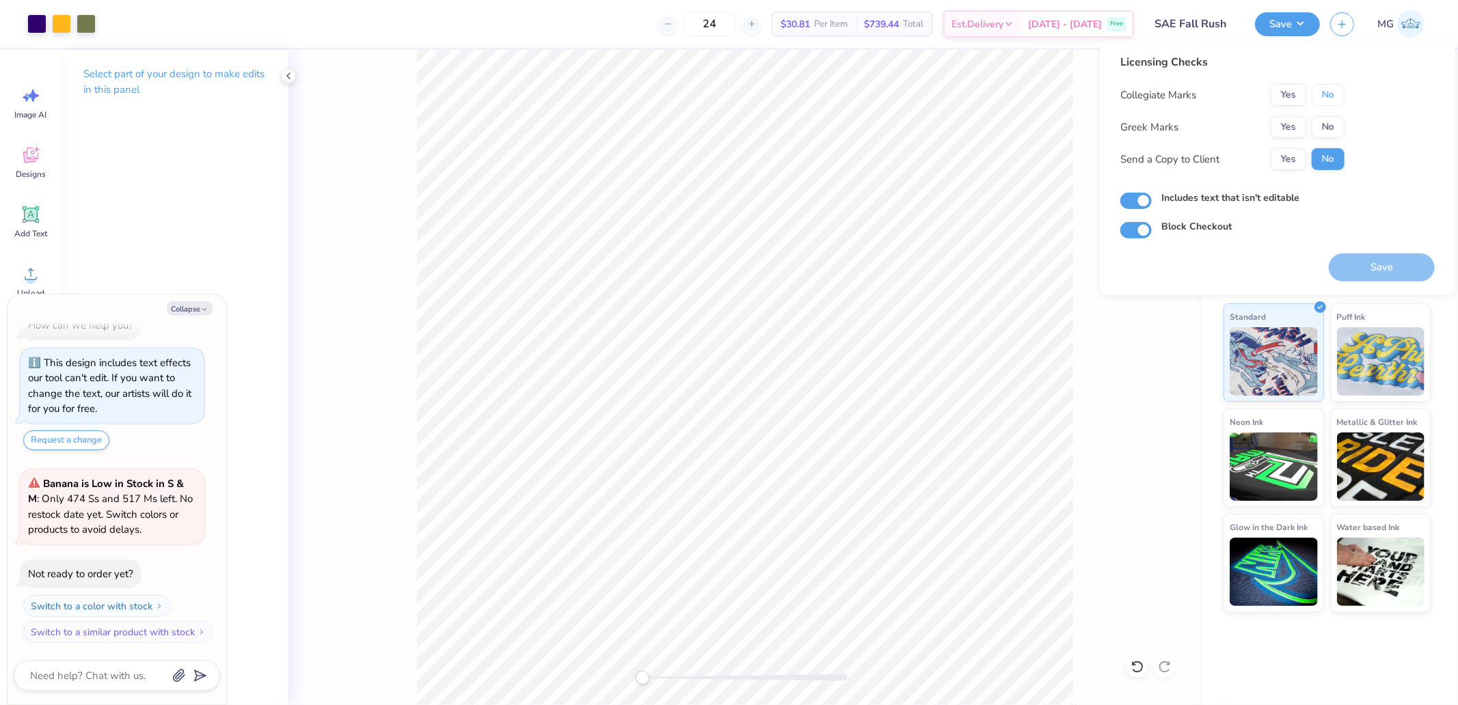
drag, startPoint x: 1319, startPoint y: 99, endPoint x: 1300, endPoint y: 110, distance: 22.0
click at [1317, 100] on button "No" at bounding box center [1327, 95] width 33 height 22
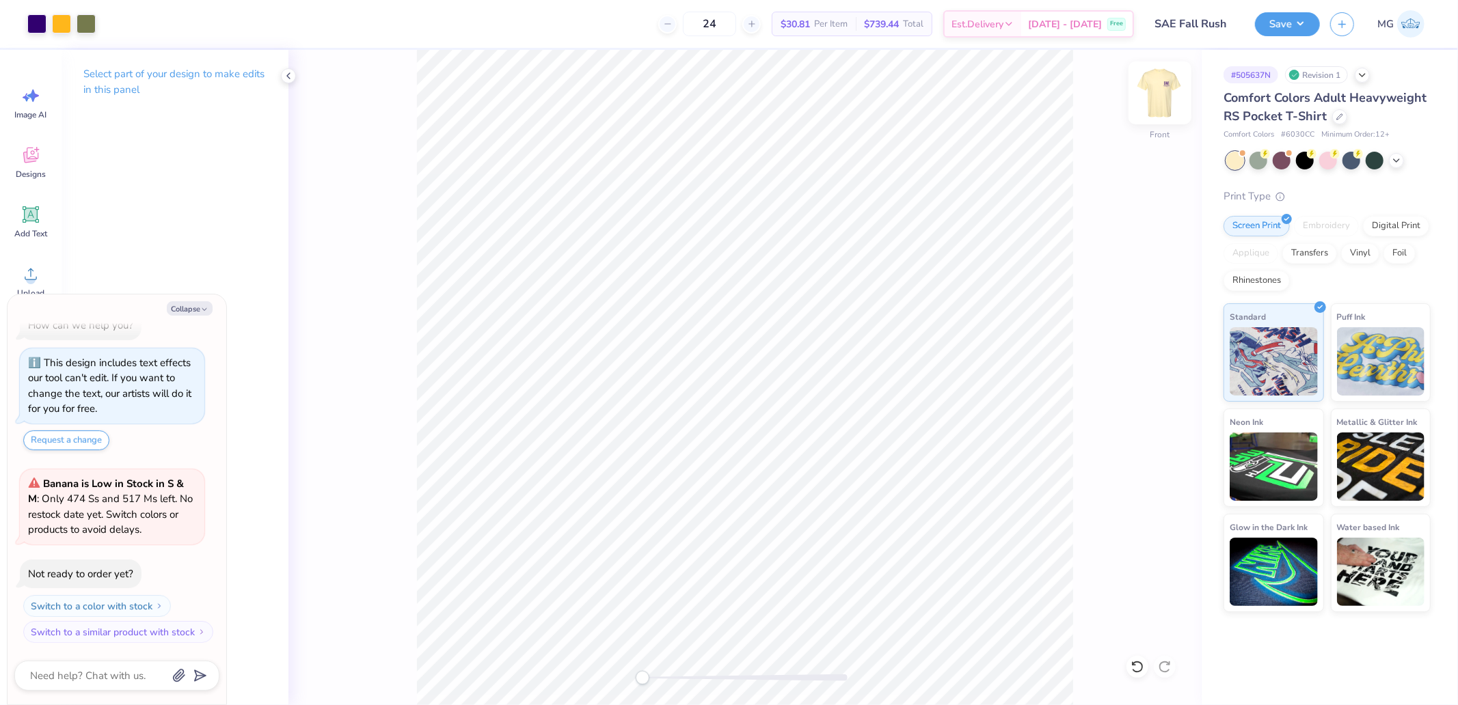
click at [1163, 98] on img at bounding box center [1159, 93] width 55 height 55
click at [1158, 98] on img at bounding box center [1159, 93] width 55 height 55
type textarea "x"
type input "3.60"
type input "3.15"
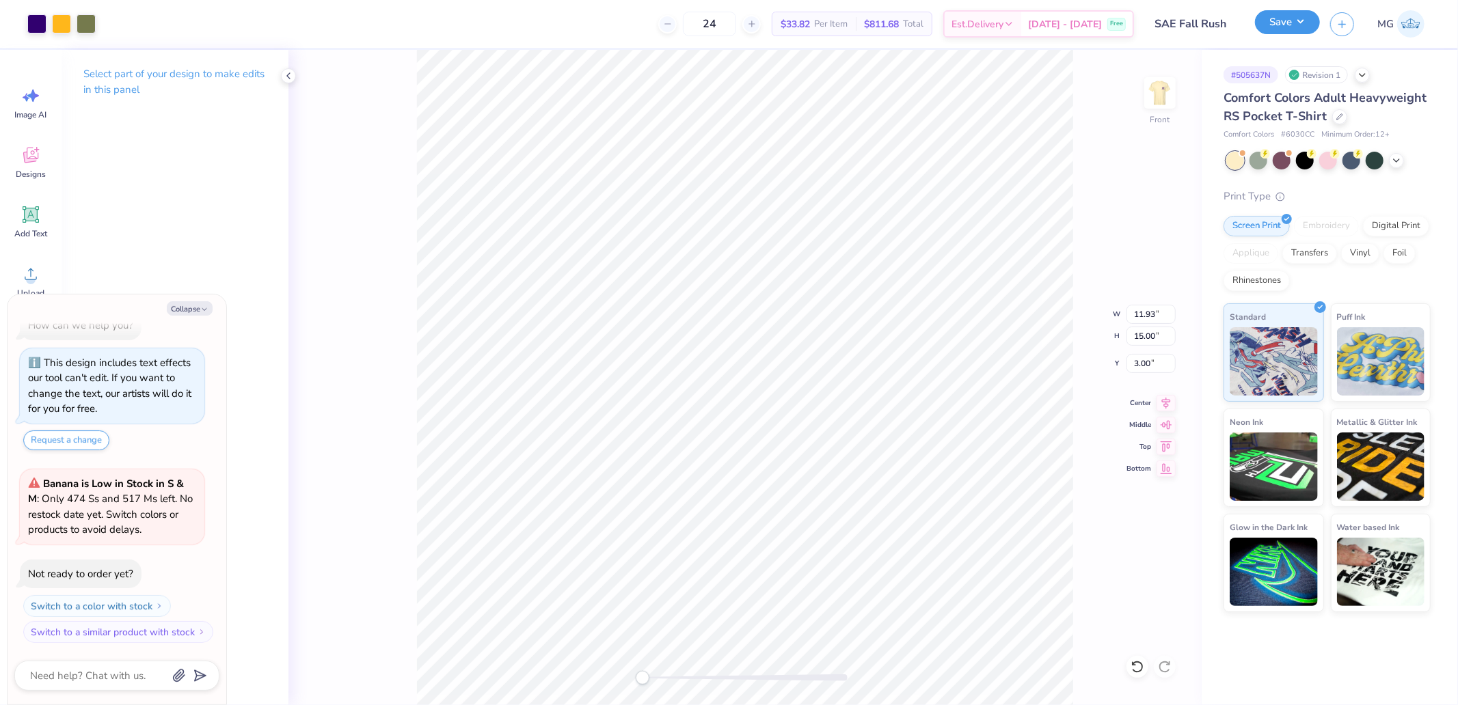
click at [1286, 30] on button "Save" at bounding box center [1287, 22] width 65 height 24
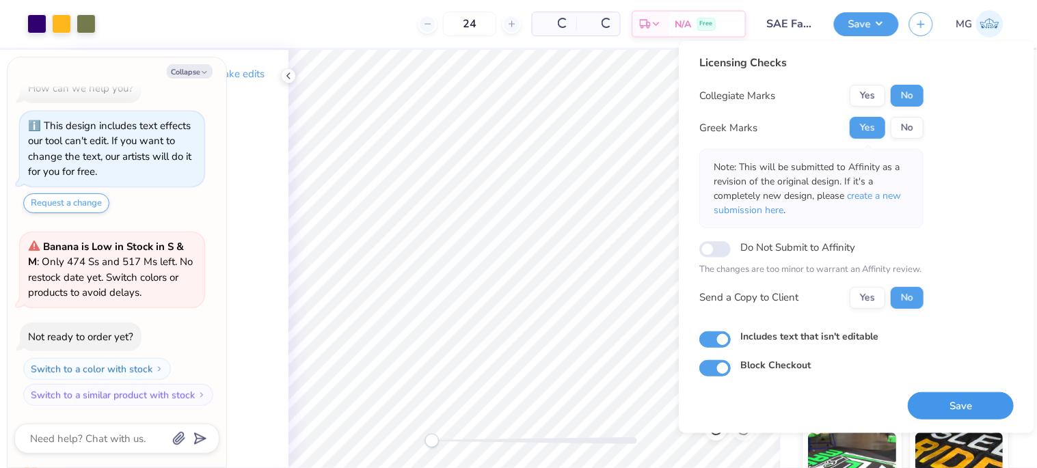
click at [947, 406] on button "Save" at bounding box center [961, 406] width 106 height 28
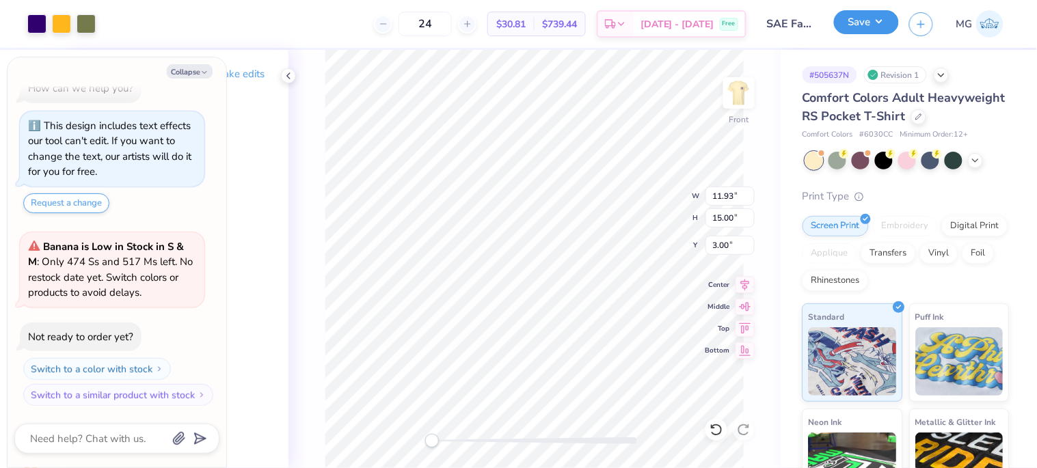
click at [852, 29] on button "Save" at bounding box center [866, 22] width 65 height 24
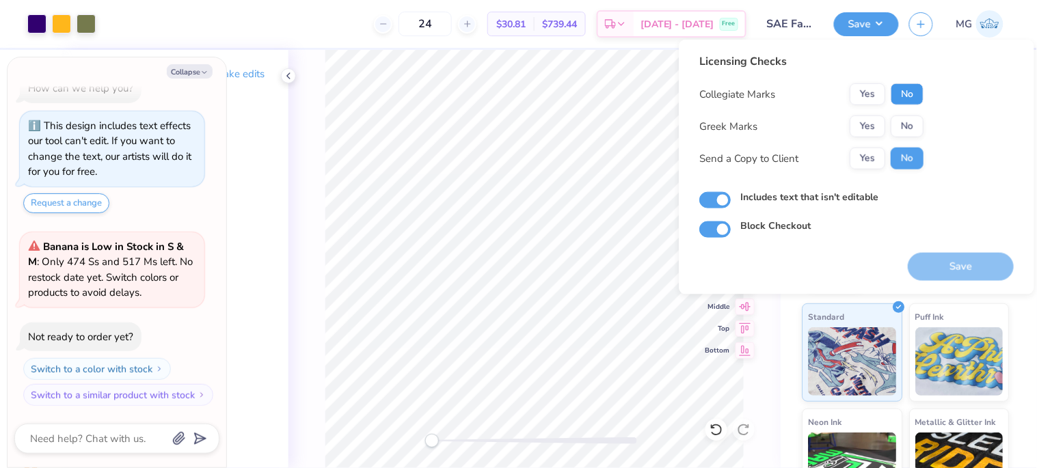
click at [909, 93] on button "No" at bounding box center [906, 94] width 33 height 22
click at [869, 121] on button "Yes" at bounding box center [867, 126] width 36 height 22
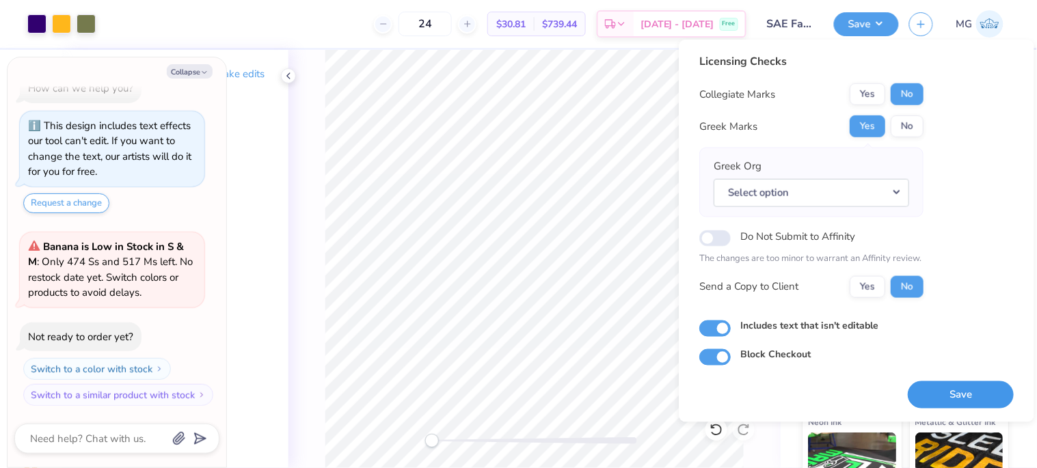
click at [940, 407] on button "Save" at bounding box center [961, 395] width 106 height 28
type textarea "x"
